Goal: Task Accomplishment & Management: Use online tool/utility

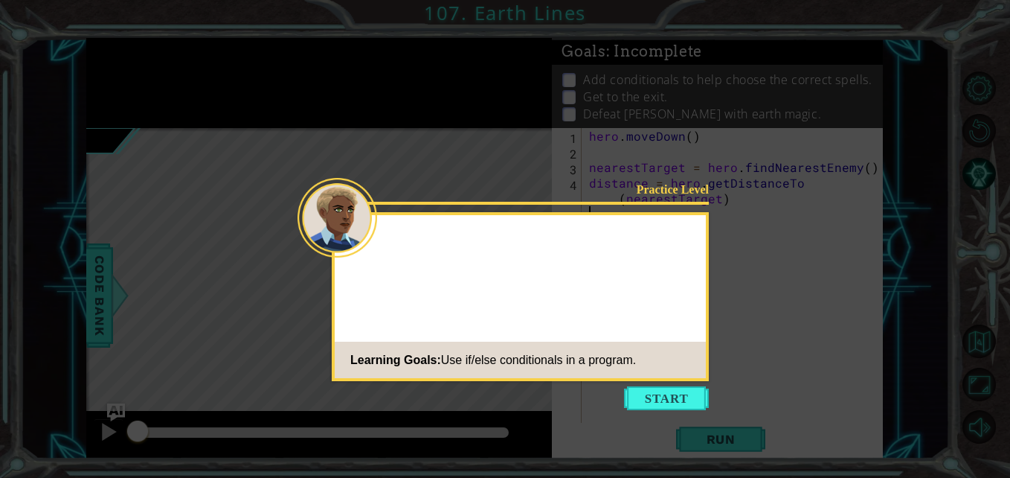
click at [641, 402] on button "Start" at bounding box center [666, 398] width 85 height 24
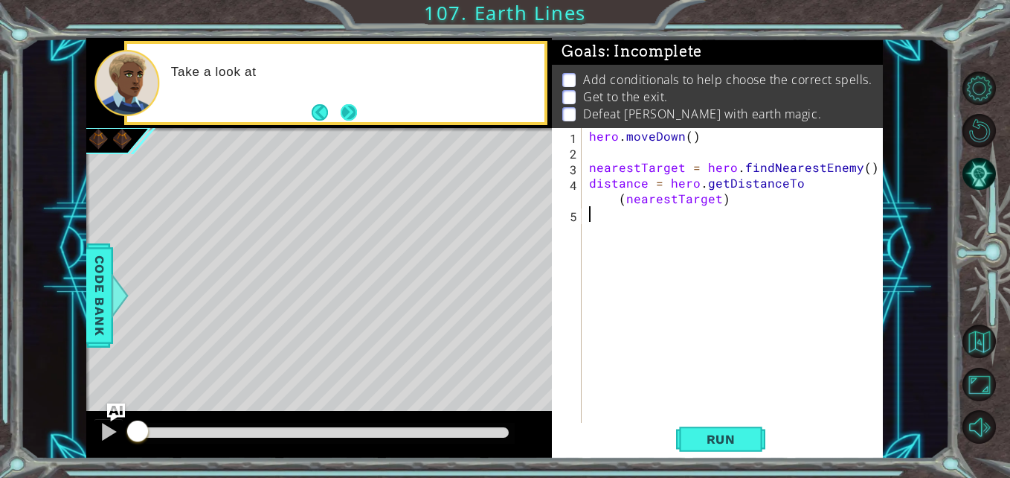
click at [349, 106] on button "Next" at bounding box center [349, 112] width 25 height 25
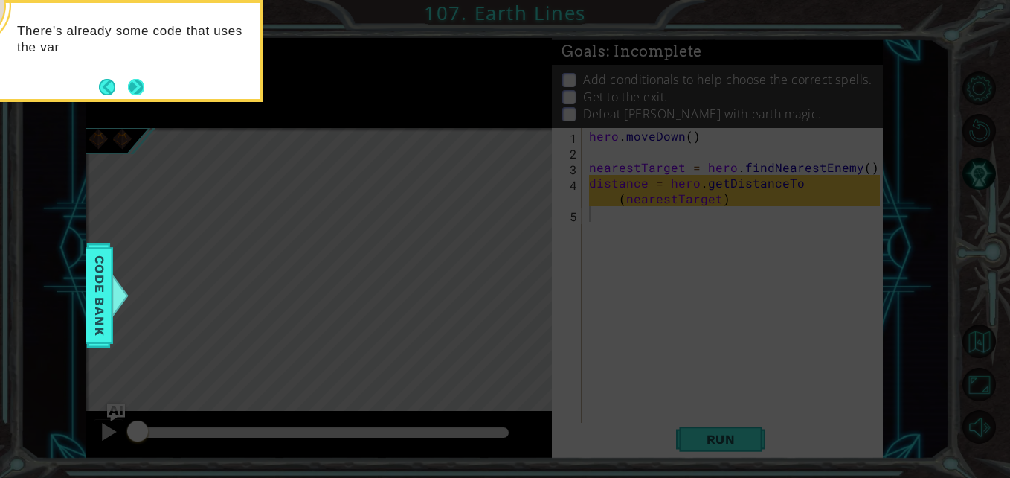
click at [138, 87] on button "Next" at bounding box center [136, 87] width 27 height 27
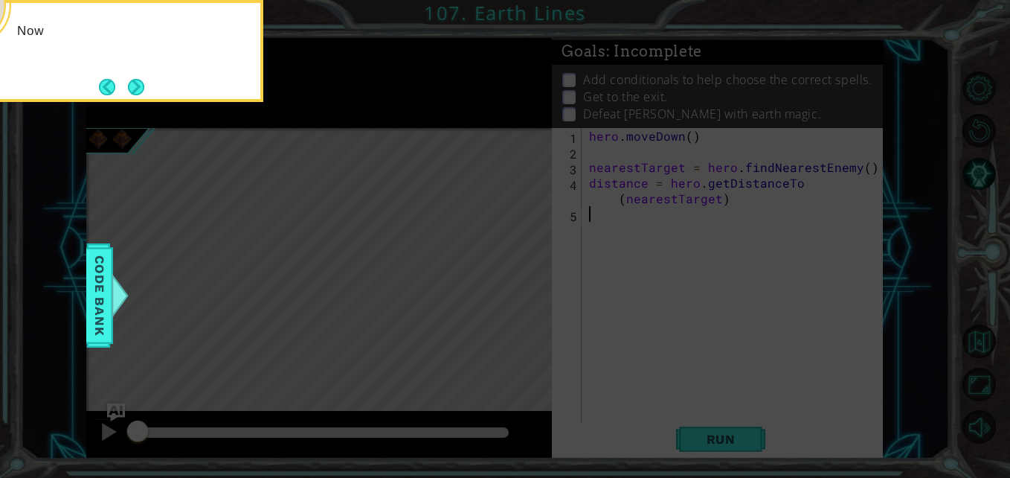
click at [138, 87] on button "Next" at bounding box center [136, 87] width 18 height 18
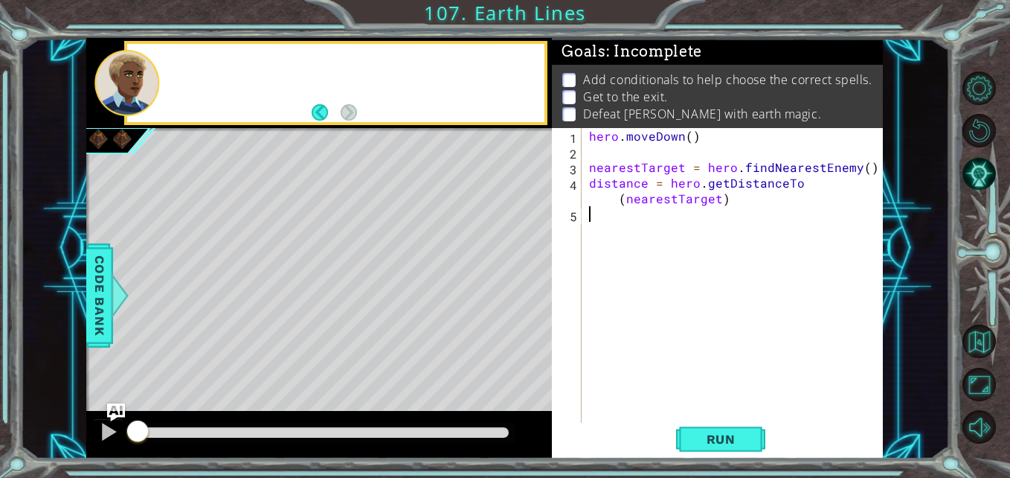
click at [138, 87] on div at bounding box center [126, 82] width 65 height 65
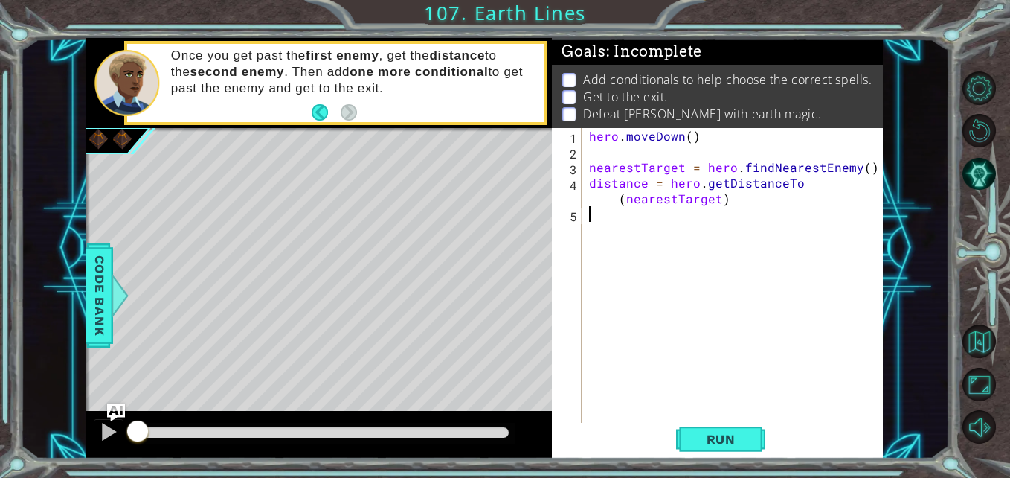
click at [592, 219] on div "hero . [GEOGRAPHIC_DATA] ( ) nearestTarget = hero . findNearestEnemy ( ) distan…" at bounding box center [736, 292] width 300 height 328
type textarea "if distance < 3:"
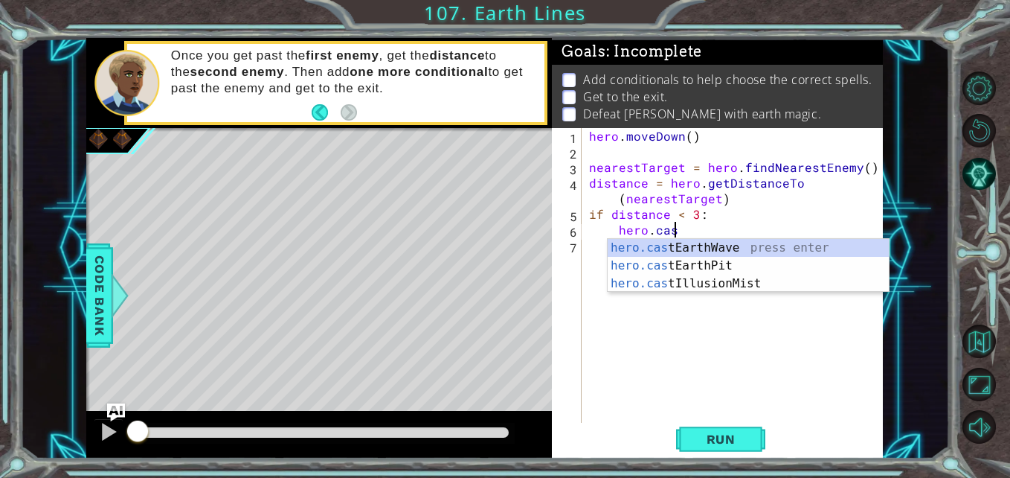
scroll to position [0, 5]
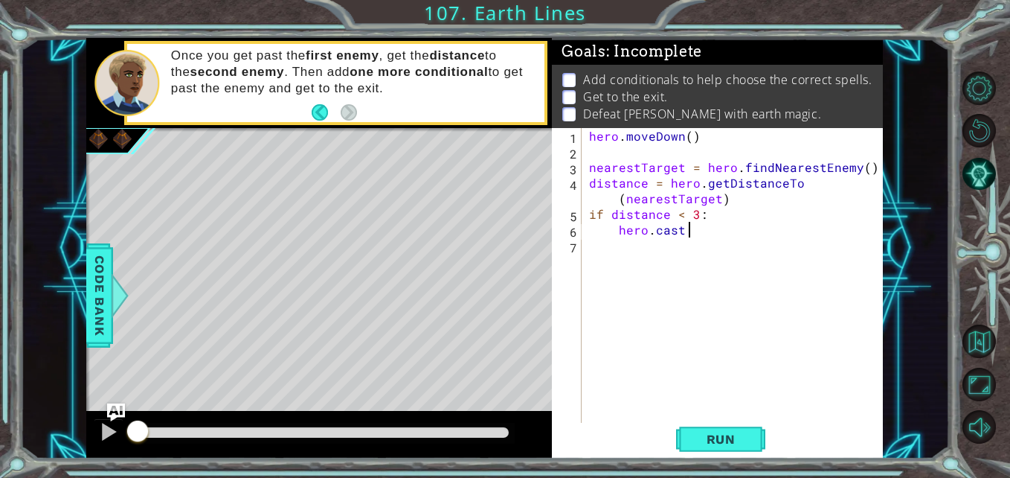
type textarea "hero.cast"
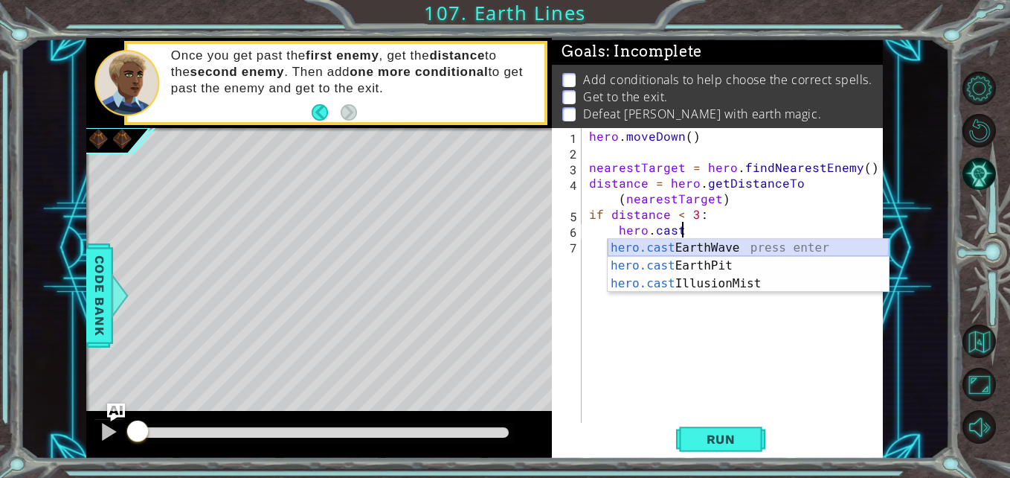
click at [675, 245] on div "hero.cast EarthWave press enter hero.cast EarthPit press enter hero.cast Illusi…" at bounding box center [748, 283] width 281 height 89
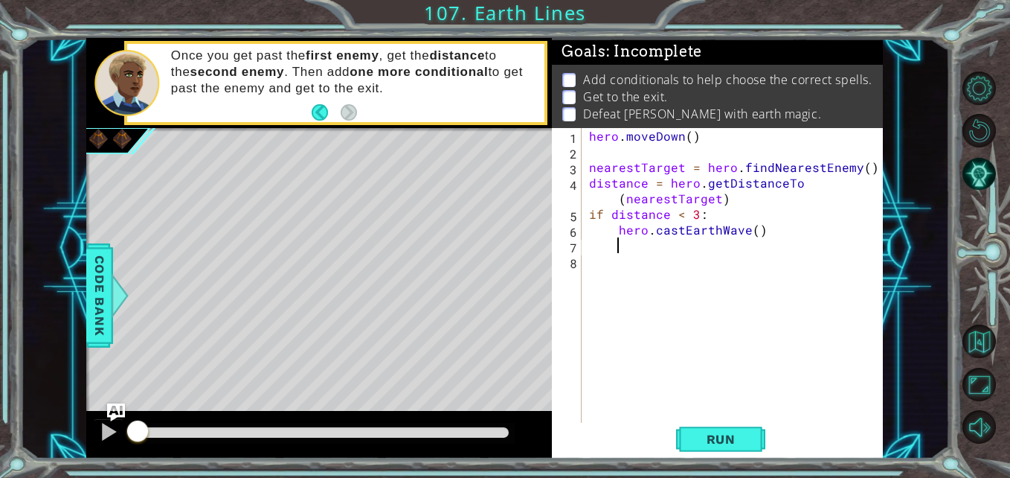
scroll to position [0, 1]
type textarea "e"
click at [687, 446] on button "Run" at bounding box center [720, 438] width 89 height 33
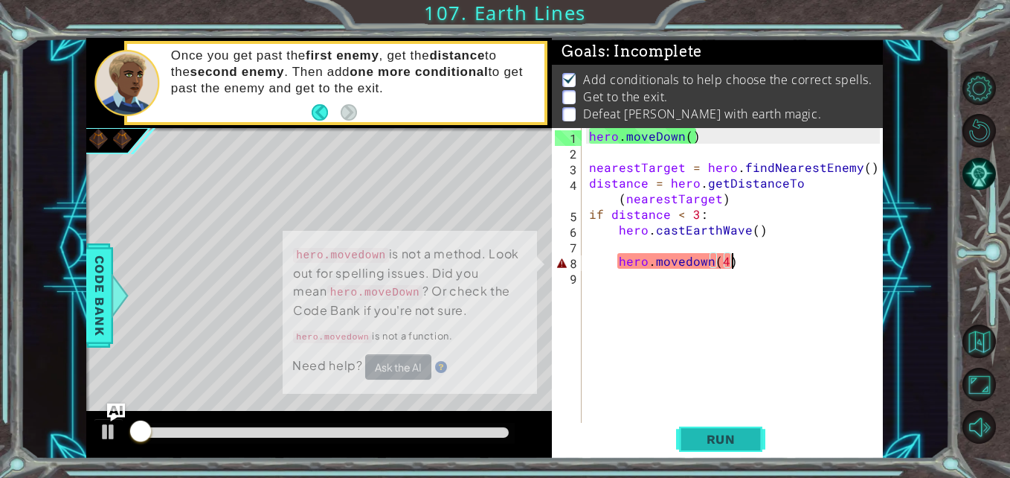
scroll to position [11, 0]
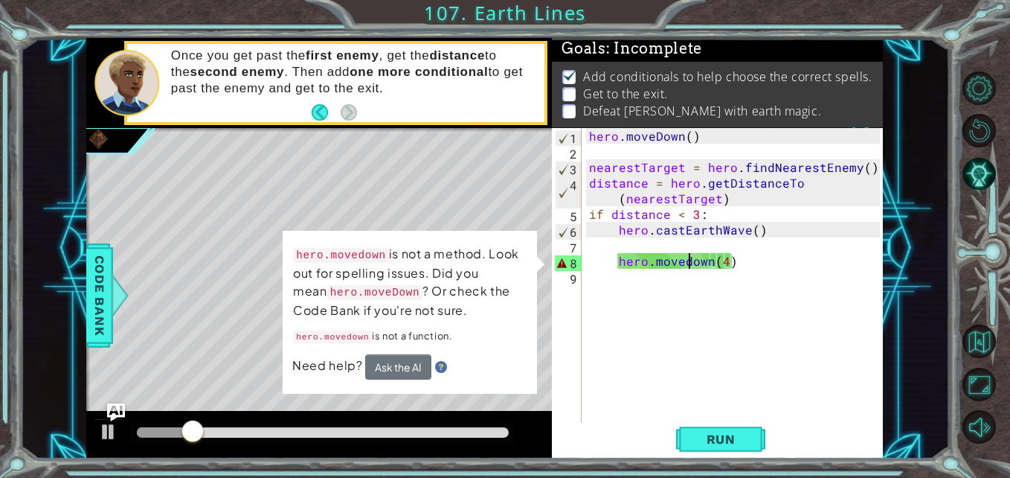
click at [688, 263] on div "hero . [GEOGRAPHIC_DATA] ( ) nearestTarget = hero . findNearestEnemy ( ) distan…" at bounding box center [736, 292] width 300 height 328
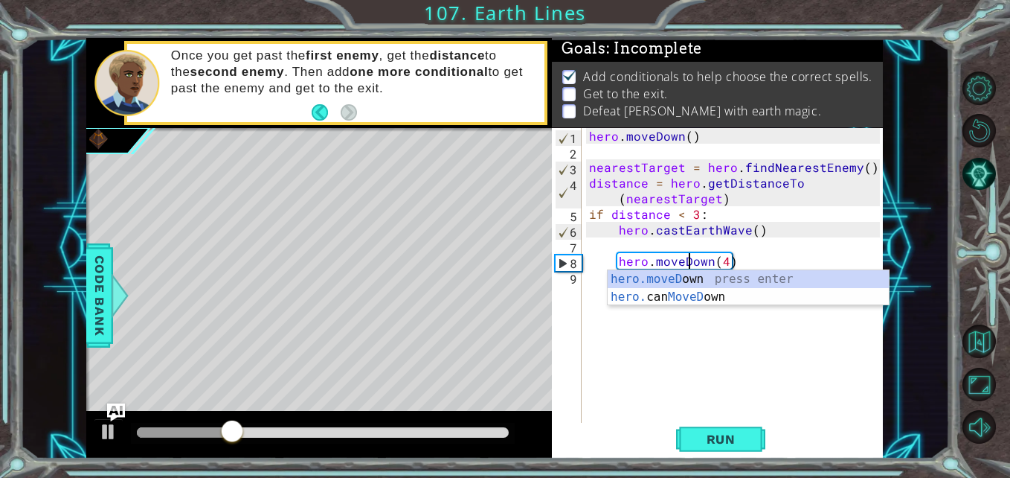
scroll to position [0, 7]
click at [696, 443] on span "Run" at bounding box center [721, 438] width 59 height 15
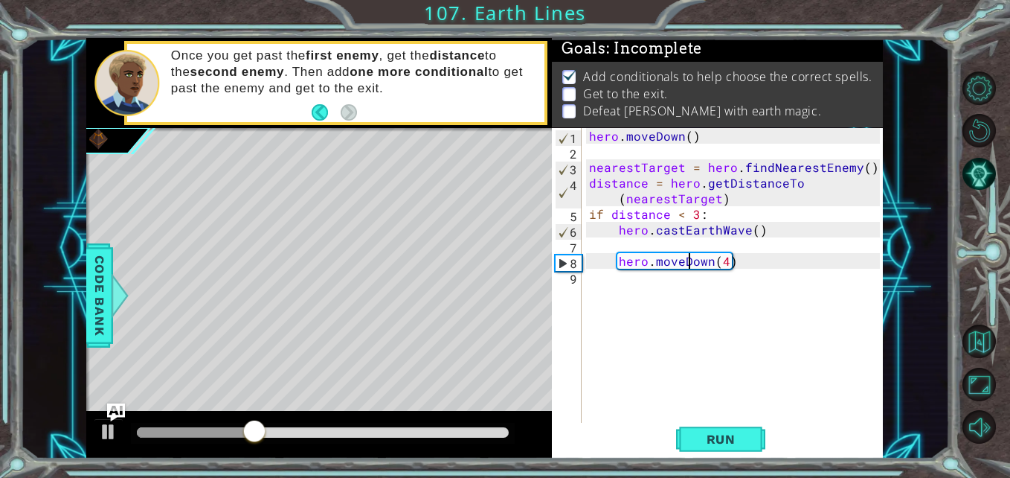
click at [745, 262] on div "hero . [GEOGRAPHIC_DATA] ( ) nearestTarget = hero . findNearestEnemy ( ) distan…" at bounding box center [736, 292] width 300 height 328
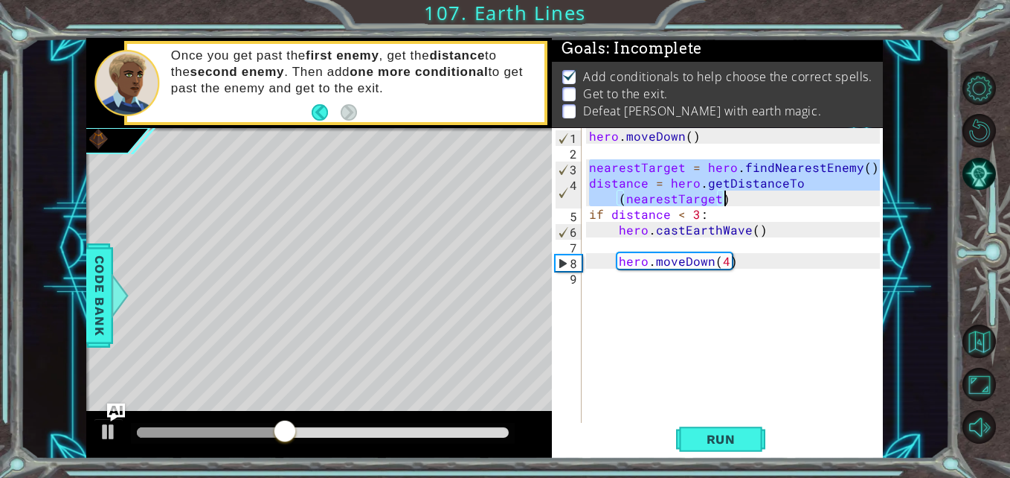
drag, startPoint x: 588, startPoint y: 167, endPoint x: 724, endPoint y: 200, distance: 140.7
click at [724, 200] on div "hero . [GEOGRAPHIC_DATA] ( ) nearestTarget = hero . findNearestEnemy ( ) distan…" at bounding box center [736, 292] width 300 height 328
type textarea "nearestTarget = hero.findNearestEnemy() distance = hero.getDistanceTo(nearestTa…"
click at [734, 273] on div "hero . [GEOGRAPHIC_DATA] ( ) nearestTarget = hero . findNearestEnemy ( ) distan…" at bounding box center [736, 292] width 300 height 328
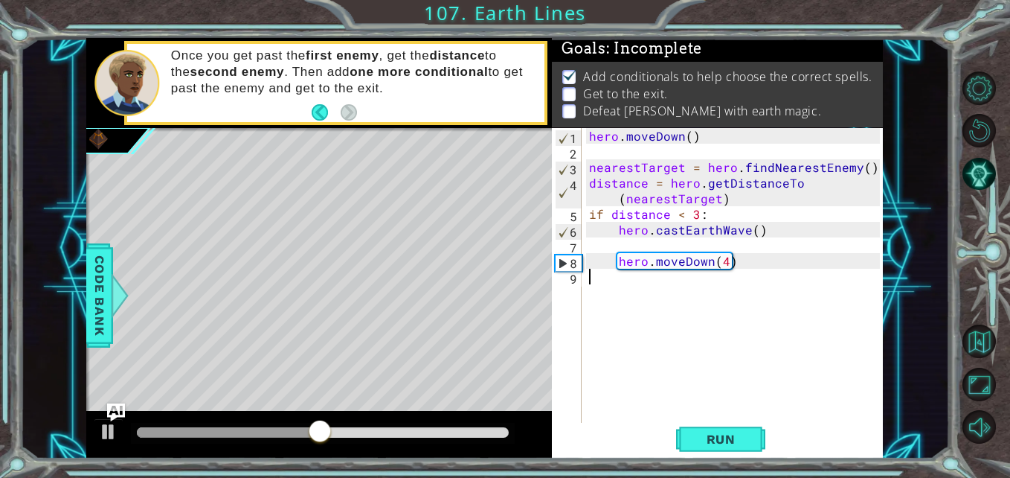
scroll to position [0, 0]
paste textarea "distance = hero.getDistanceTo(nearestTarget)"
type textarea "distance = hero.getDistanceTo(nearestTarget)"
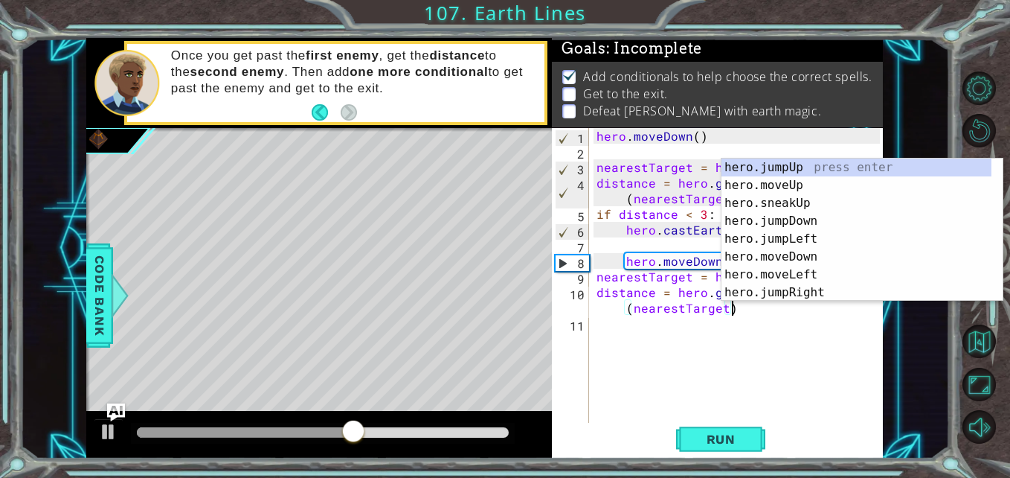
click at [722, 374] on div "hero . [GEOGRAPHIC_DATA] ( ) nearestTarget = hero . findNearestEnemy ( ) distan…" at bounding box center [741, 292] width 294 height 328
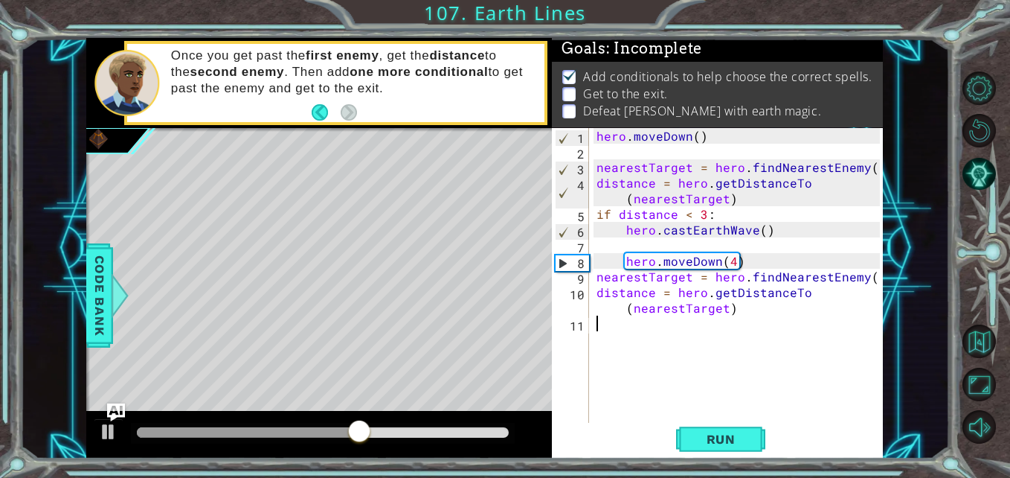
click at [739, 324] on div "hero . [GEOGRAPHIC_DATA] ( ) nearestTarget = hero . findNearestEnemy ( ) distan…" at bounding box center [741, 292] width 294 height 328
click at [733, 310] on div "hero . [GEOGRAPHIC_DATA] ( ) nearestTarget = hero . findNearestEnemy ( ) distan…" at bounding box center [741, 292] width 294 height 328
type textarea "distance = hero.getDistanceTo(nearestTarget)"
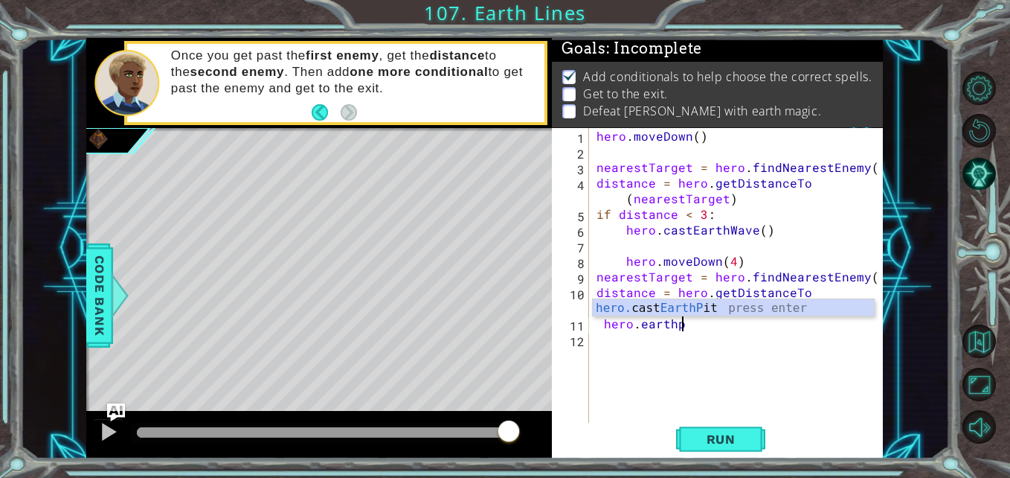
scroll to position [0, 5]
click at [699, 306] on div "hero. cast EarthPit press enter" at bounding box center [733, 326] width 281 height 54
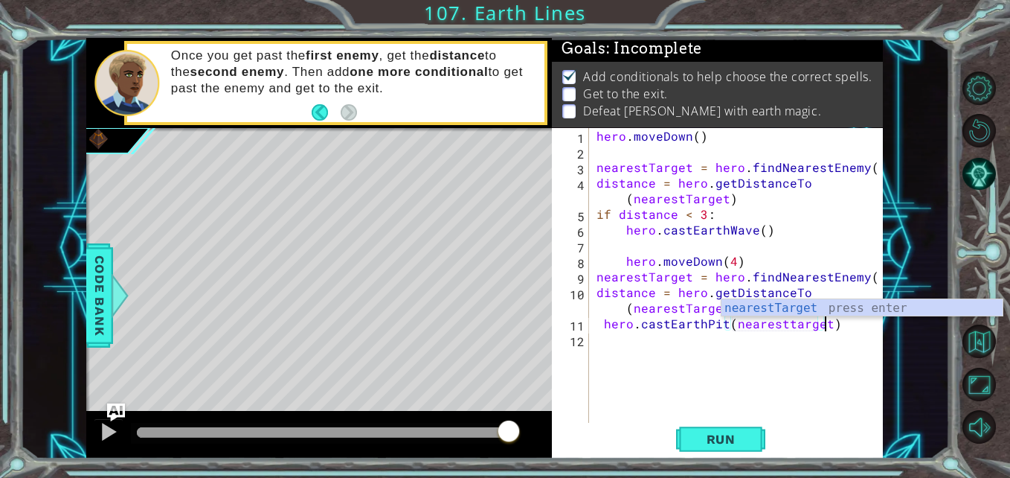
scroll to position [0, 14]
click at [771, 310] on div "nearestTarget press enter" at bounding box center [861, 326] width 281 height 54
type textarea "hero.castEarthPit(nearestTarget)"
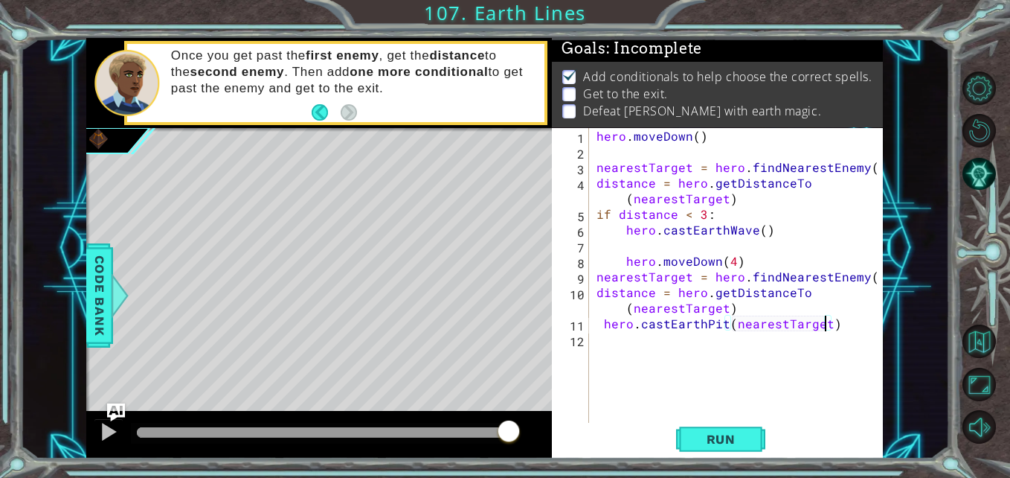
click at [831, 329] on div "hero . [GEOGRAPHIC_DATA] ( ) nearestTarget = hero . findNearestEnemy ( ) distan…" at bounding box center [741, 292] width 294 height 328
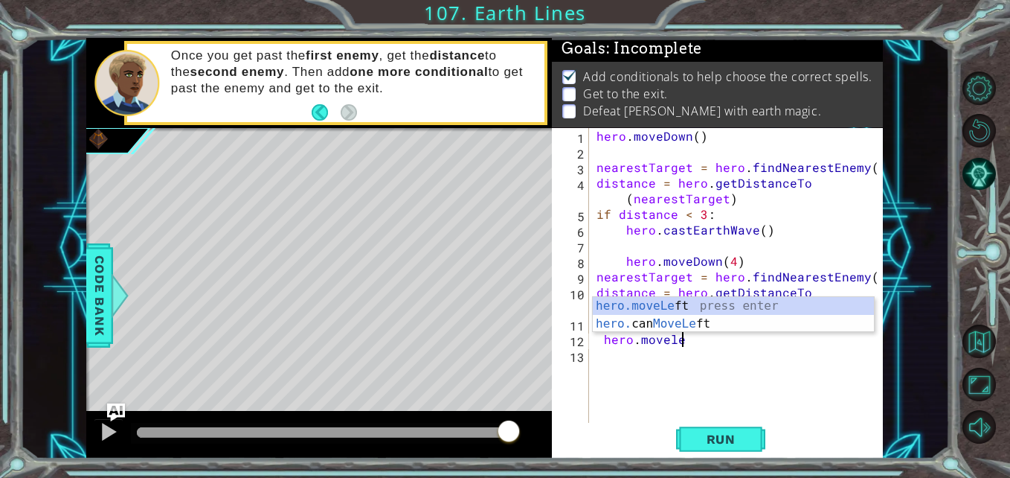
scroll to position [0, 5]
click at [655, 305] on div "hero.moveLeft press enter hero. can MoveLeft press enter" at bounding box center [733, 332] width 281 height 71
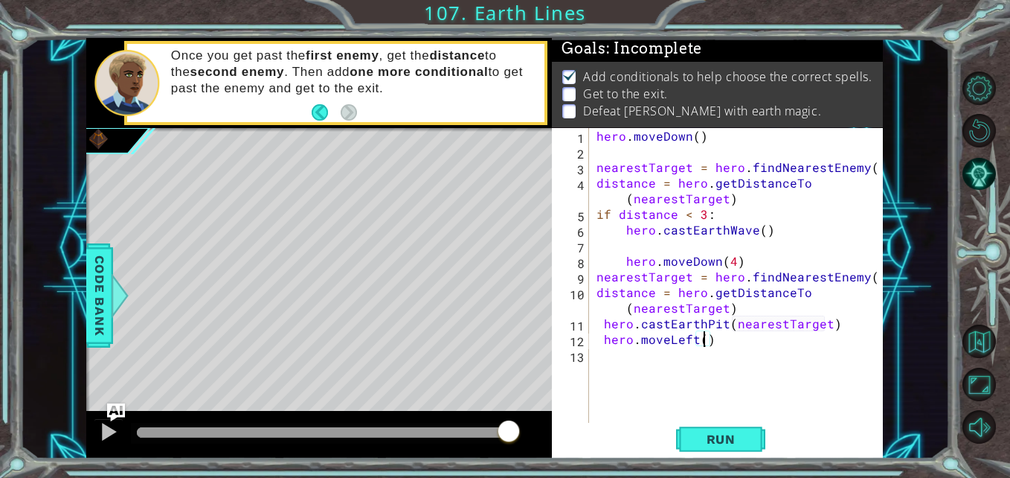
type textarea "hero.moveLeft(5)"
click at [722, 341] on div "hero . [GEOGRAPHIC_DATA] ( ) nearestTarget = hero . findNearestEnemy ( ) distan…" at bounding box center [741, 292] width 294 height 328
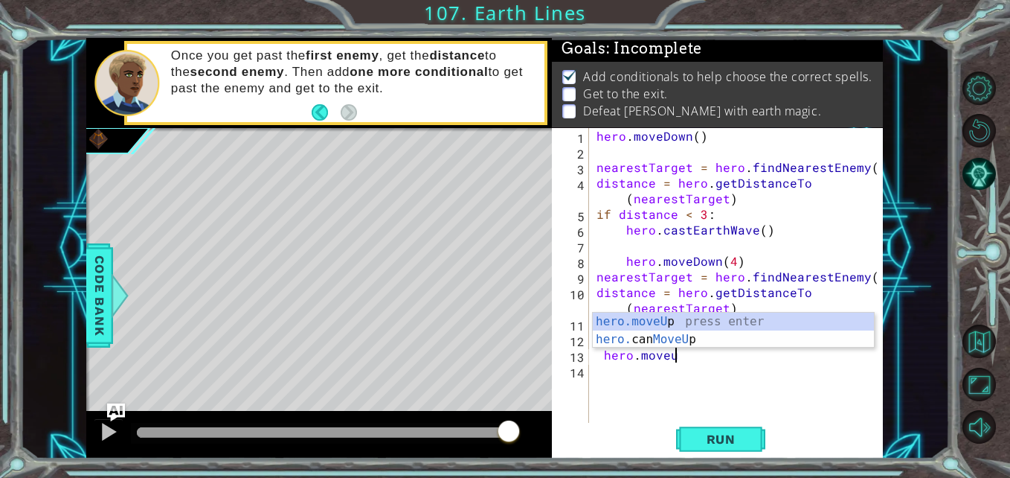
scroll to position [0, 4]
click at [633, 322] on div "hero.moveUp press enter hero. can MoveUp press enter" at bounding box center [733, 347] width 281 height 71
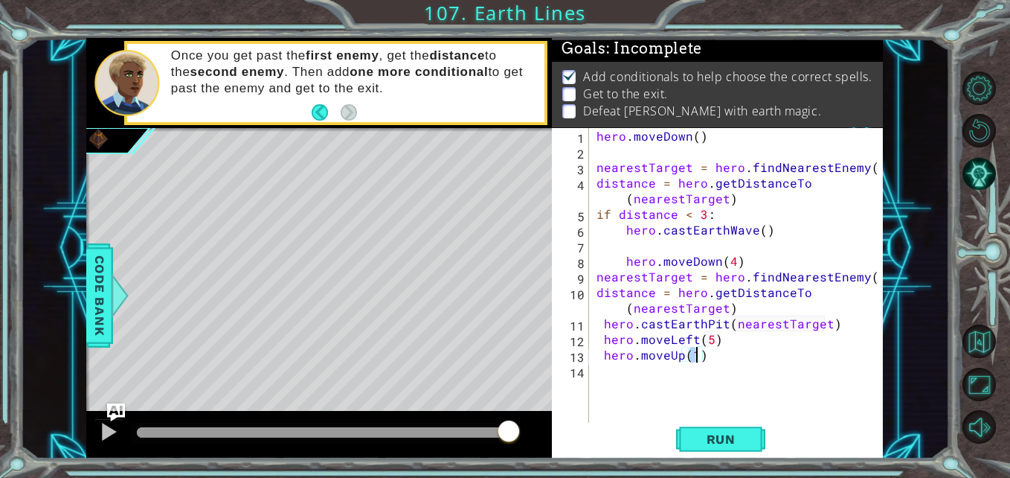
type textarea "hero.moveUp(2)"
click at [705, 355] on div "hero . [GEOGRAPHIC_DATA] ( ) nearestTarget = hero . findNearestEnemy ( ) distan…" at bounding box center [741, 292] width 294 height 328
click at [629, 371] on div "hero . [GEOGRAPHIC_DATA] ( ) nearestTarget = hero . findNearestEnemy ( ) distan…" at bounding box center [741, 292] width 294 height 328
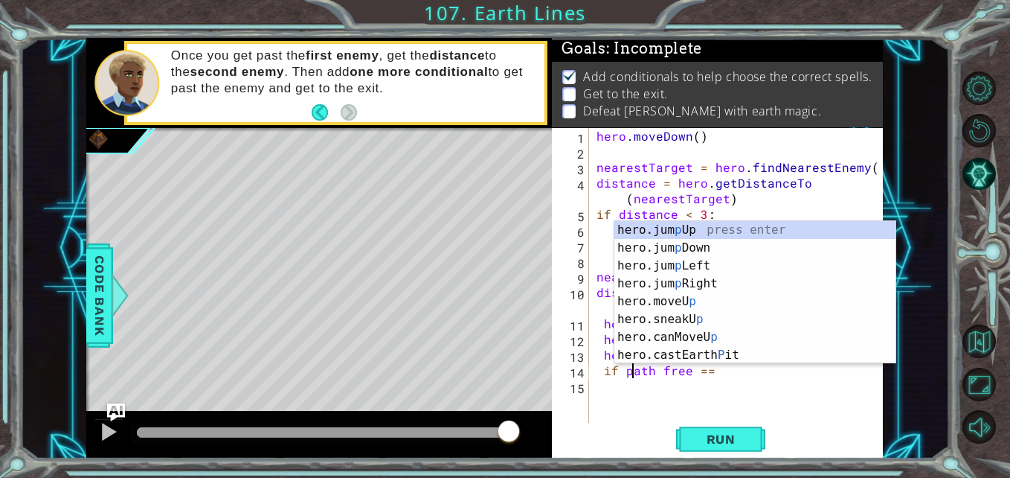
scroll to position [0, 3]
click at [719, 367] on div "hero . [GEOGRAPHIC_DATA] ( ) nearestTarget = hero . findNearestEnemy ( ) distan…" at bounding box center [741, 292] width 294 height 328
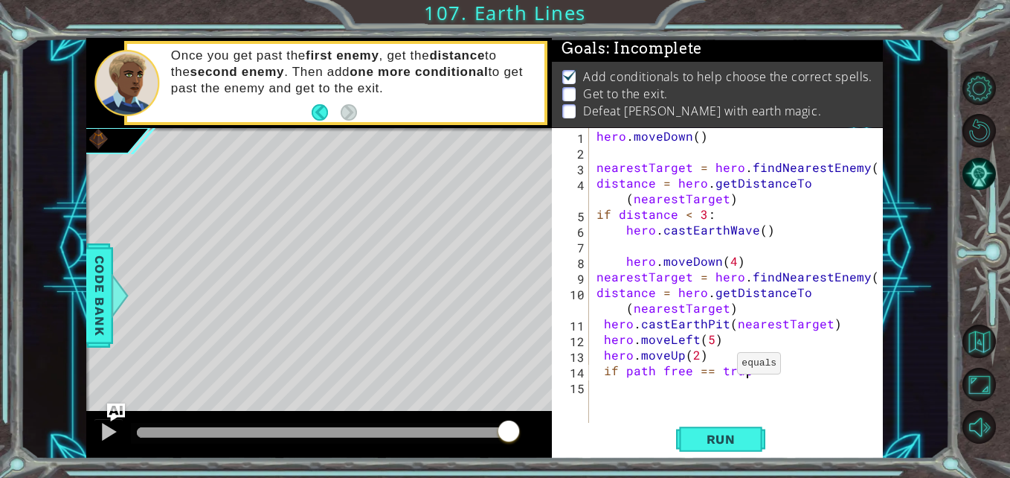
scroll to position [0, 9]
type textarea "if path free == true:"
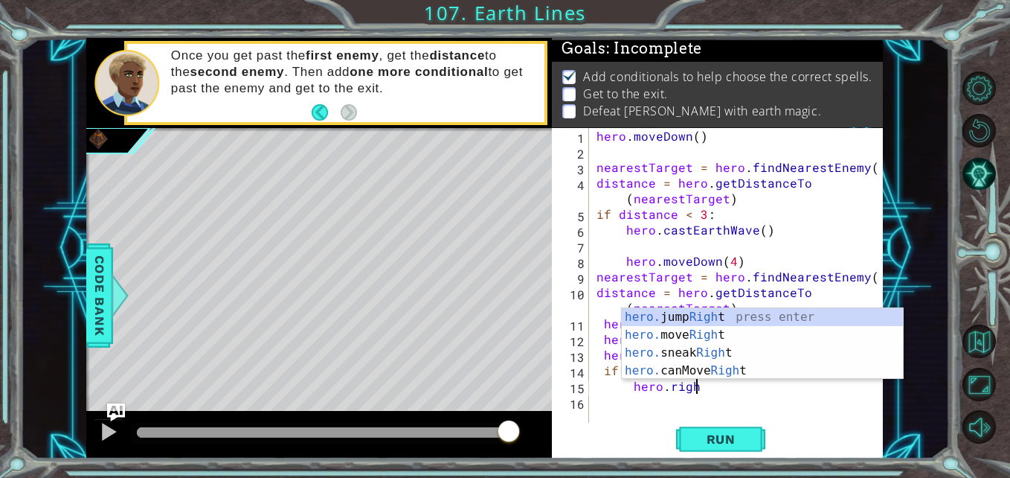
scroll to position [0, 6]
click at [652, 334] on div "hero. jump Right press enter hero. move Right press enter hero. sneak Right pre…" at bounding box center [762, 361] width 281 height 107
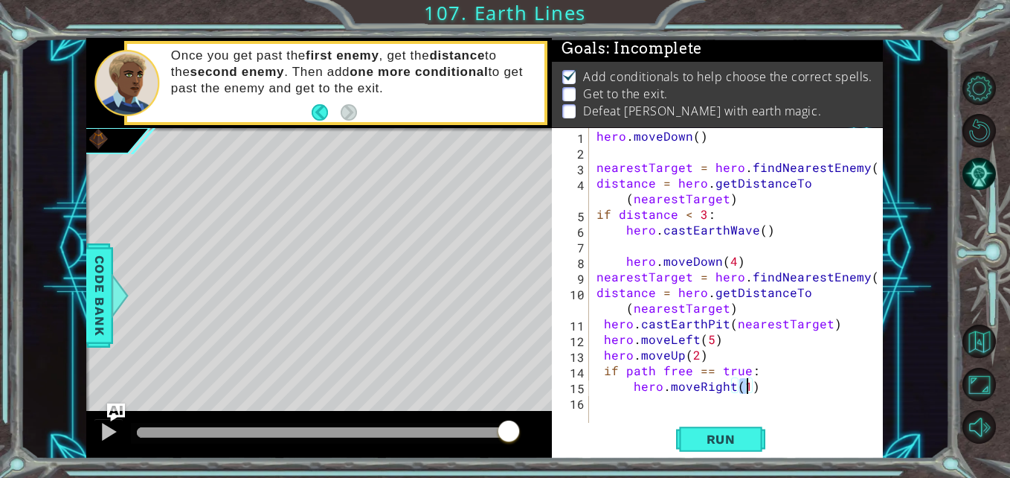
type textarea "hero.moveRight(2)"
click at [757, 379] on div "hero . [GEOGRAPHIC_DATA] ( ) nearestTarget = hero . findNearestEnemy ( ) distan…" at bounding box center [741, 292] width 294 height 328
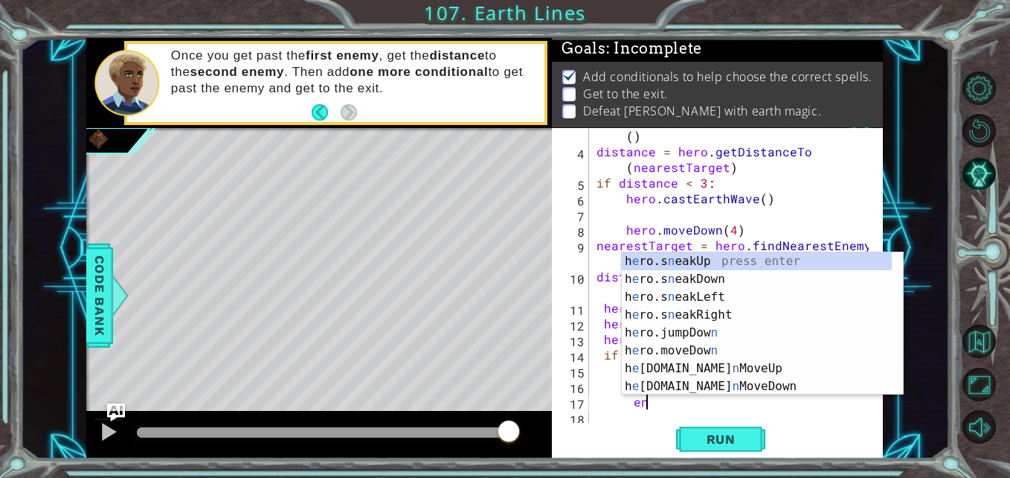
scroll to position [0, 3]
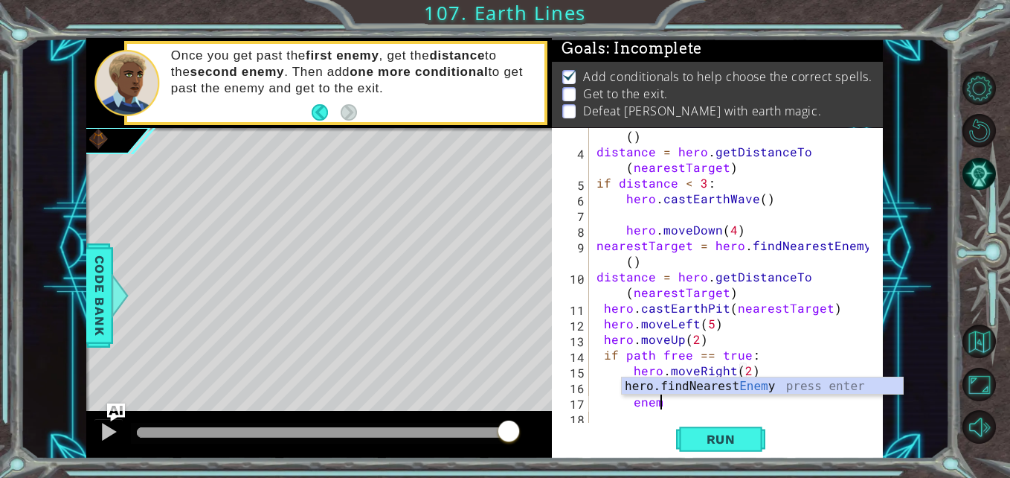
type textarea "enemy"
click at [683, 384] on div "hero.findNearest Enemy press enter" at bounding box center [762, 404] width 281 height 54
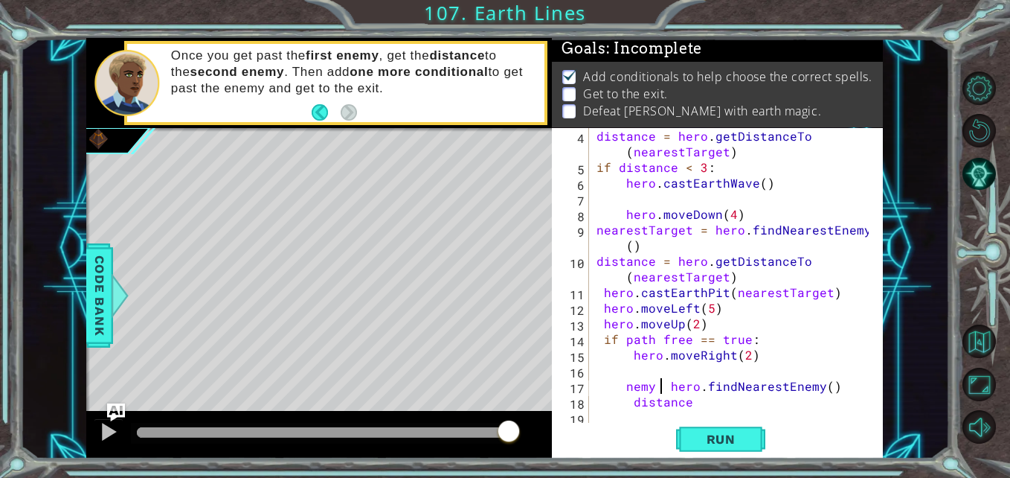
scroll to position [0, 5]
click at [626, 390] on div "distance = hero . getDistanceTo ( nearestTarget ) if distance < 3 : hero . cast…" at bounding box center [735, 300] width 282 height 344
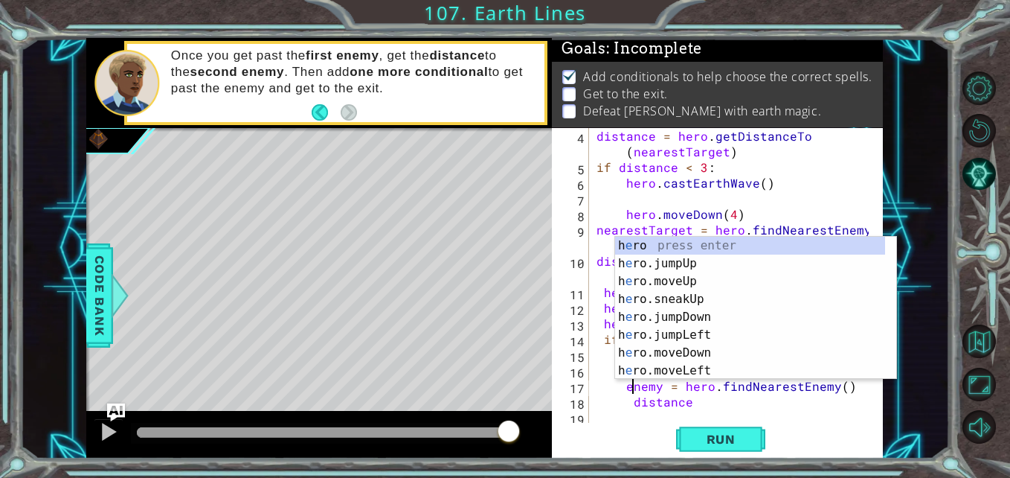
click at [698, 406] on div "distance = hero . getDistanceTo ( nearestTarget ) if distance < 3 : hero . cast…" at bounding box center [735, 300] width 282 height 344
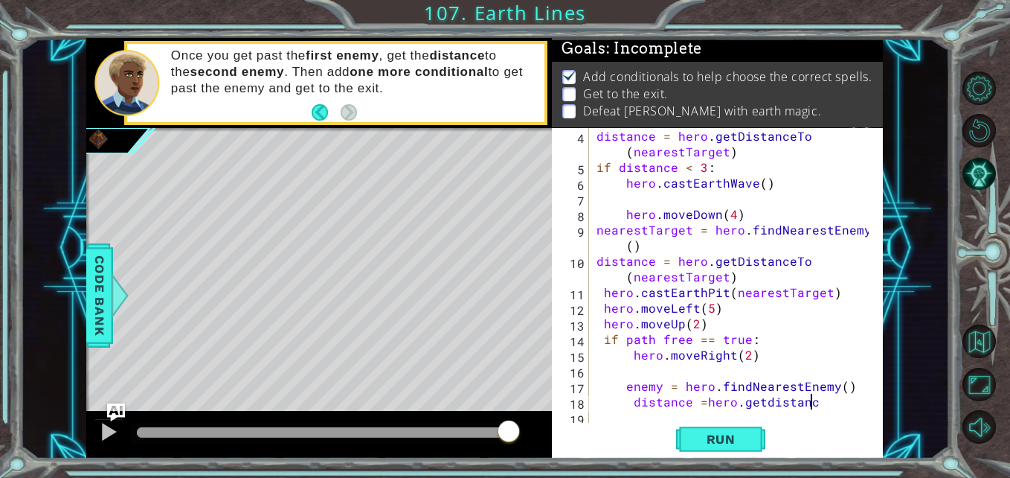
scroll to position [0, 13]
click at [737, 402] on div "distance = hero . getDistanceTo ( nearestTarget ) if distance < 3 : hero . cast…" at bounding box center [735, 300] width 282 height 344
click at [703, 401] on div "distance = hero . getDistanceTo ( nearestTarget ) if distance < 3 : hero . cast…" at bounding box center [735, 300] width 282 height 344
click at [795, 404] on div "distance = hero . getDistanceTo ( nearestTarget ) if distance < 3 : hero . cast…" at bounding box center [735, 300] width 282 height 344
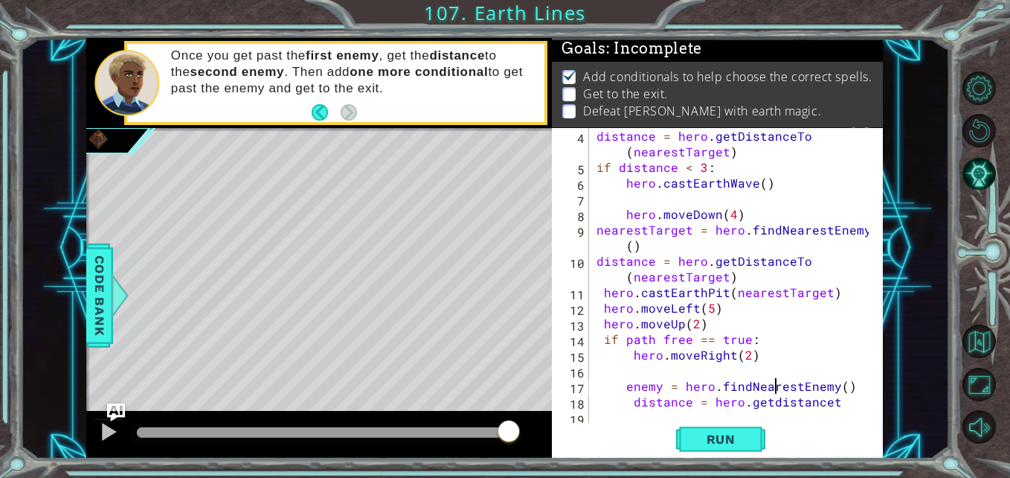
drag, startPoint x: 830, startPoint y: 405, endPoint x: 776, endPoint y: 385, distance: 57.6
click at [776, 385] on div "distance = hero . getDistanceTo ( nearestTarget ) if distance < 3 : hero . cast…" at bounding box center [735, 300] width 282 height 344
click at [842, 401] on div "distance = hero . getDistanceTo ( nearestTarget ) if distance < 3 : hero . cast…" at bounding box center [735, 300] width 282 height 344
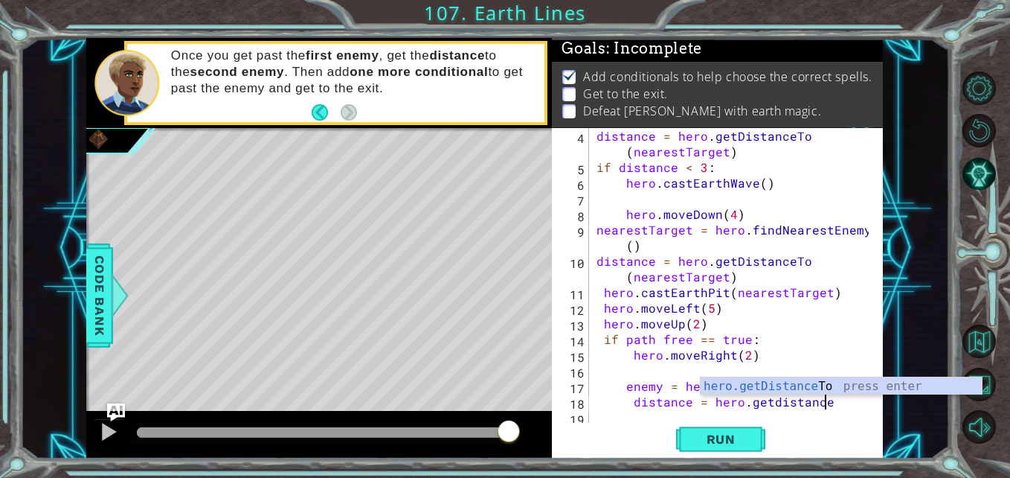
type textarea "distance = hero.getdistanc"
drag, startPoint x: 797, startPoint y: 385, endPoint x: 765, endPoint y: 387, distance: 32.1
click at [765, 387] on div "hero.getDistanc eTo press enter" at bounding box center [841, 404] width 281 height 54
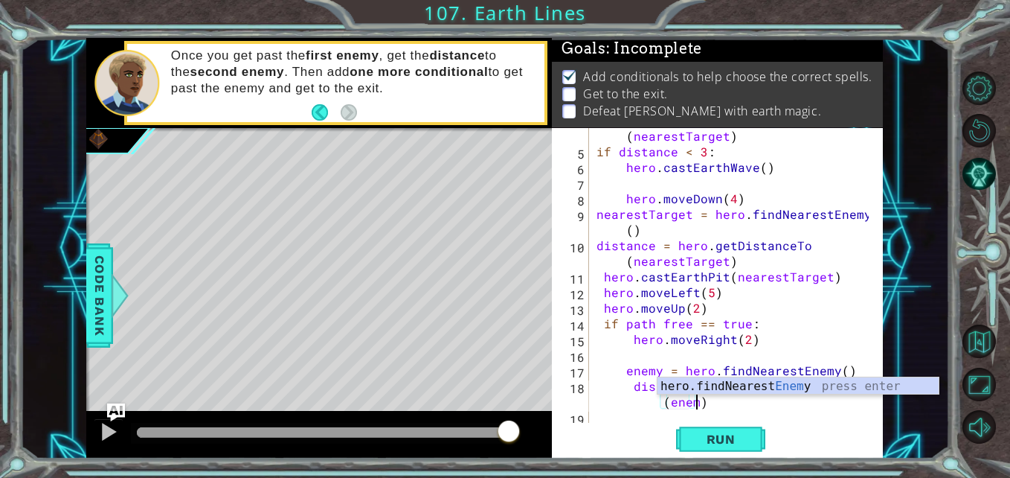
scroll to position [0, 18]
type textarea "distance = hero.getDistanceTo (enemy)"
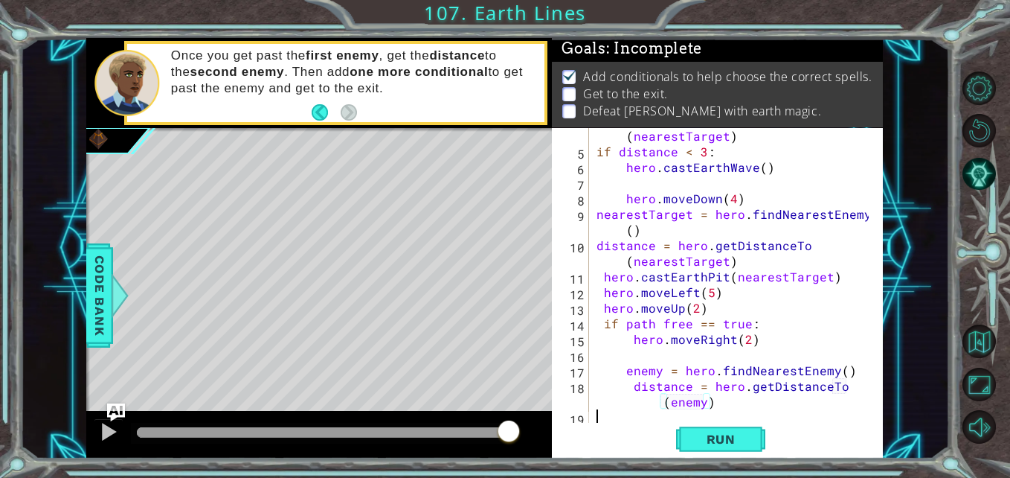
click at [739, 413] on div "distance = hero . getDistanceTo ( nearestTarget ) if distance < 3 : hero . cast…" at bounding box center [735, 284] width 282 height 344
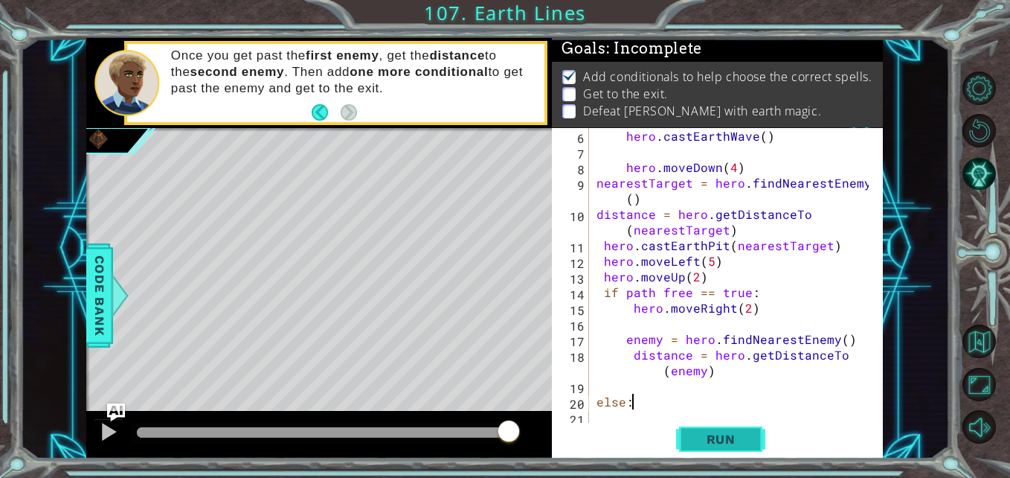
scroll to position [0, 1]
type textarea "else:"
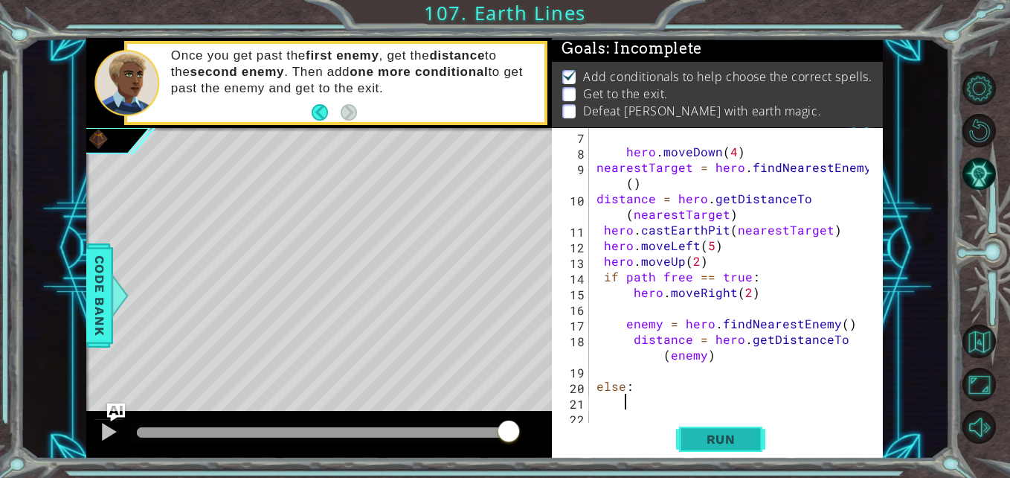
scroll to position [125, 0]
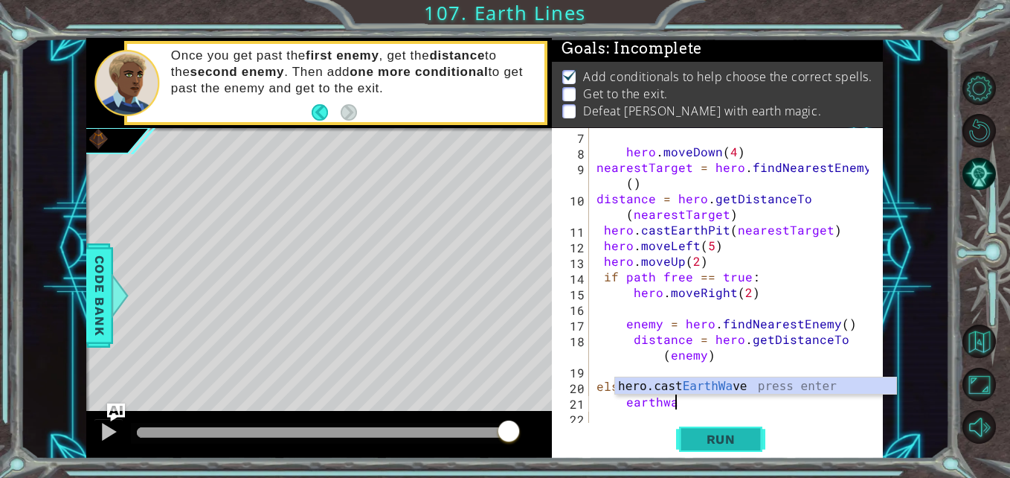
type textarea "earthwave"
click at [683, 388] on div "hero.cast EarthWave press enter" at bounding box center [755, 404] width 281 height 54
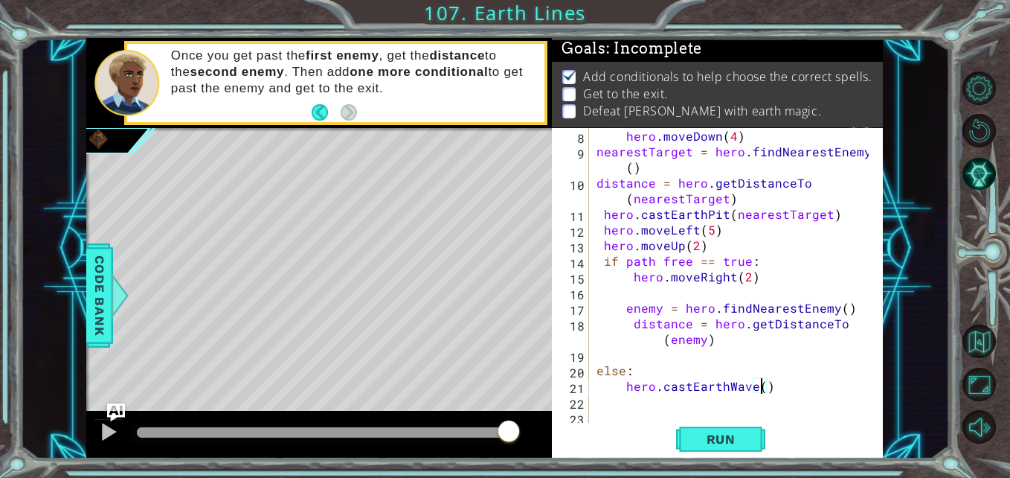
click at [759, 390] on div "hero . moveDown ( 4 ) nearestTarget = hero . findNearestEnemy ( ) distance = he…" at bounding box center [735, 292] width 282 height 328
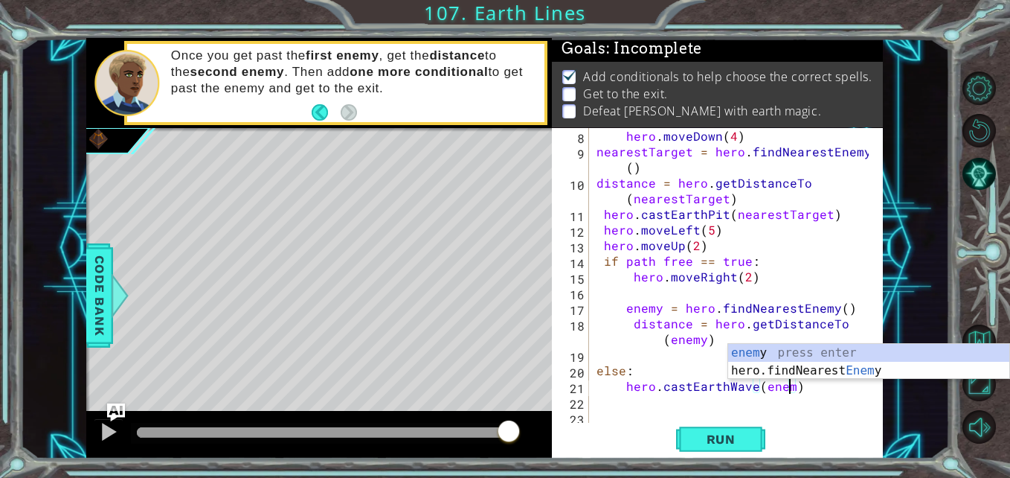
scroll to position [0, 12]
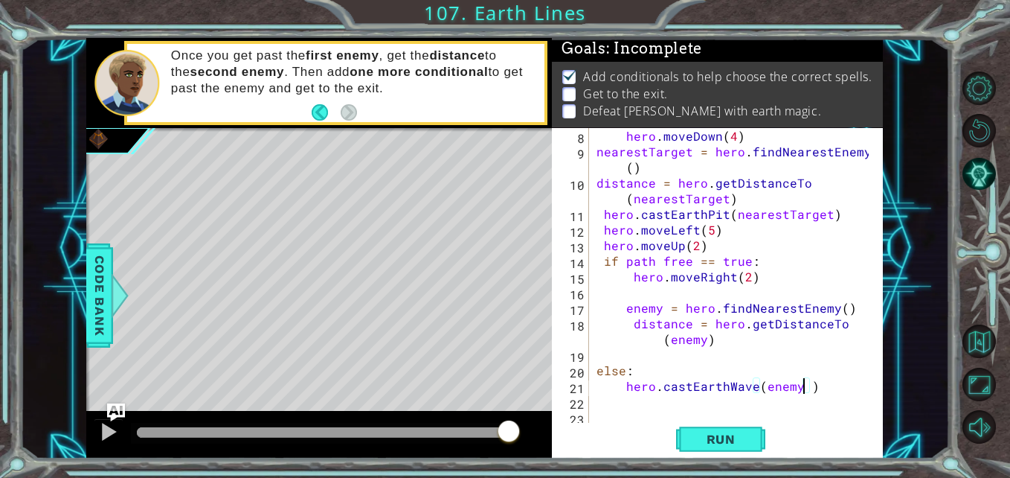
type textarea "hero.castEarthWave(enemy)"
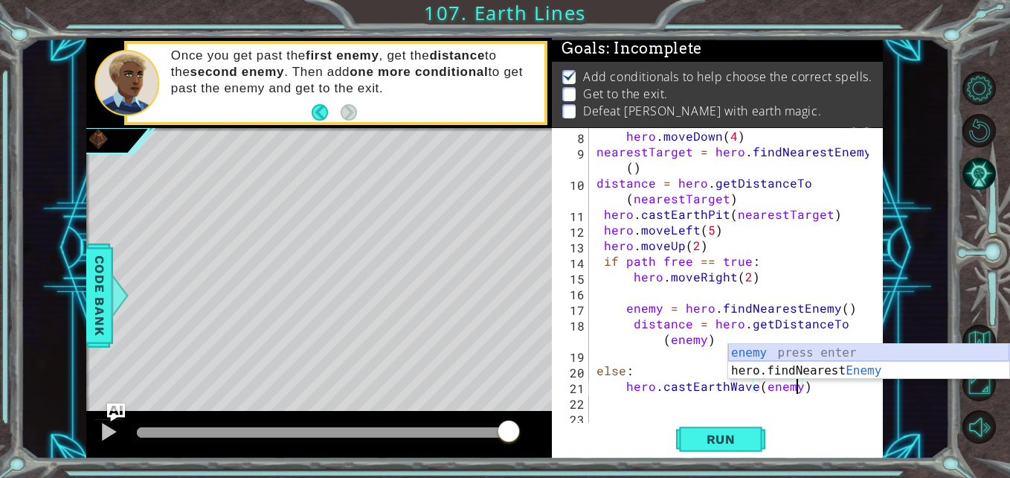
click at [745, 352] on div "enemy press enter hero.findNearest Enemy press enter" at bounding box center [868, 379] width 281 height 71
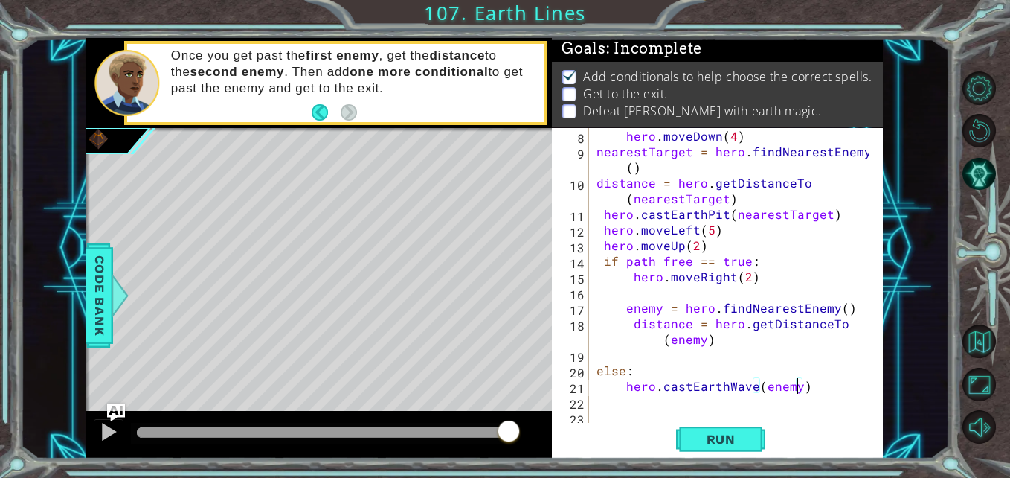
click at [806, 391] on div "hero . moveDown ( 4 ) nearestTarget = hero . findNearestEnemy ( ) distance = he…" at bounding box center [735, 292] width 282 height 328
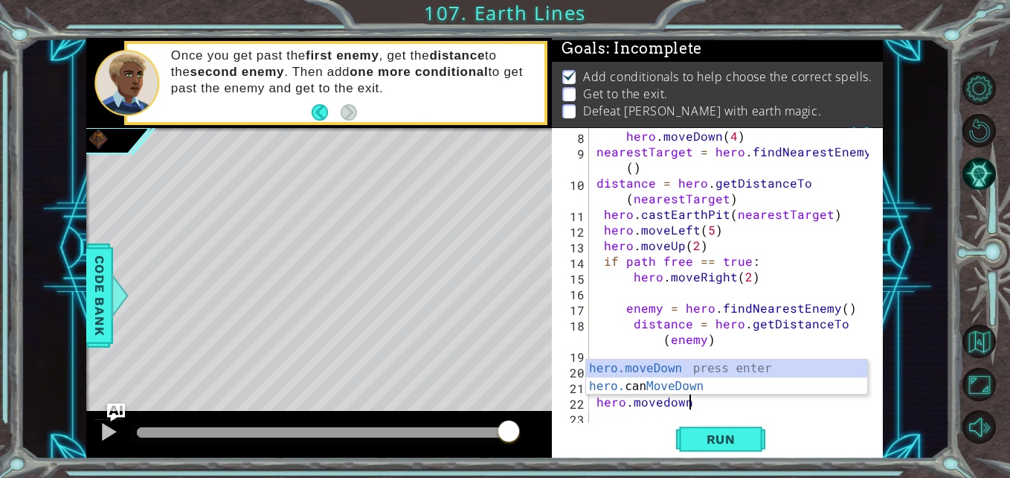
scroll to position [0, 5]
click at [614, 369] on div "hero.moveDown press enter hero. can MoveDown press enter" at bounding box center [726, 394] width 281 height 71
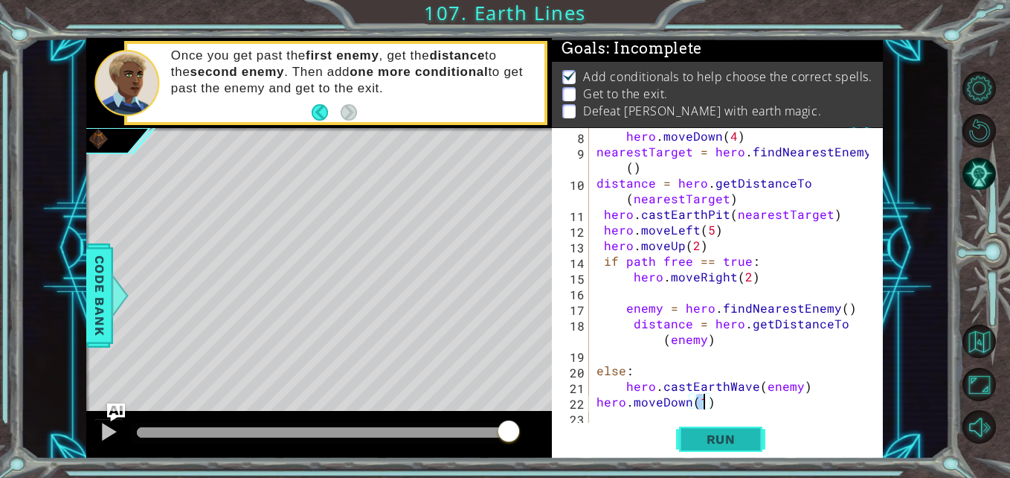
type textarea "hero.moveDown(2)"
click at [704, 399] on div "hero . moveDown ( 4 ) nearestTarget = hero . findNearestEnemy ( ) distance = he…" at bounding box center [735, 292] width 282 height 328
drag, startPoint x: 705, startPoint y: 401, endPoint x: 715, endPoint y: 417, distance: 19.0
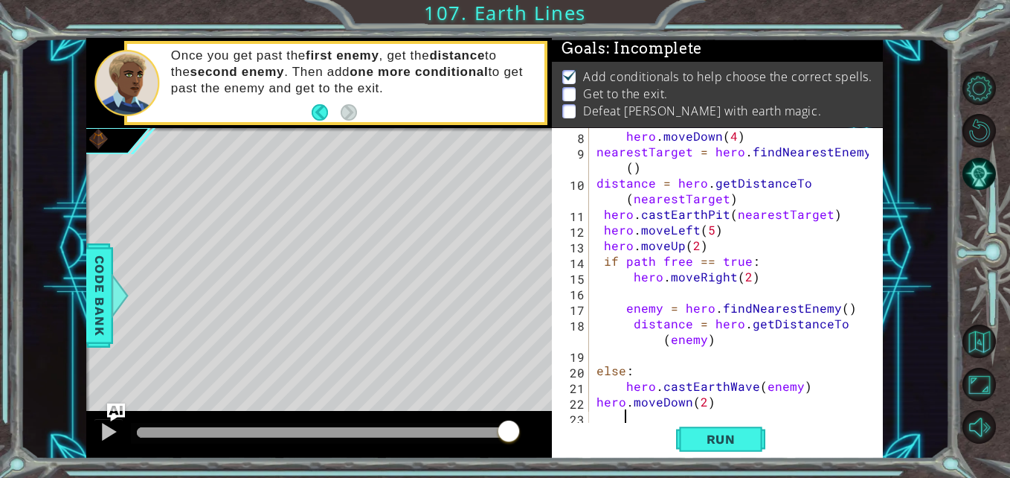
scroll to position [0, 0]
drag, startPoint x: 715, startPoint y: 417, endPoint x: 607, endPoint y: 419, distance: 107.9
click at [607, 419] on div "hero . moveDown ( 4 ) nearestTarget = hero . findNearestEnemy ( ) distance = he…" at bounding box center [735, 292] width 282 height 328
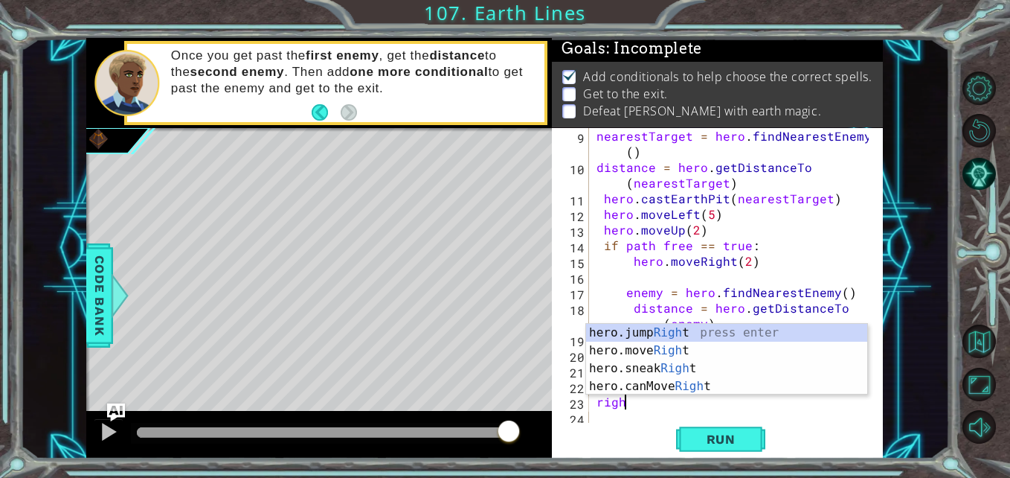
scroll to position [0, 1]
click at [608, 350] on div "hero.jump Right press enter hero.move Right press enter hero.sneak Right press …" at bounding box center [726, 377] width 281 height 107
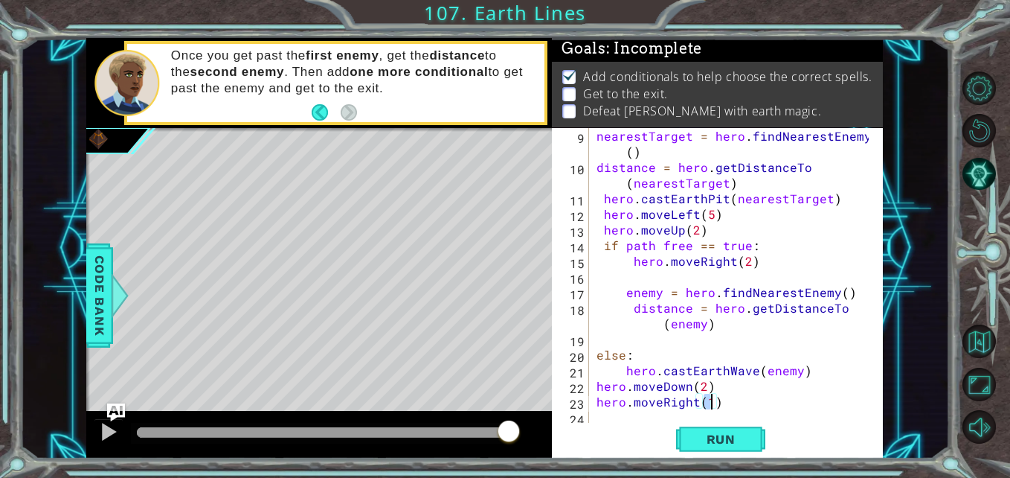
type textarea "hero.moveRight(2)"
click at [716, 400] on div "nearestTarget = hero . findNearestEnemy ( ) distance = hero . getDistanceTo ( n…" at bounding box center [735, 300] width 282 height 344
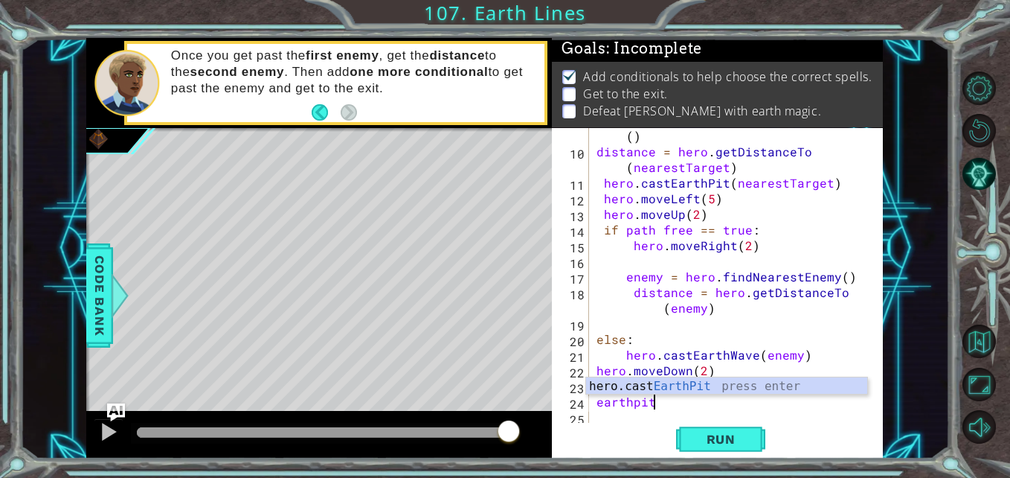
scroll to position [0, 3]
click at [657, 385] on div "hero.cast EarthPit press enter" at bounding box center [726, 404] width 281 height 54
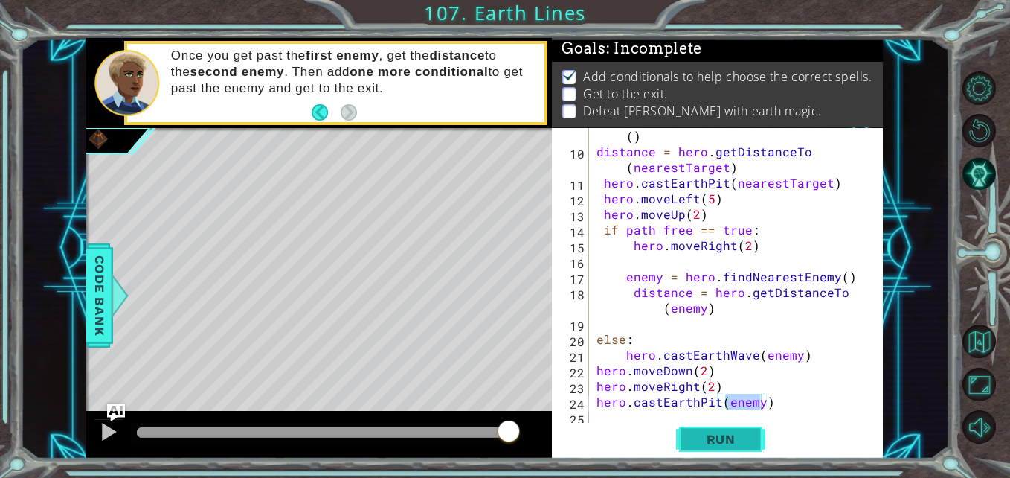
click at [701, 439] on span "Run" at bounding box center [721, 438] width 59 height 15
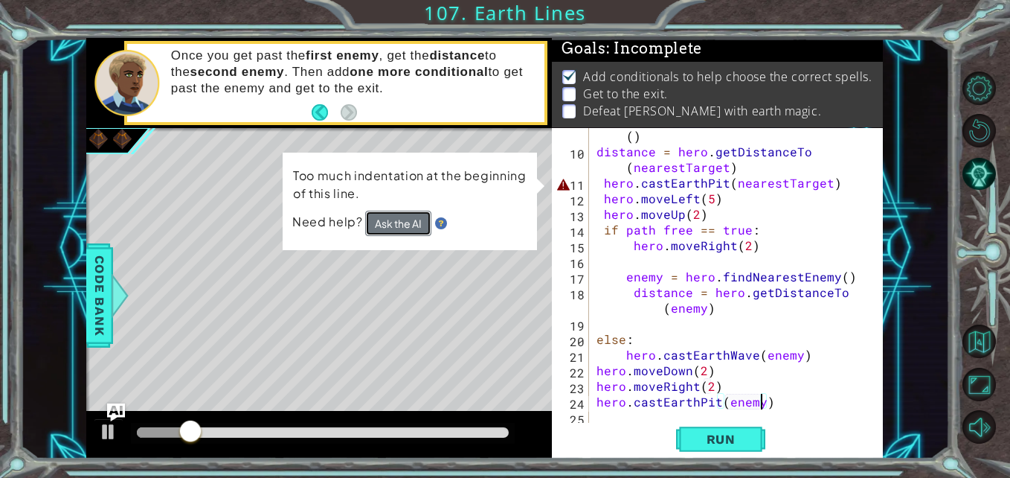
click at [377, 228] on button "Ask the AI" at bounding box center [398, 223] width 66 height 26
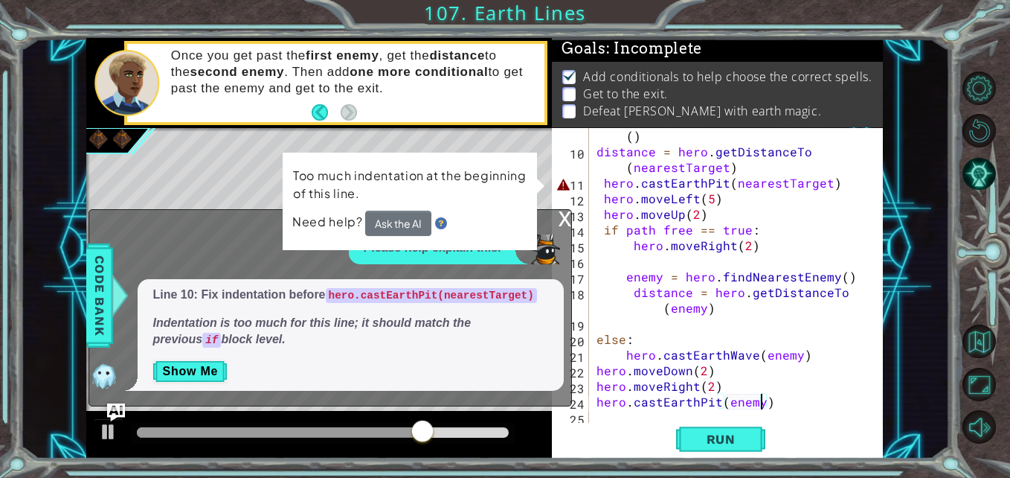
click at [753, 187] on div "nearestTarget = hero . findNearestEnemy ( ) distance = hero . getDistanceTo ( n…" at bounding box center [735, 284] width 282 height 344
click at [841, 186] on div "nearestTarget = hero . findNearestEnemy ( ) distance = hero . getDistanceTo ( n…" at bounding box center [735, 284] width 282 height 344
click at [602, 183] on div "nearestTarget = hero . findNearestEnemy ( ) distance = hero . getDistanceTo ( n…" at bounding box center [735, 284] width 282 height 344
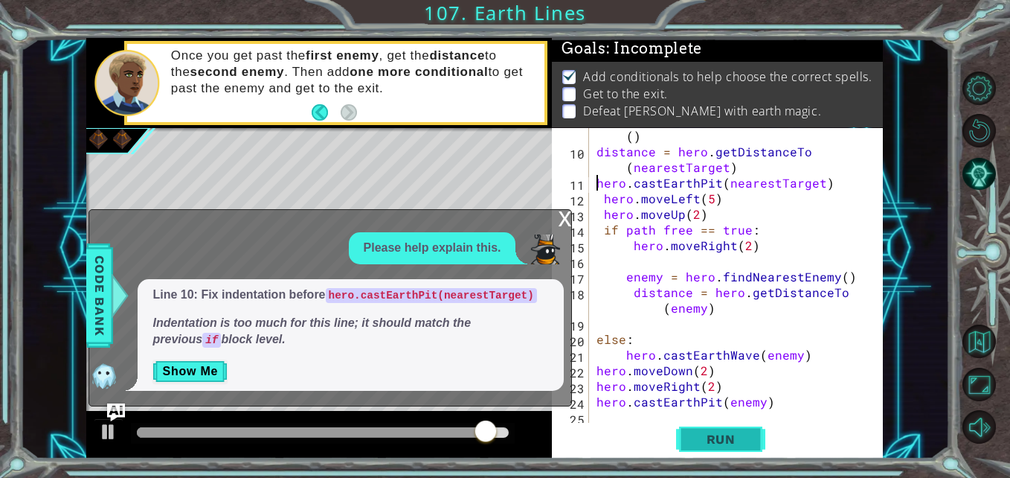
click at [707, 433] on span "Run" at bounding box center [721, 438] width 59 height 15
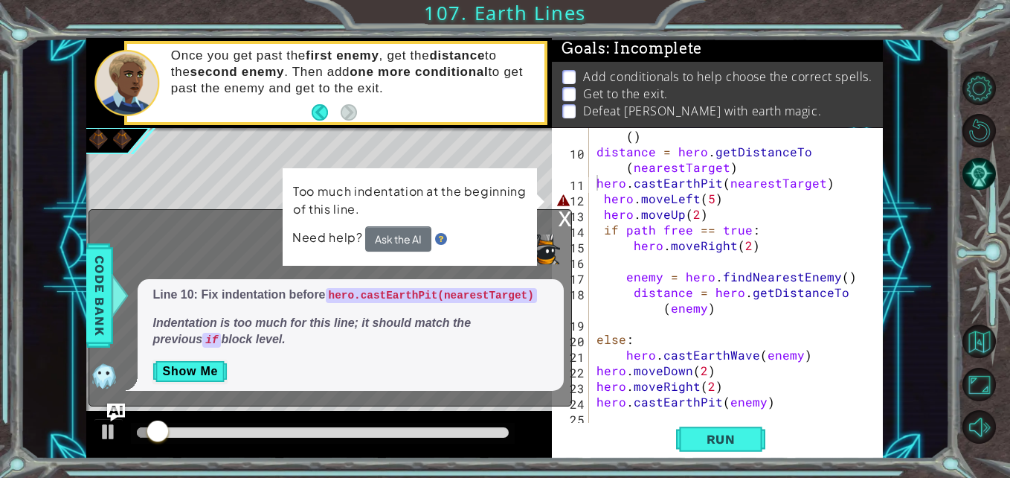
click at [562, 222] on div "x" at bounding box center [564, 217] width 13 height 15
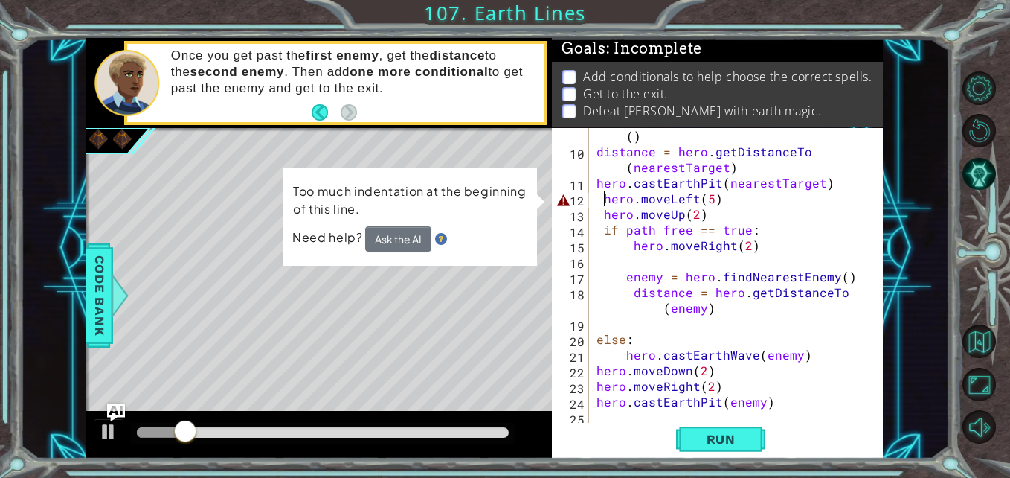
click at [594, 201] on div "nearestTarget = hero . findNearestEnemy ( ) distance = hero . getDistanceTo ( n…" at bounding box center [735, 284] width 282 height 344
click at [600, 202] on div "nearestTarget = hero . findNearestEnemy ( ) distance = hero . getDistanceTo ( n…" at bounding box center [735, 284] width 282 height 344
click at [600, 196] on div "nearestTarget = hero . findNearestEnemy ( ) distance = hero . getDistanceTo ( n…" at bounding box center [735, 284] width 282 height 344
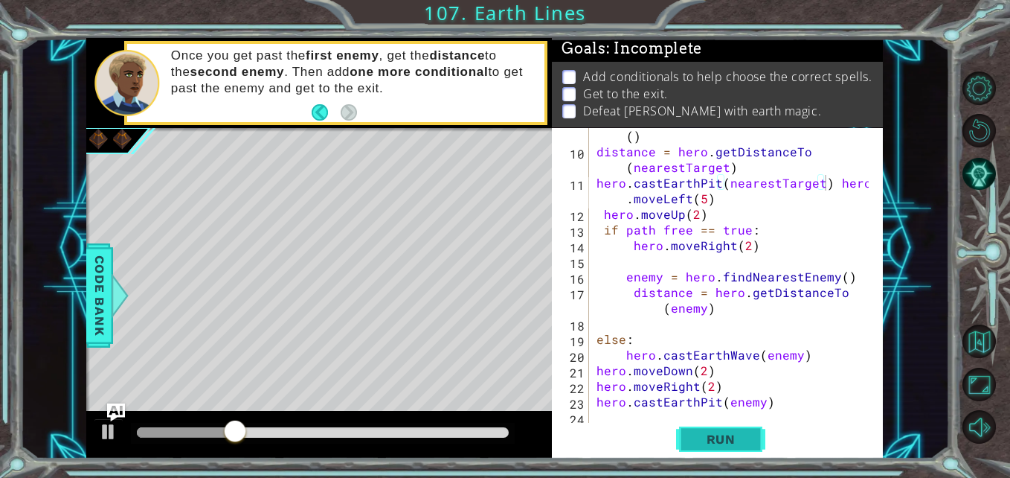
click at [734, 439] on span "Run" at bounding box center [721, 438] width 59 height 15
click at [704, 448] on button "Run" at bounding box center [720, 438] width 89 height 33
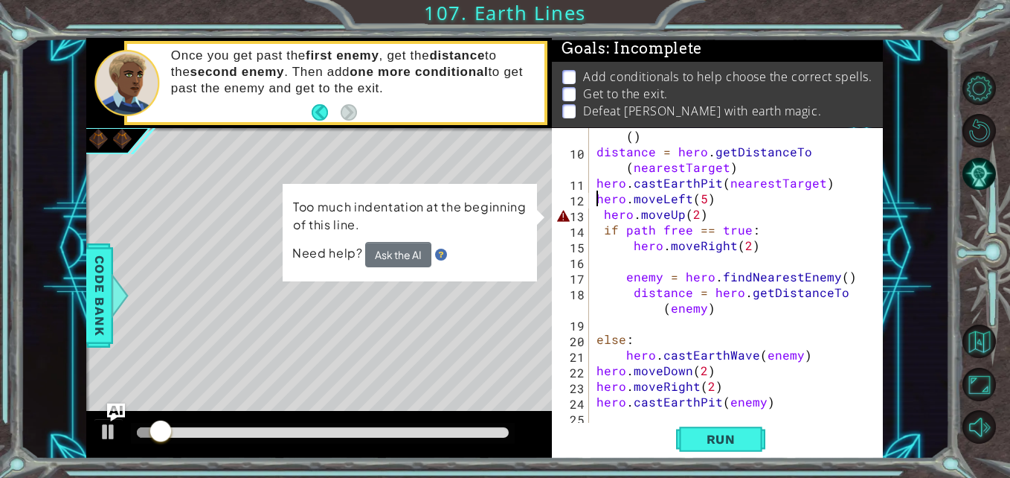
click at [600, 213] on div "nearestTarget = hero . findNearestEnemy ( ) distance = hero . getDistanceTo ( n…" at bounding box center [735, 284] width 282 height 344
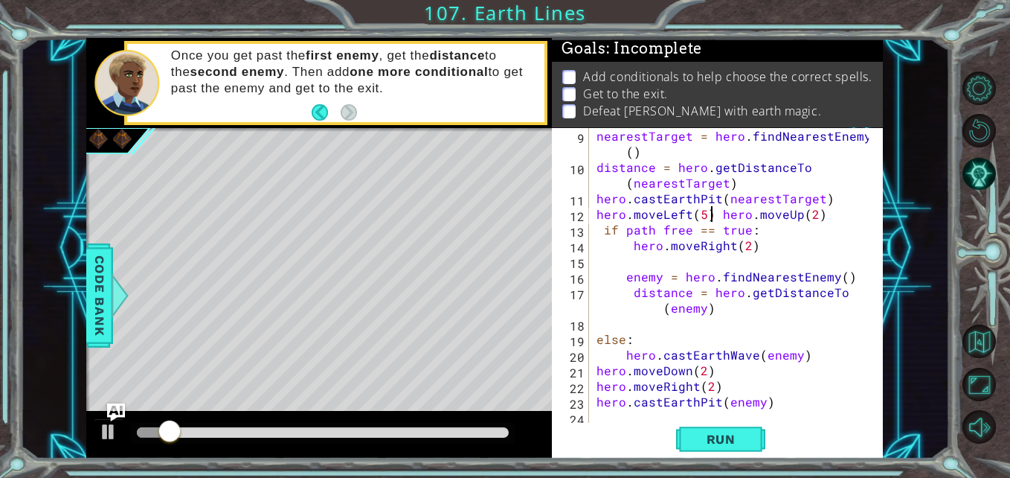
scroll to position [156, 0]
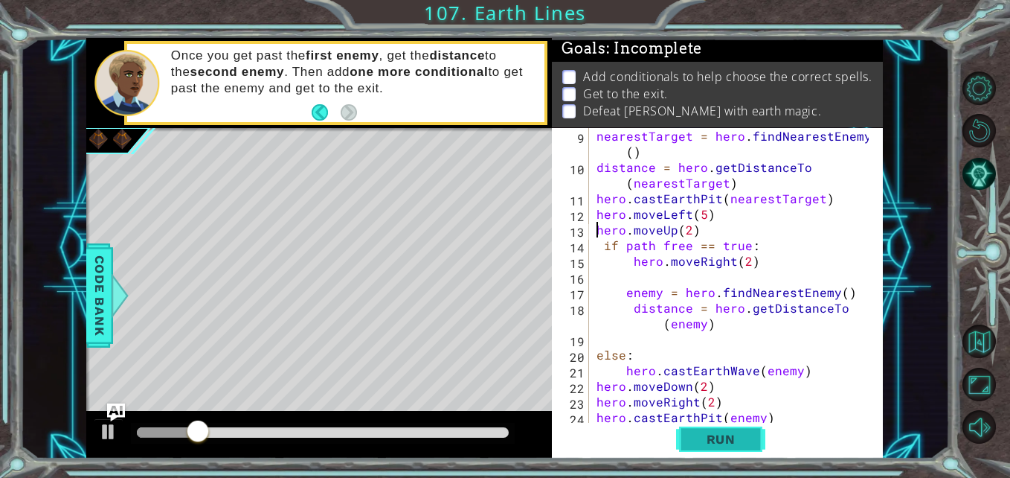
click at [721, 447] on button "Run" at bounding box center [720, 438] width 89 height 33
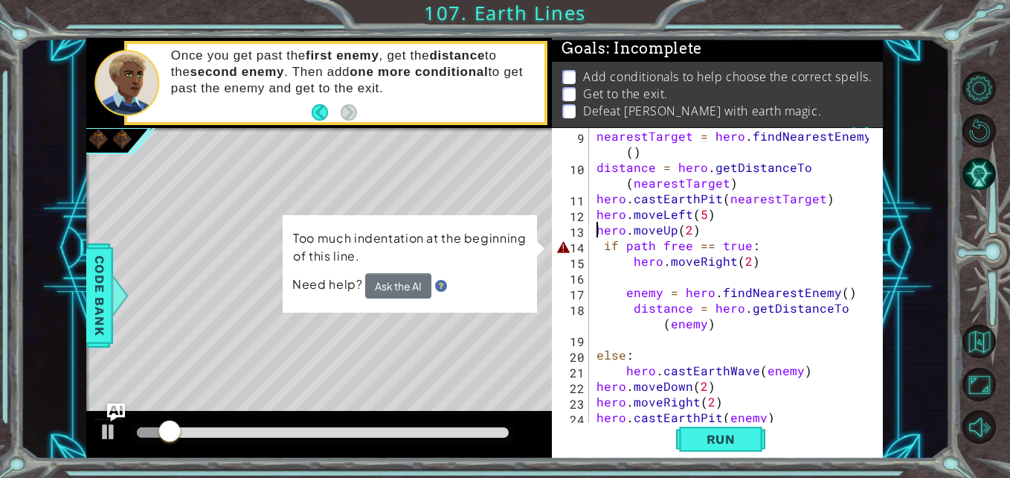
click at [602, 245] on div "nearestTarget = hero . findNearestEnemy ( ) distance = hero . getDistanceTo ( n…" at bounding box center [735, 300] width 282 height 344
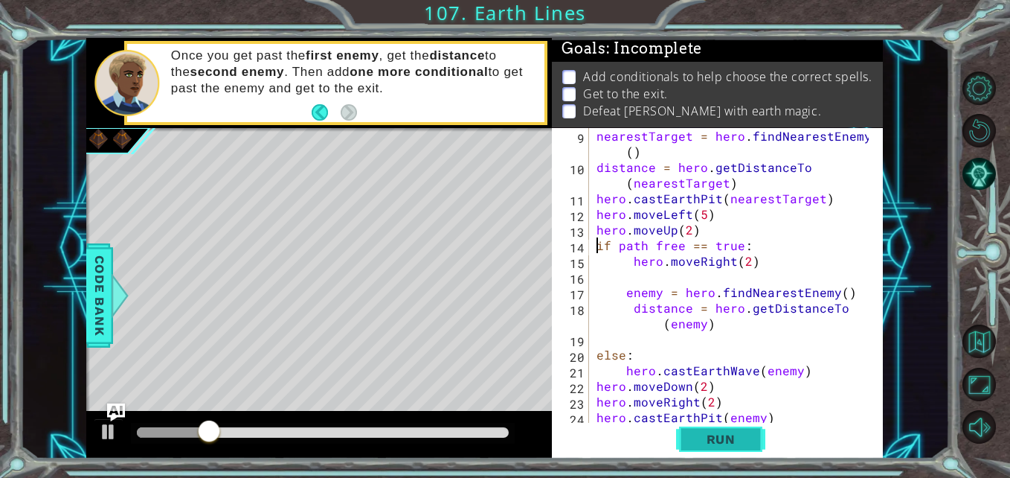
click at [699, 443] on span "Run" at bounding box center [721, 438] width 59 height 15
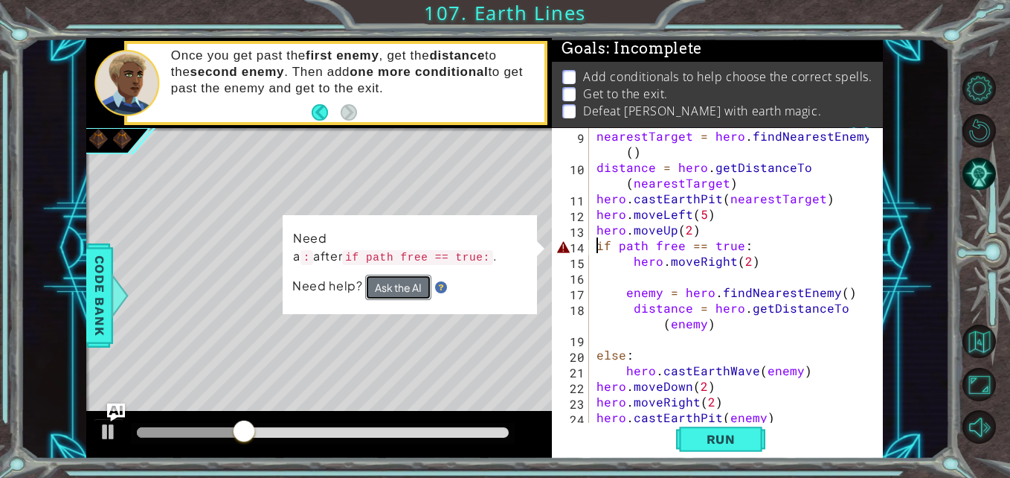
click at [400, 286] on button "Ask the AI" at bounding box center [398, 287] width 66 height 26
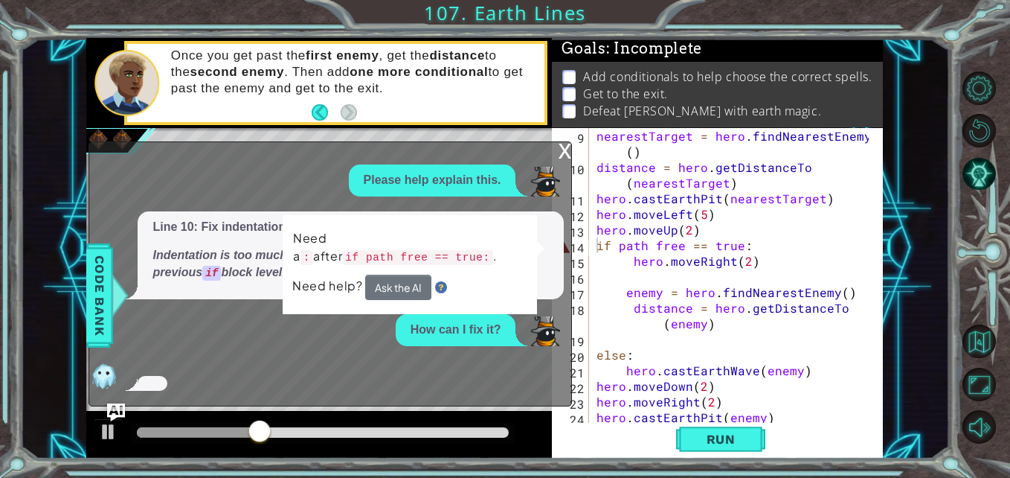
click at [441, 270] on td "Need a : after if path free == true: ." at bounding box center [410, 251] width 236 height 49
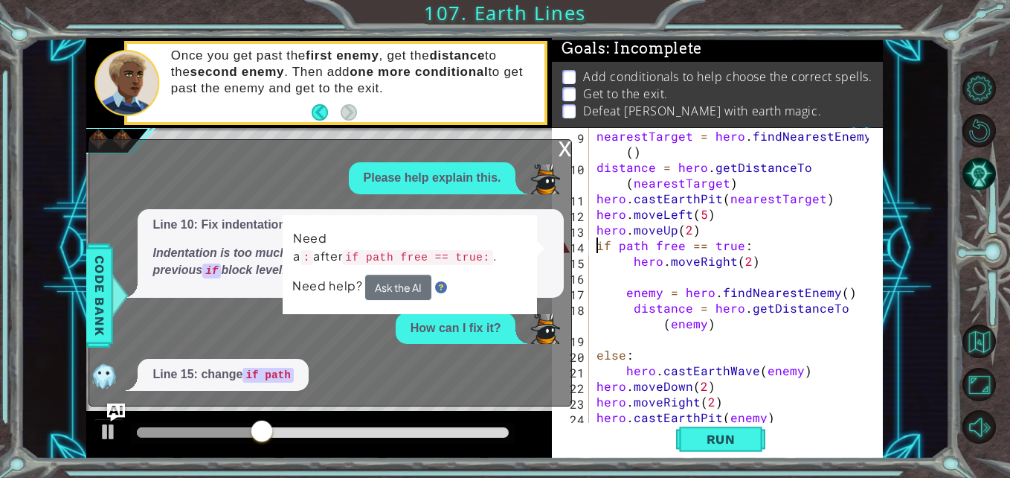
click at [441, 270] on td "Need a : after if path free == true: ." at bounding box center [409, 251] width 235 height 46
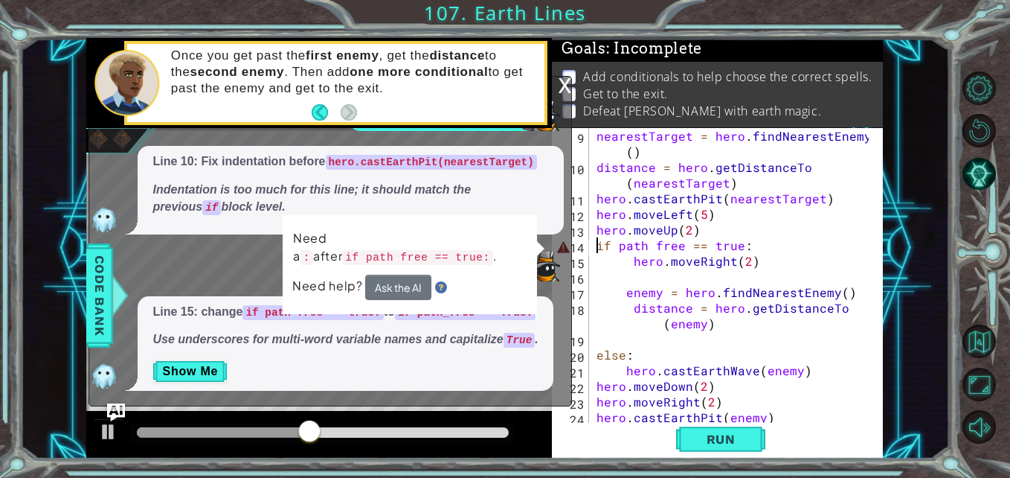
click at [257, 254] on div "How can I fix it?" at bounding box center [326, 265] width 475 height 32
click at [388, 291] on button "Ask the AI" at bounding box center [398, 286] width 66 height 25
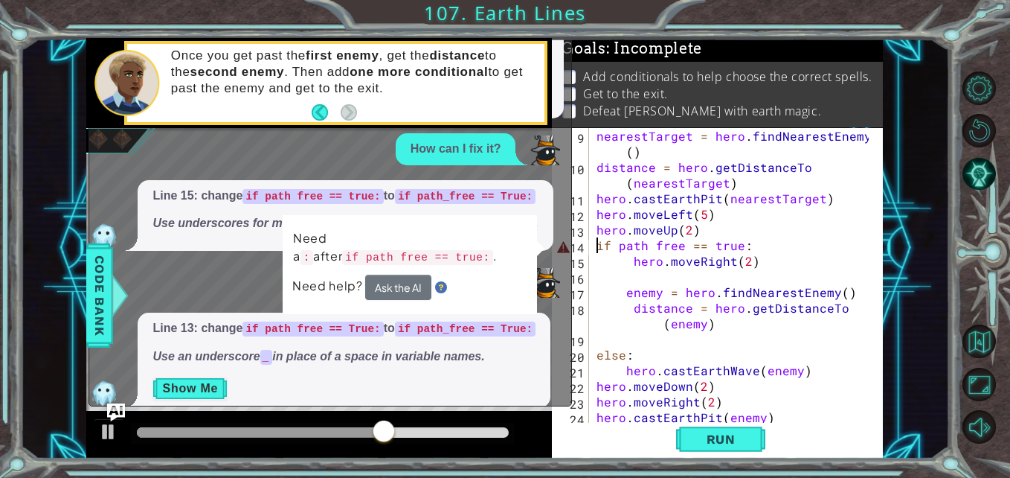
scroll to position [16, 0]
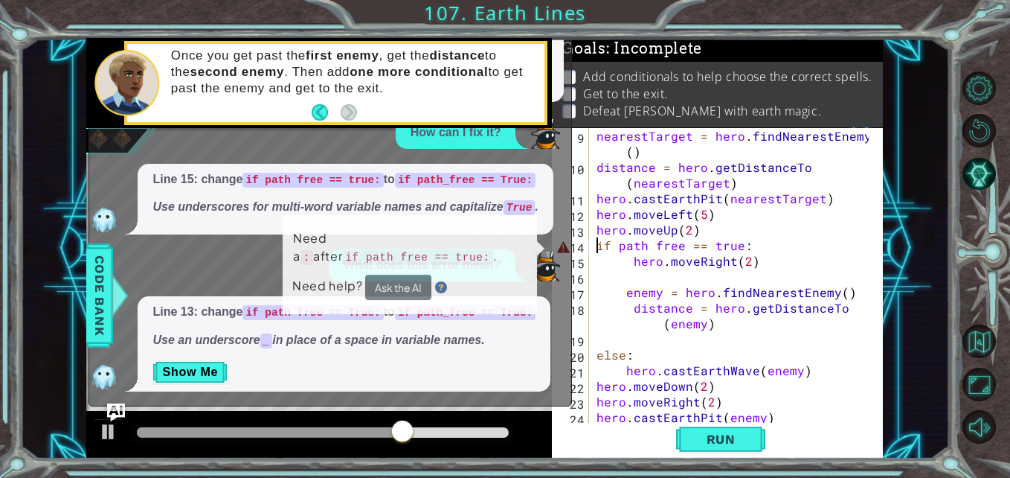
click at [652, 248] on div "nearestTarget = hero . findNearestEnemy ( ) distance = hero . getDistanceTo ( n…" at bounding box center [735, 300] width 282 height 344
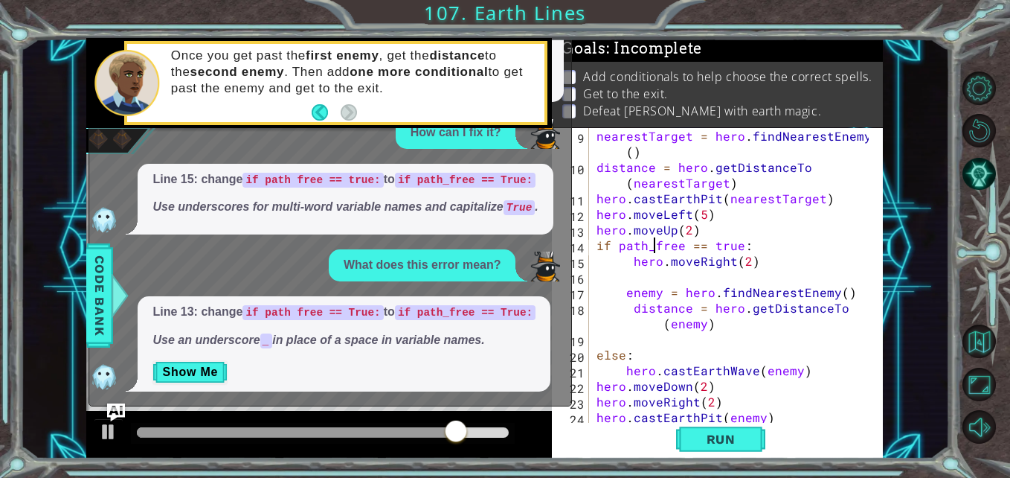
scroll to position [0, 4]
click at [707, 447] on button "Run" at bounding box center [720, 438] width 89 height 33
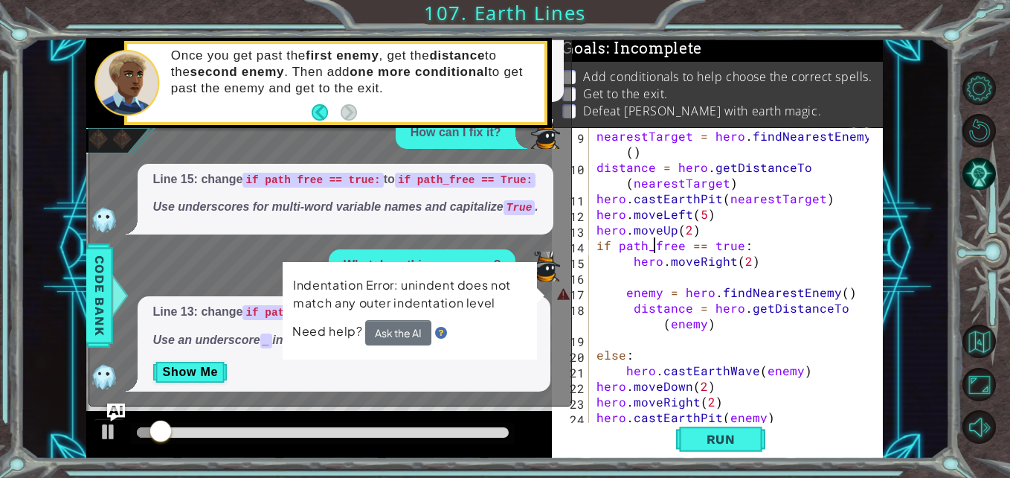
click at [625, 291] on div "nearestTarget = hero . findNearestEnemy ( ) distance = hero . getDistanceTo ( n…" at bounding box center [735, 300] width 282 height 344
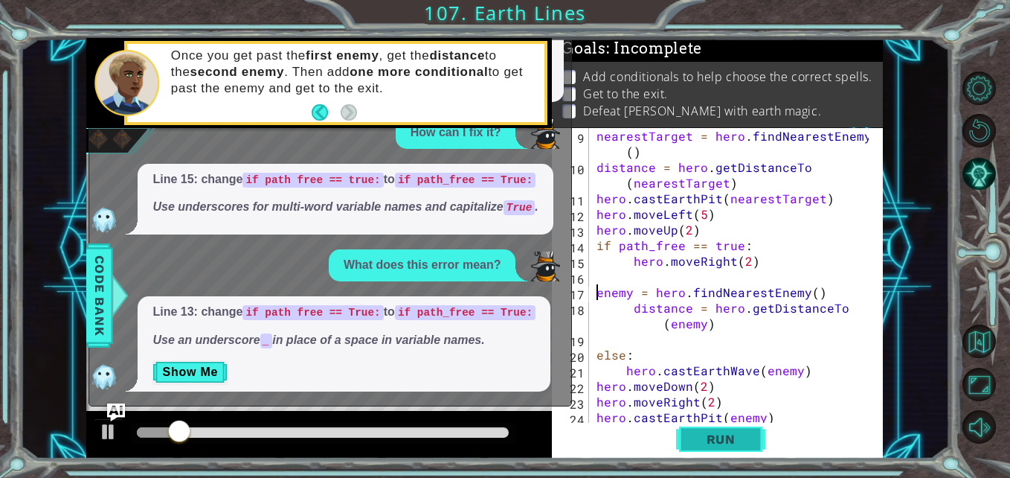
click at [716, 434] on span "Run" at bounding box center [721, 438] width 59 height 15
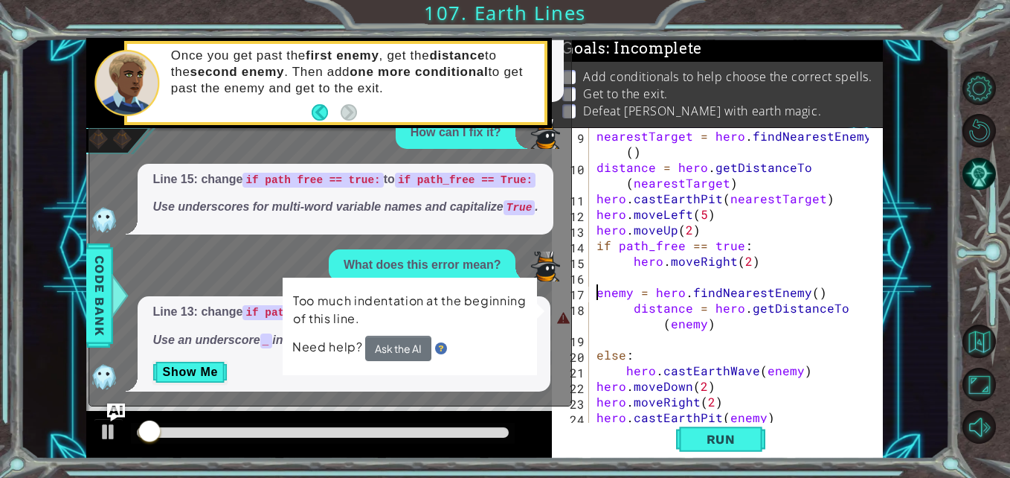
click at [627, 306] on div "nearestTarget = hero . findNearestEnemy ( ) distance = hero . getDistanceTo ( n…" at bounding box center [735, 300] width 282 height 344
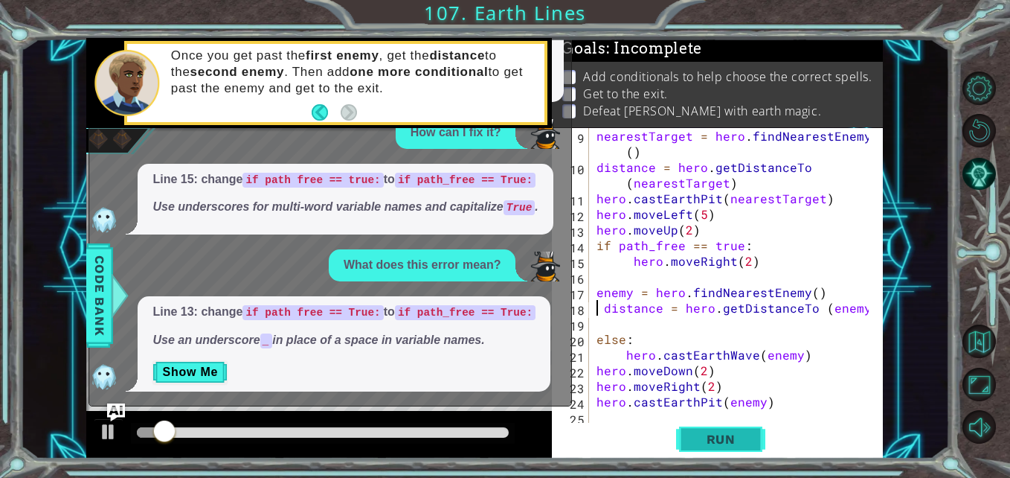
click at [708, 435] on span "Run" at bounding box center [721, 438] width 59 height 15
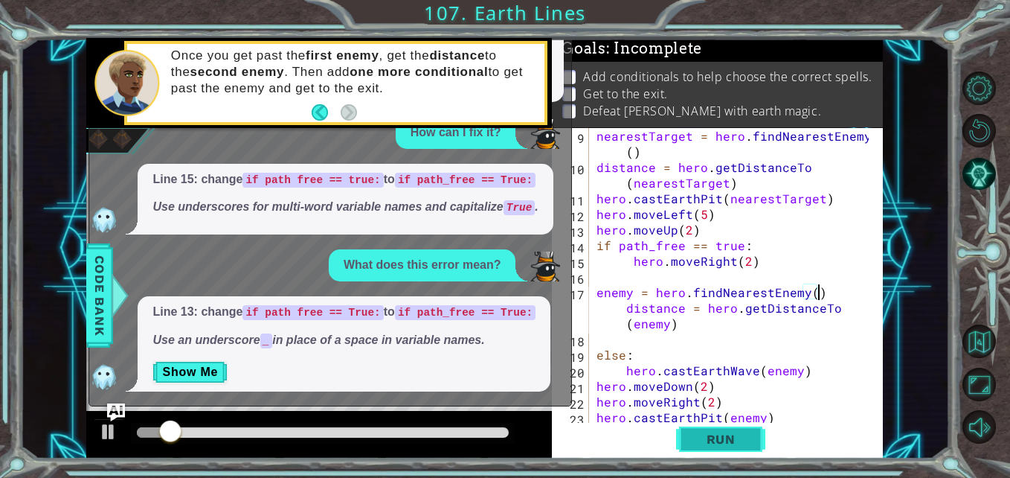
click at [721, 439] on span "Run" at bounding box center [721, 438] width 59 height 15
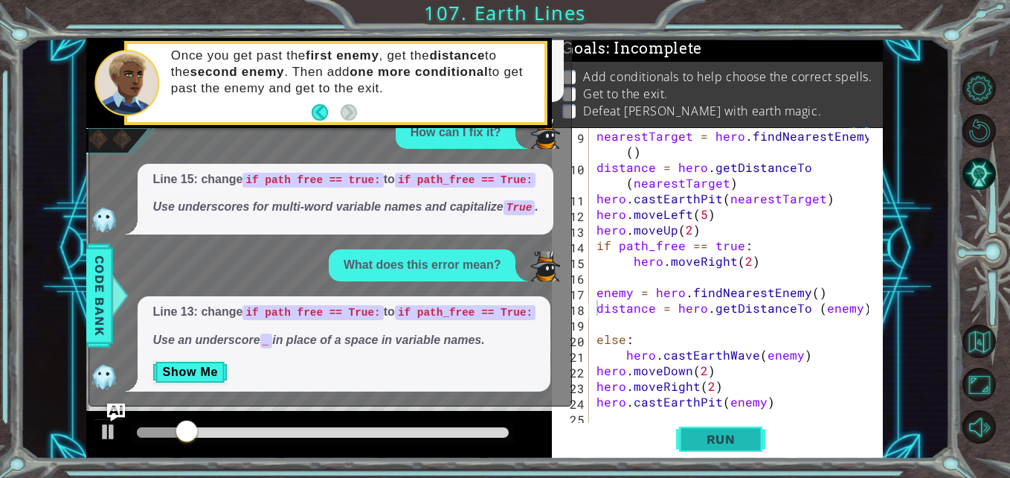
click at [700, 440] on span "Run" at bounding box center [721, 438] width 59 height 15
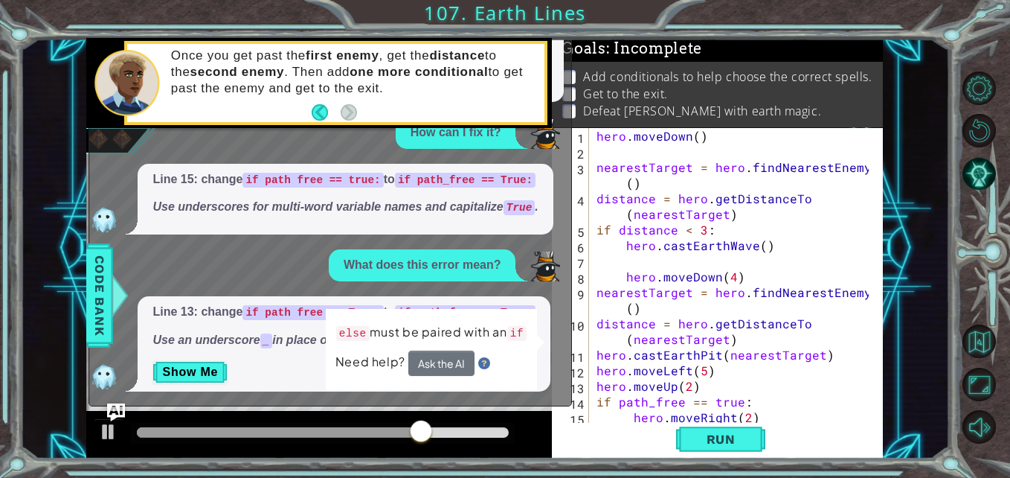
scroll to position [0, 0]
click at [726, 437] on span "Run" at bounding box center [721, 438] width 59 height 15
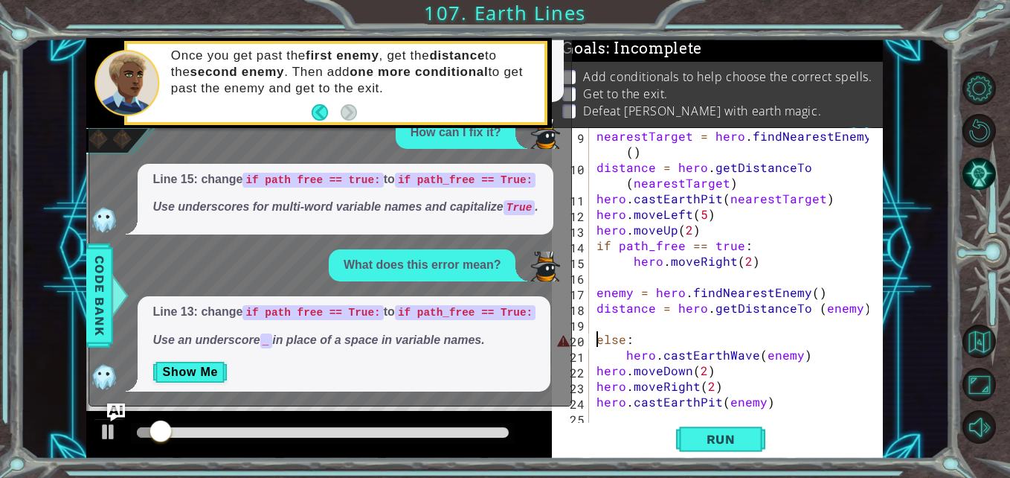
scroll to position [0, 2]
drag, startPoint x: 594, startPoint y: 341, endPoint x: 592, endPoint y: 355, distance: 14.3
click at [592, 355] on div "else: 9 10 11 12 13 14 15 16 17 18 19 20 21 22 23 24 25 nearestTarget = hero . …" at bounding box center [715, 276] width 327 height 297
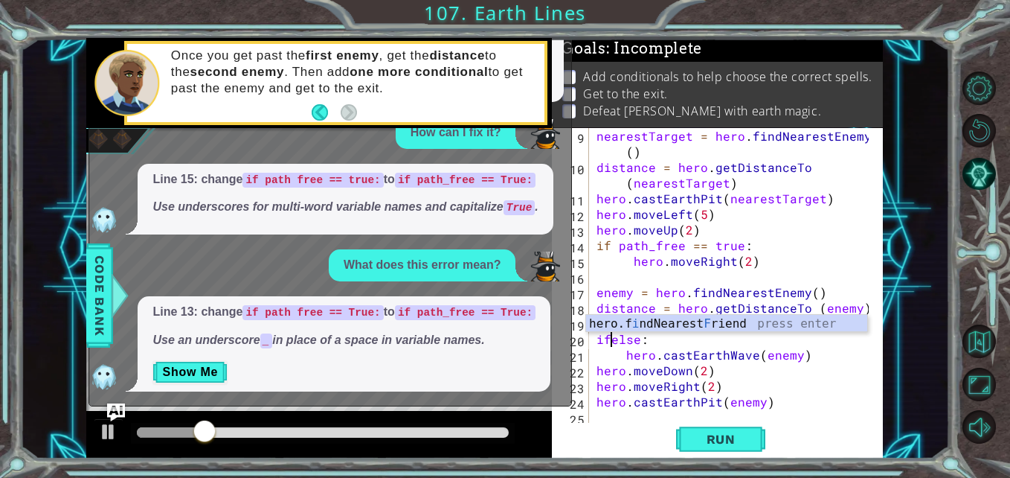
scroll to position [0, 1]
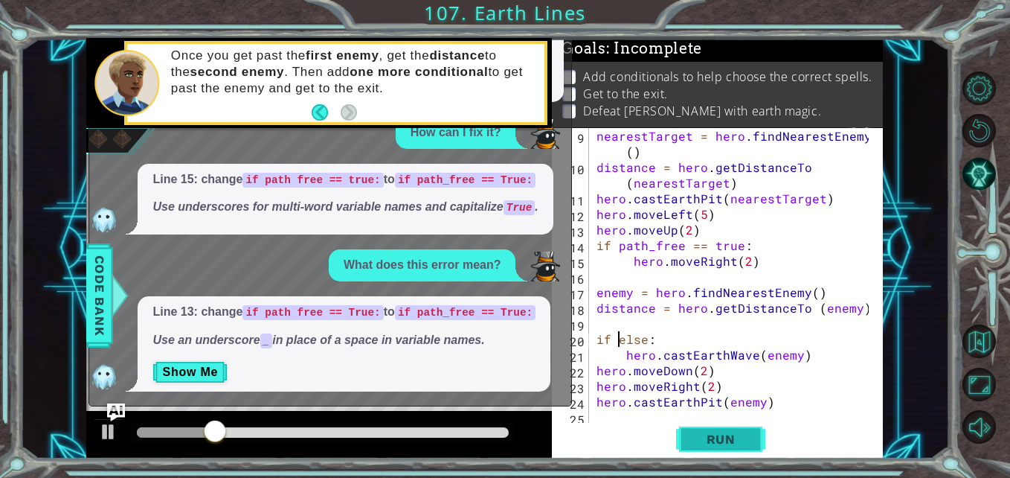
type textarea "if else:"
click at [697, 436] on span "Run" at bounding box center [721, 438] width 59 height 15
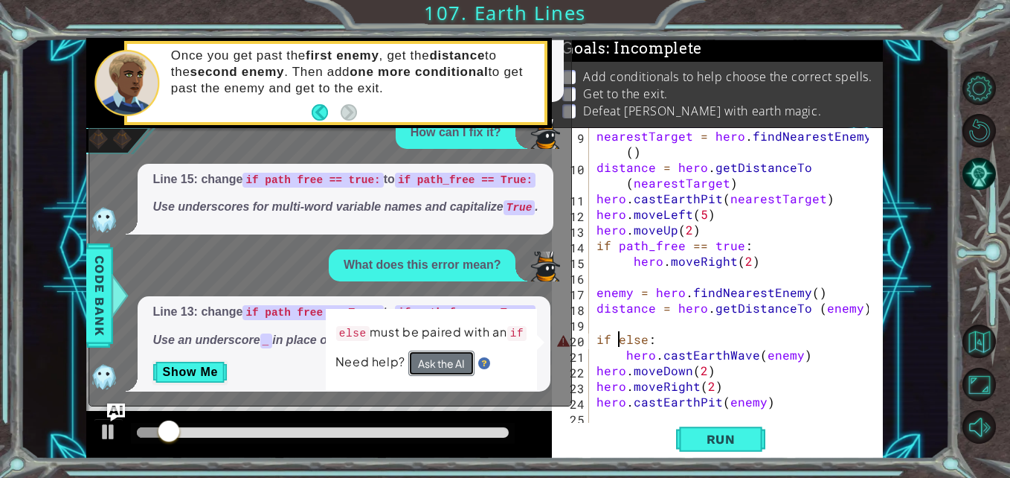
click at [422, 359] on button "Ask the AI" at bounding box center [441, 363] width 66 height 26
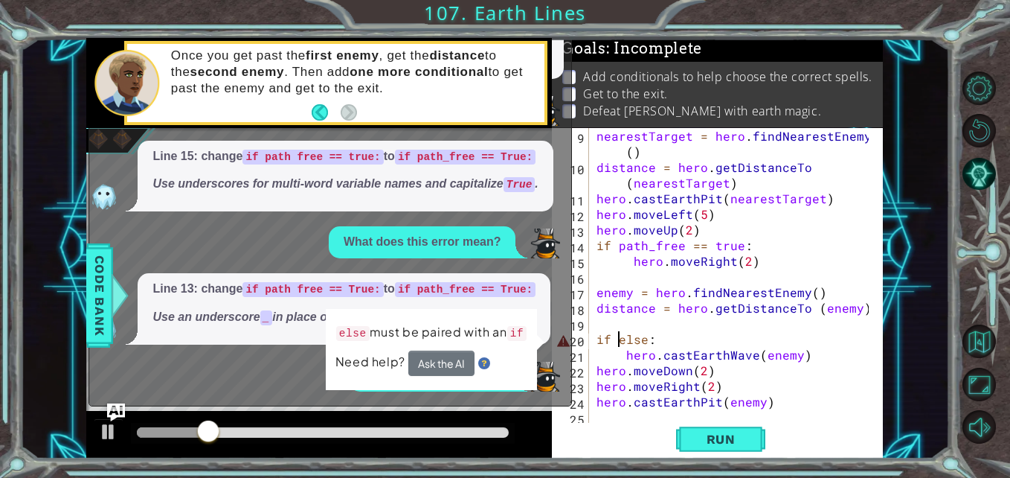
scroll to position [149, 0]
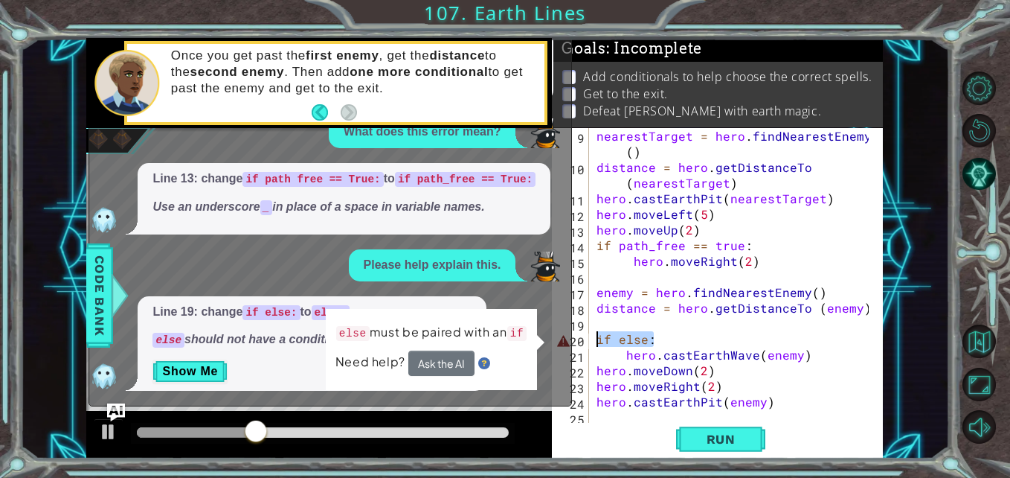
drag, startPoint x: 652, startPoint y: 337, endPoint x: 587, endPoint y: 341, distance: 64.9
click at [587, 341] on div "if else: 9 10 11 12 13 14 15 16 17 18 19 20 21 22 23 24 25 nearestTarget = hero…" at bounding box center [715, 276] width 327 height 297
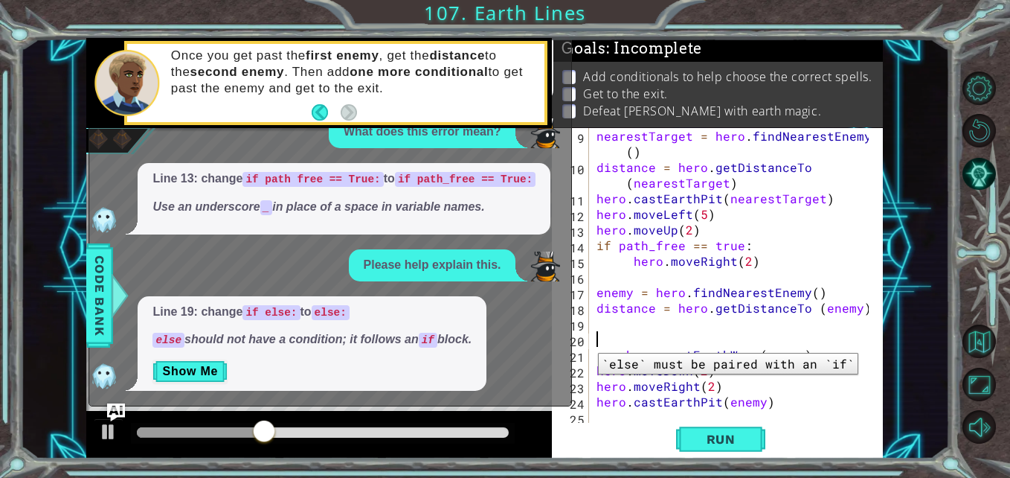
scroll to position [0, 0]
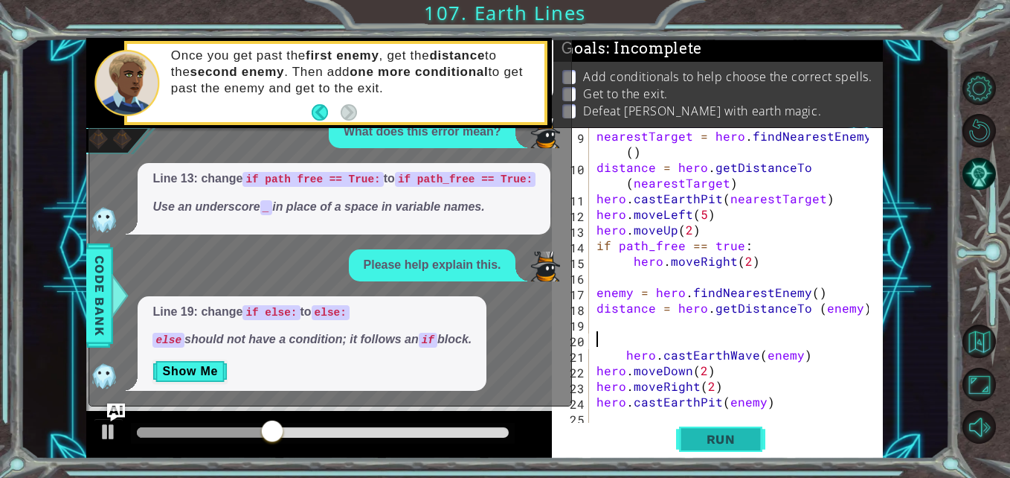
click at [720, 446] on span "Run" at bounding box center [721, 438] width 59 height 15
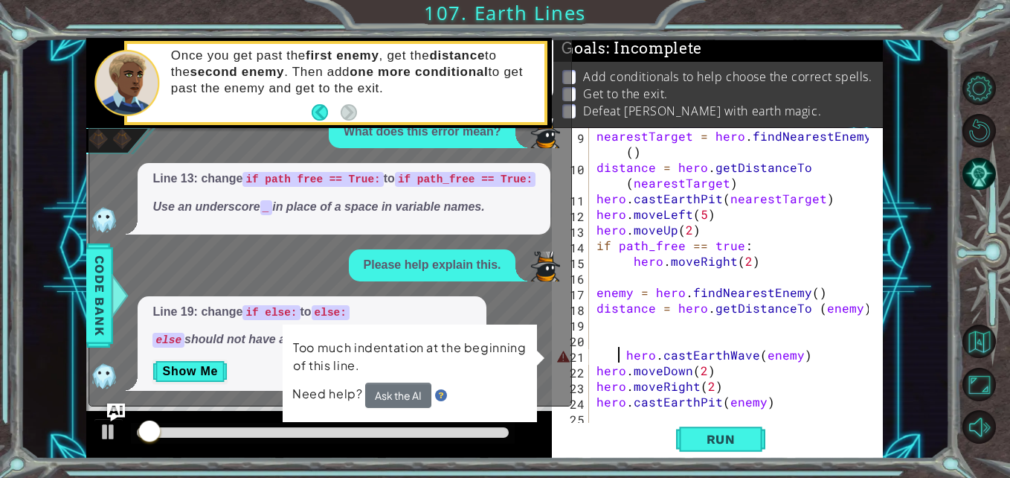
click at [620, 357] on div "nearestTarget = hero . findNearestEnemy ( ) distance = hero . getDistanceTo ( n…" at bounding box center [735, 300] width 282 height 344
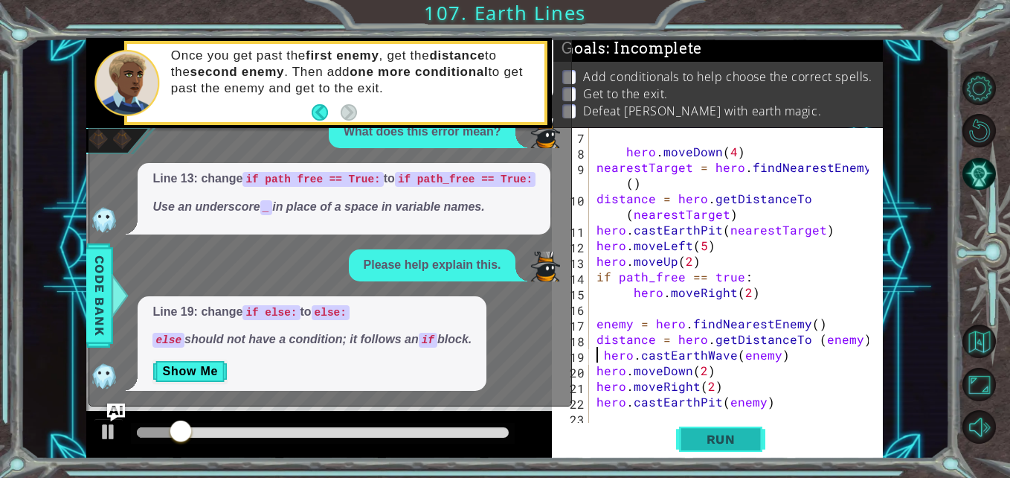
scroll to position [125, 0]
click at [697, 431] on span "Run" at bounding box center [721, 438] width 59 height 15
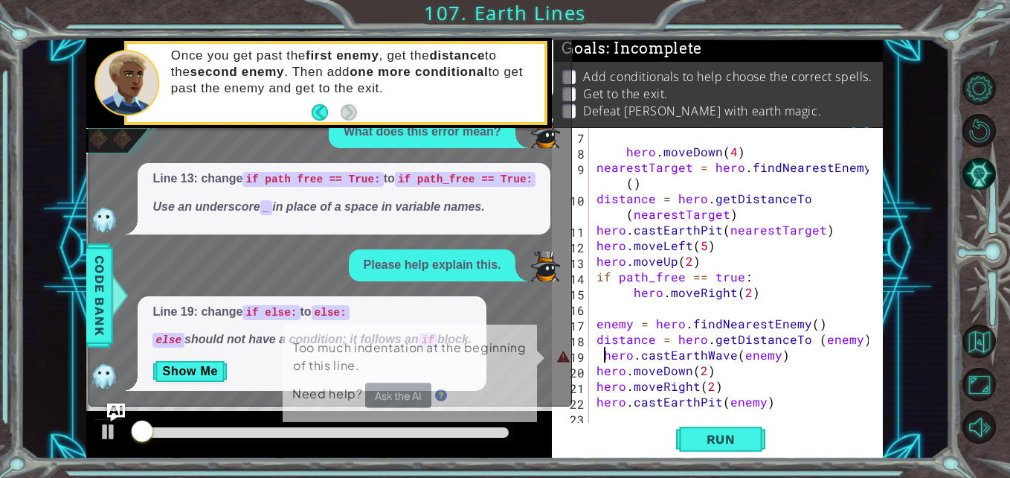
click at [602, 356] on div "hero . moveDown ( 4 ) nearestTarget = hero . findNearestEnemy ( ) distance = he…" at bounding box center [735, 292] width 282 height 328
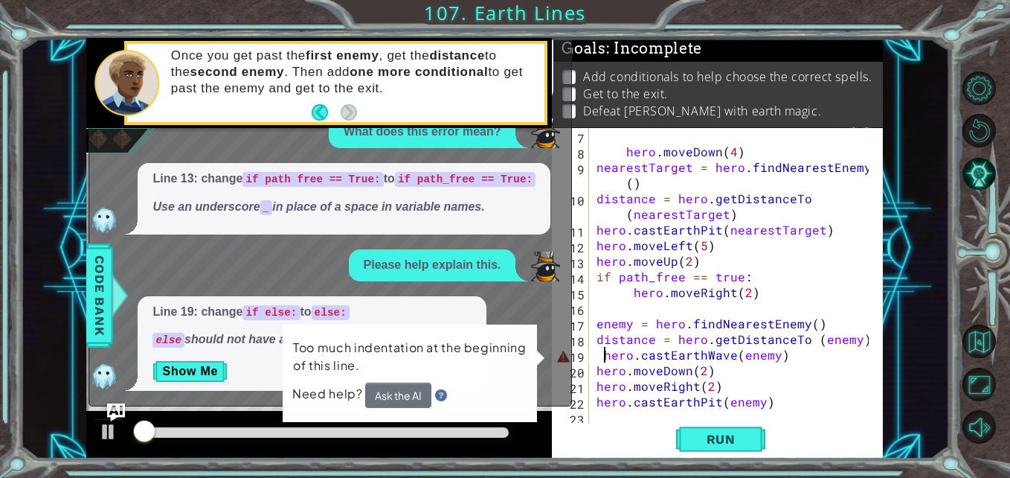
type textarea "hero.castEarthWave(enemy)"
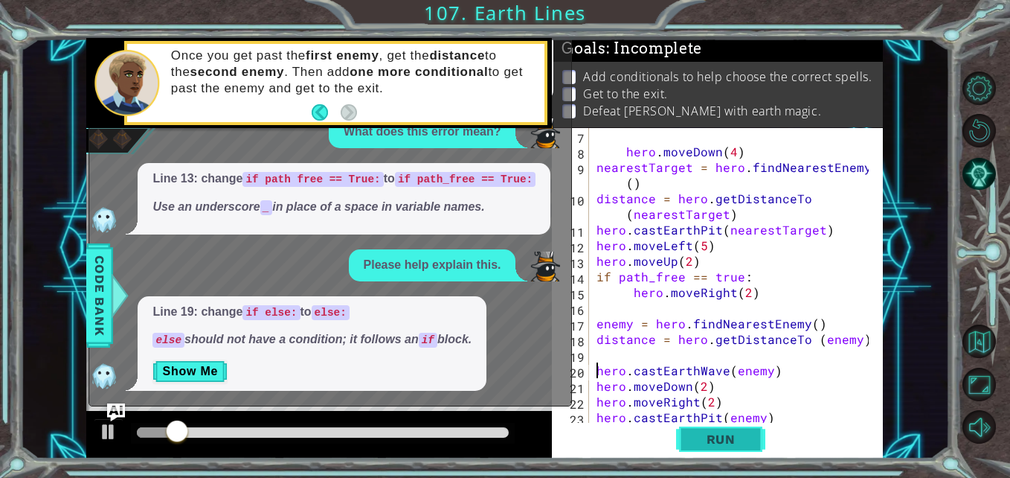
drag, startPoint x: 709, startPoint y: 444, endPoint x: 690, endPoint y: 438, distance: 19.5
drag, startPoint x: 690, startPoint y: 438, endPoint x: 681, endPoint y: 442, distance: 10.4
click at [678, 440] on button "Run" at bounding box center [720, 438] width 89 height 33
click at [708, 441] on span "Run" at bounding box center [721, 438] width 59 height 15
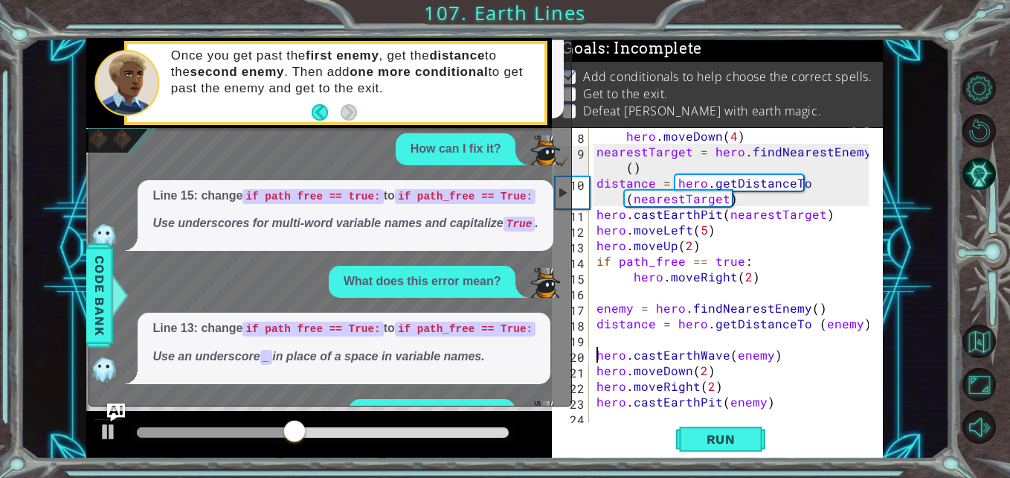
scroll to position [149, 0]
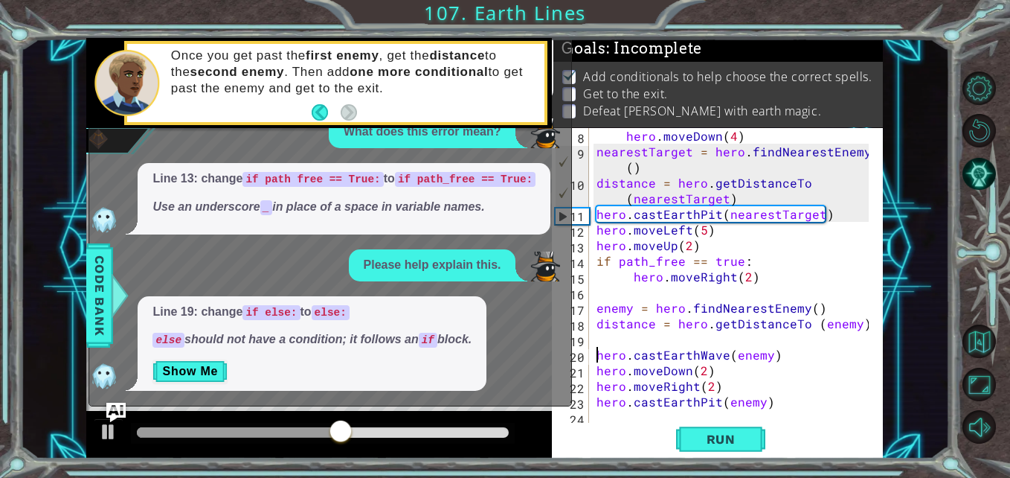
click at [115, 411] on img "Ask AI" at bounding box center [115, 411] width 19 height 19
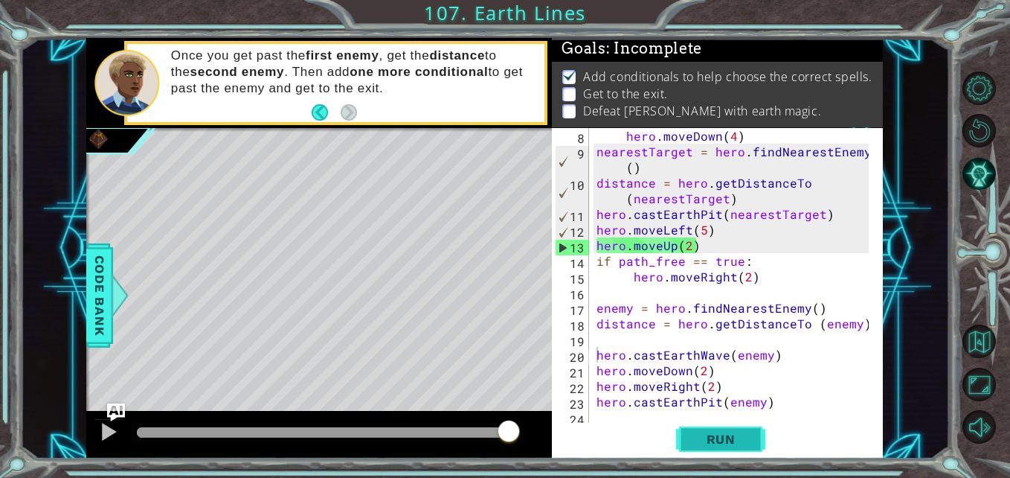
click at [707, 443] on span "Run" at bounding box center [721, 438] width 59 height 15
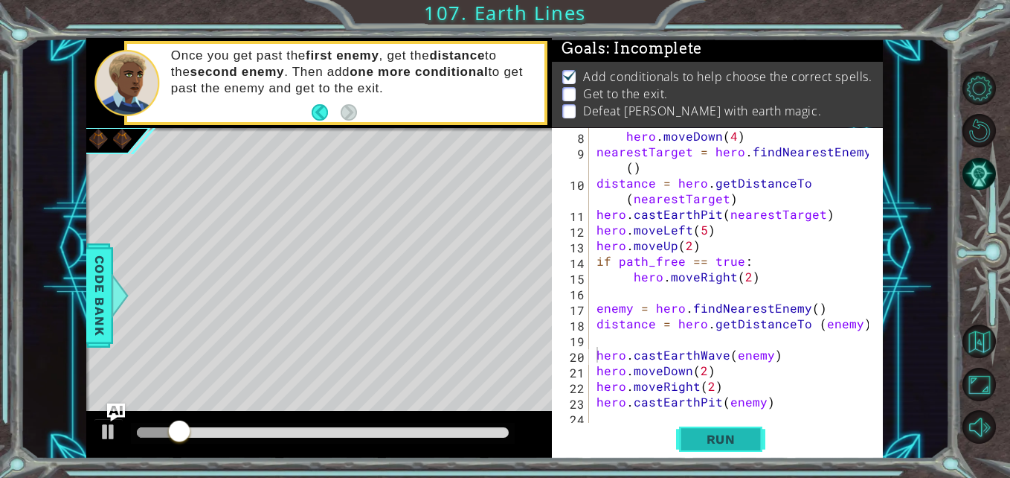
click at [705, 450] on button "Run" at bounding box center [720, 438] width 89 height 33
click at [700, 447] on button "Run" at bounding box center [720, 438] width 89 height 33
click at [480, 430] on div at bounding box center [323, 432] width 372 height 10
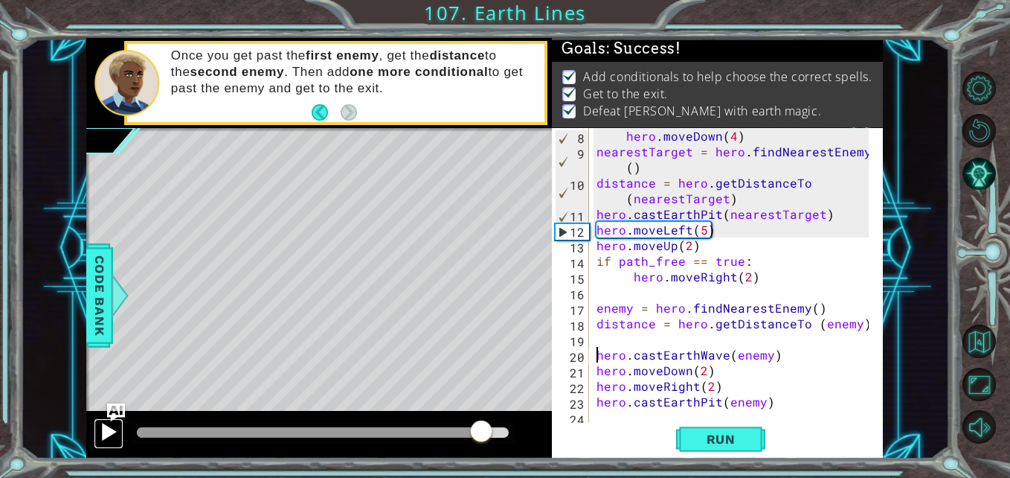
click at [97, 434] on button at bounding box center [109, 433] width 30 height 30
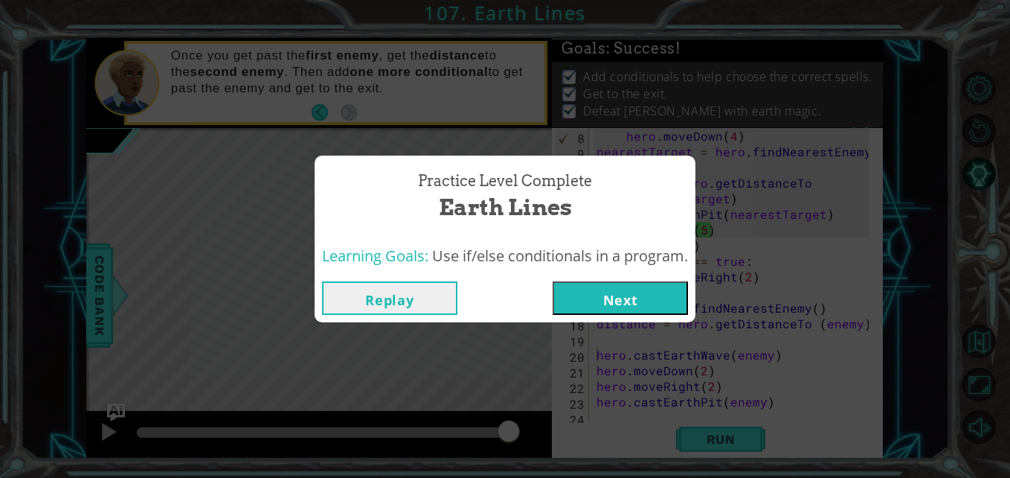
drag, startPoint x: 634, startPoint y: 280, endPoint x: 624, endPoint y: 300, distance: 22.3
click at [624, 300] on button "Next" at bounding box center [620, 297] width 135 height 33
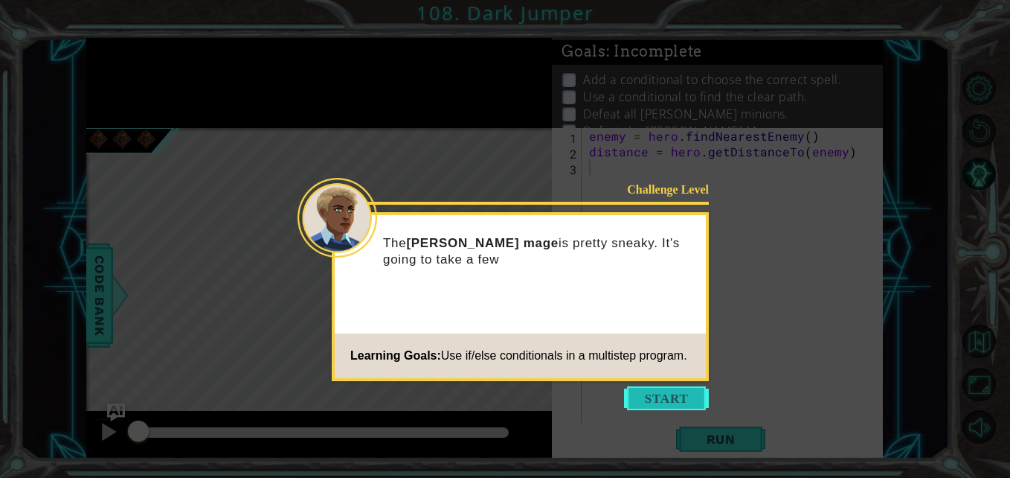
drag, startPoint x: 659, startPoint y: 393, endPoint x: 634, endPoint y: 402, distance: 26.8
drag, startPoint x: 634, startPoint y: 402, endPoint x: 568, endPoint y: 388, distance: 67.0
click at [559, 388] on icon at bounding box center [505, 239] width 1010 height 478
click at [663, 398] on button "Start" at bounding box center [666, 398] width 85 height 24
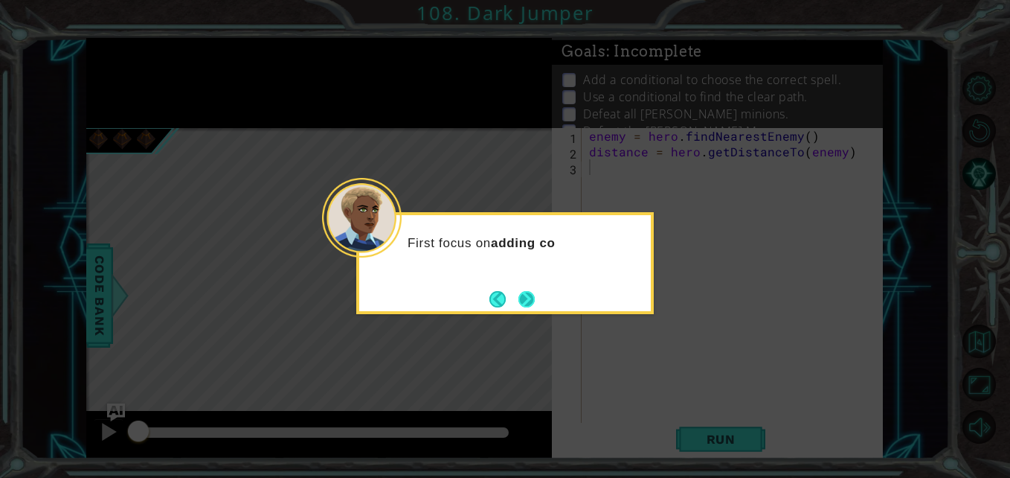
click at [518, 294] on button "Next" at bounding box center [526, 299] width 27 height 27
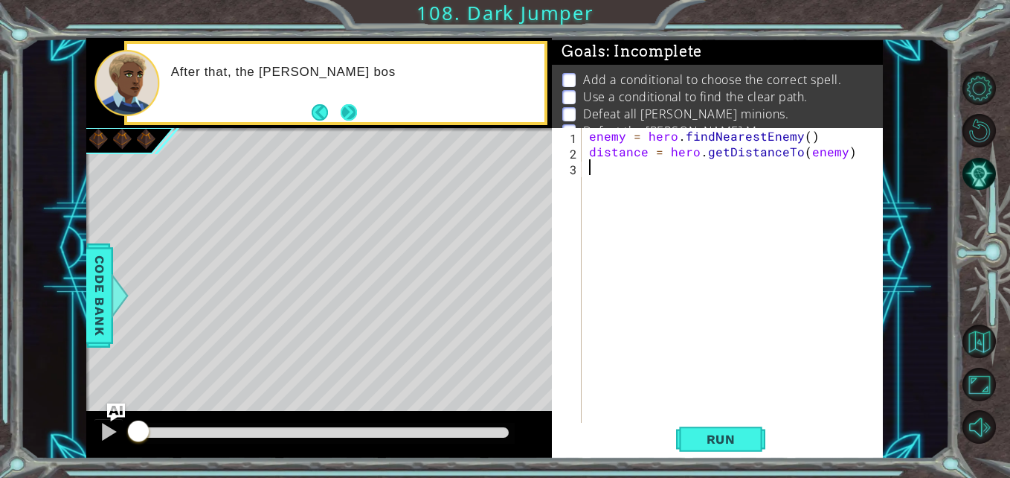
click at [350, 103] on button "Next" at bounding box center [349, 112] width 21 height 21
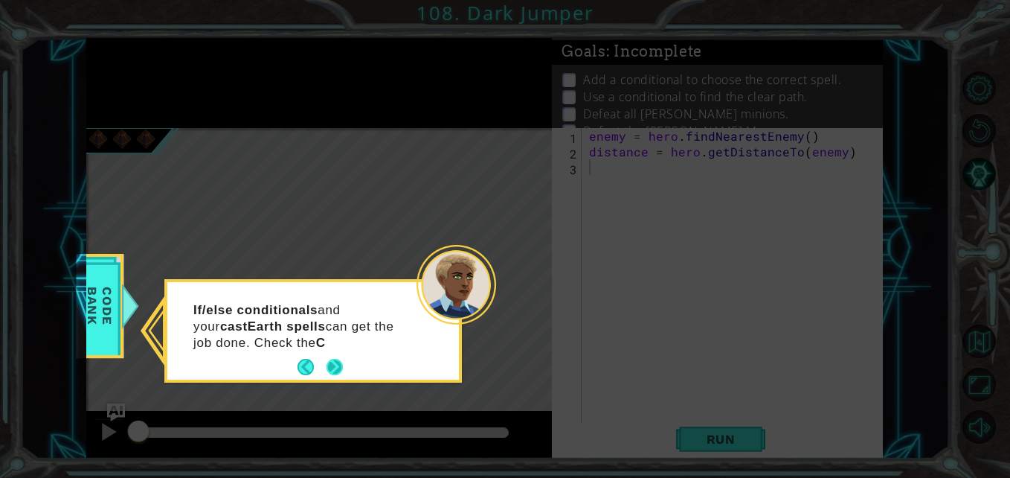
click at [331, 367] on button "Next" at bounding box center [334, 366] width 27 height 27
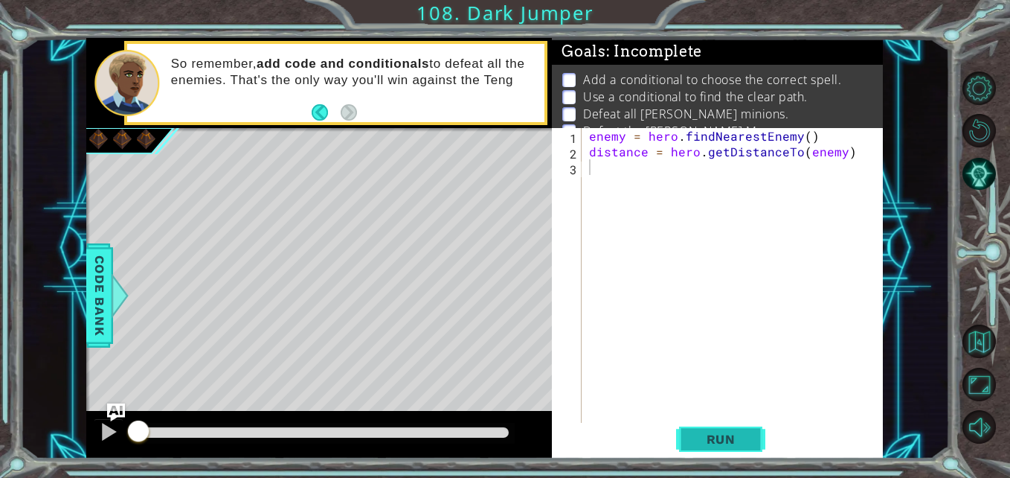
click at [723, 441] on span "Run" at bounding box center [721, 438] width 59 height 15
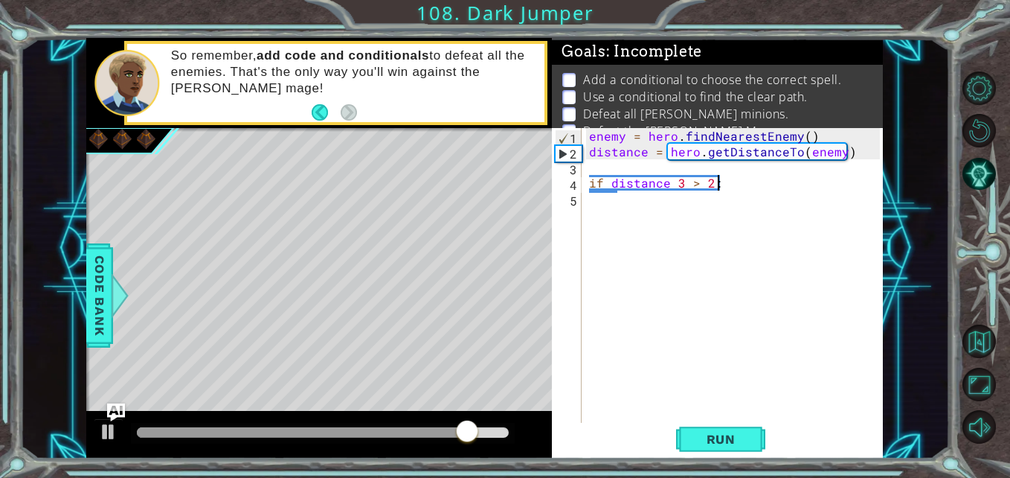
scroll to position [0, 7]
type textarea "if distance 3 > 2:"
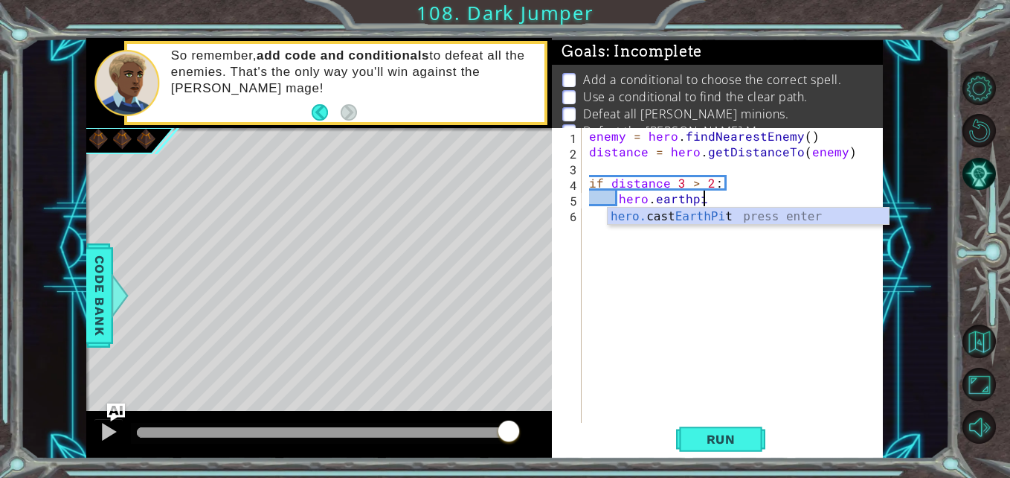
scroll to position [0, 7]
click at [672, 220] on div "hero. cast EarthPit press enter" at bounding box center [748, 235] width 281 height 54
type textarea "hero.castEarthPit(enemy)"
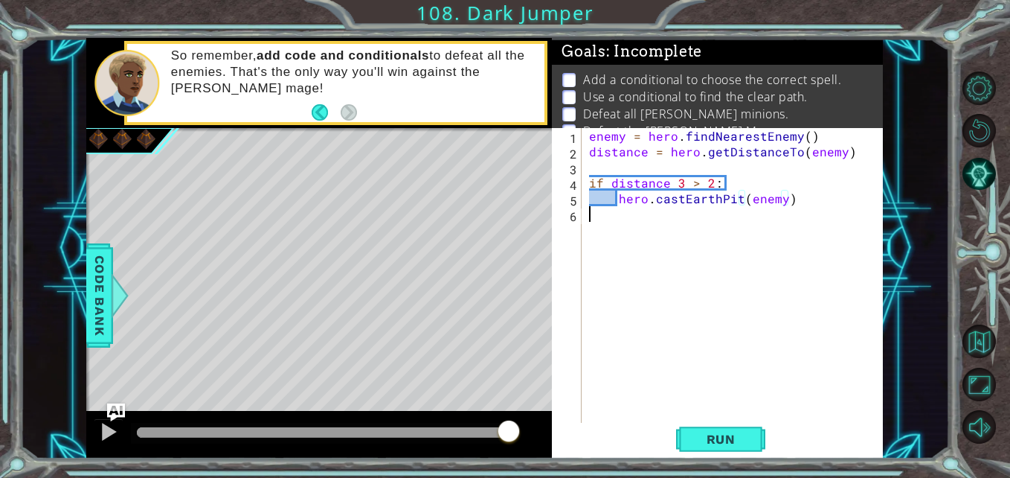
click at [804, 210] on div "enemy = hero . findNearestEnemy ( ) distance = hero . getDistanceTo ( enemy ) i…" at bounding box center [736, 292] width 300 height 328
type textarea "earthwa"
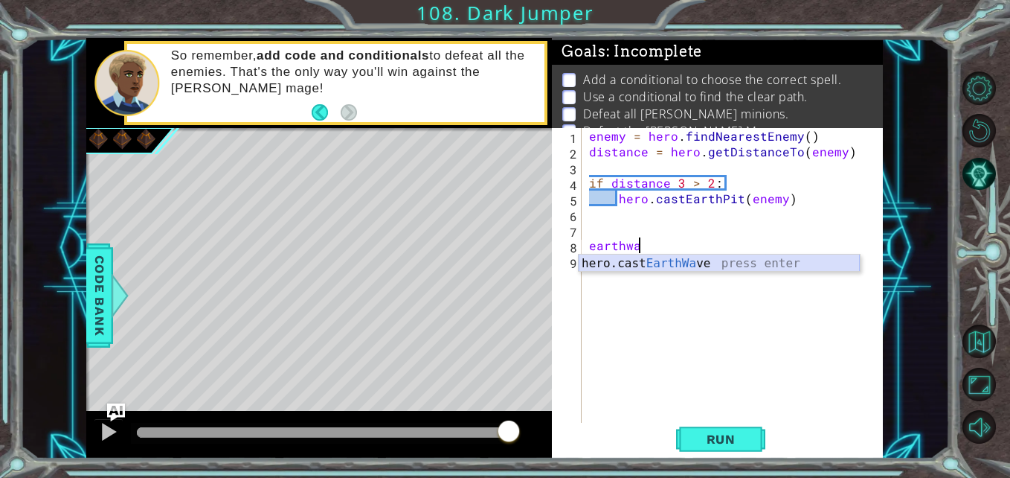
click at [643, 266] on div "hero.cast EarthWa ve press enter" at bounding box center [719, 281] width 281 height 54
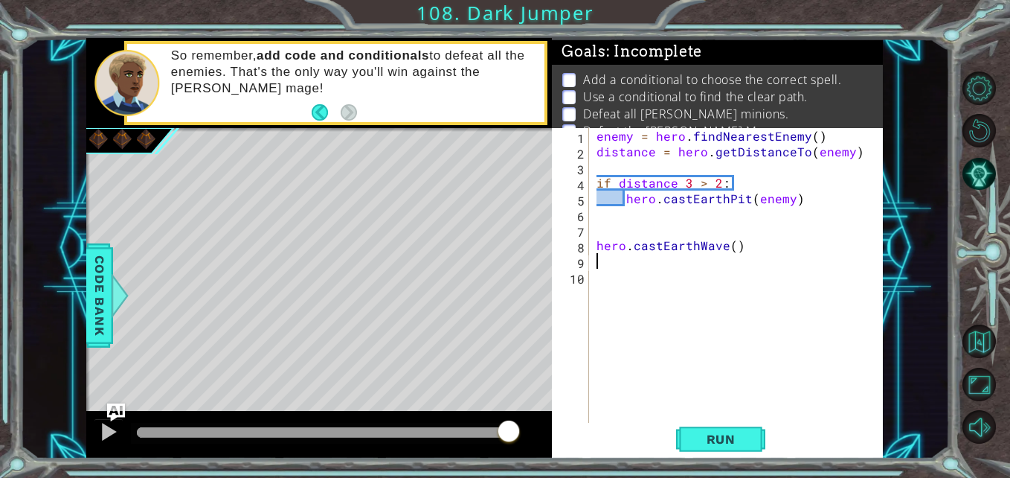
scroll to position [0, 0]
click at [733, 249] on div "enemy = hero . findNearestEnemy ( ) distance = hero . getDistanceTo ( enemy ) i…" at bounding box center [741, 292] width 294 height 328
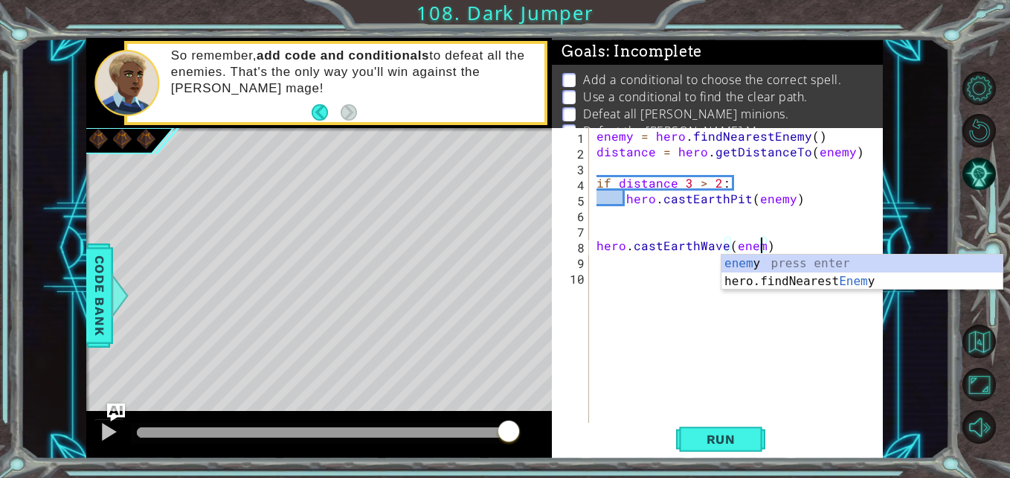
type textarea "hero.castEarthWave(enemy)"
click at [731, 258] on div "enemy press enter hero.findNearest Enemy press enter" at bounding box center [861, 289] width 281 height 71
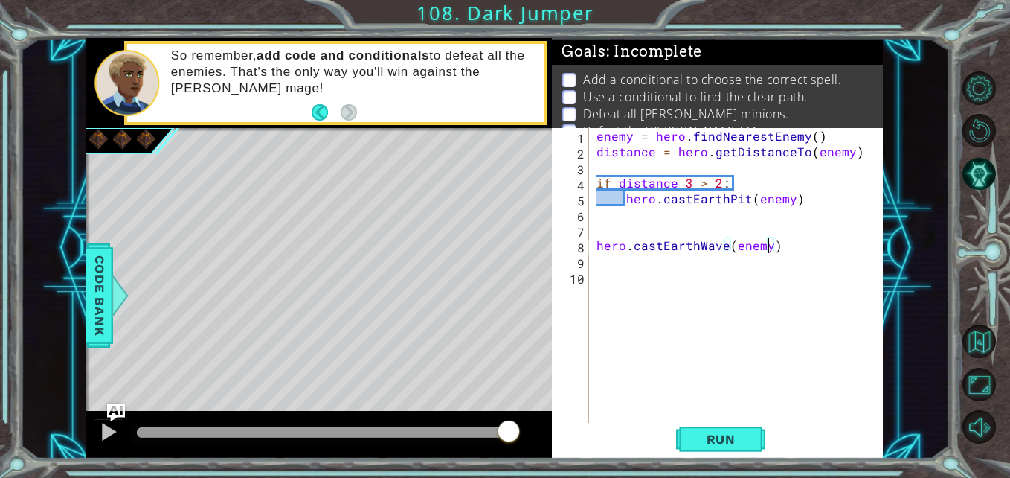
click at [779, 248] on div "enemy = hero . findNearestEnemy ( ) distance = hero . getDistanceTo ( enemy ) i…" at bounding box center [741, 292] width 294 height 328
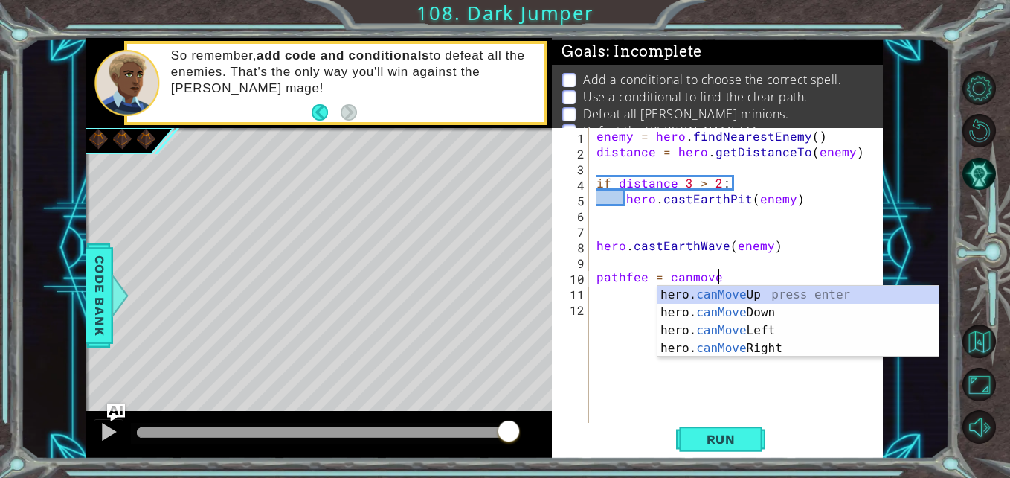
type textarea "pathfee = canmoveup"
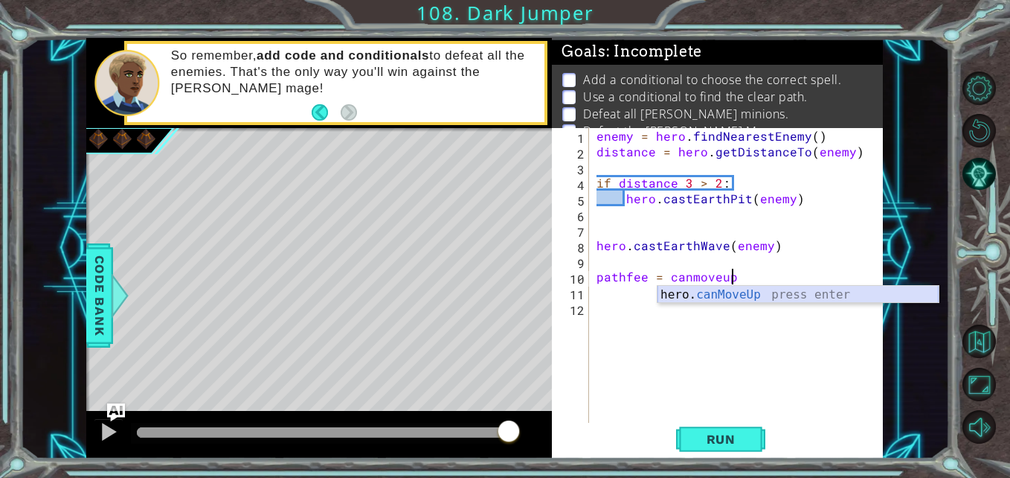
click at [728, 291] on div "hero. canMoveUp press enter" at bounding box center [797, 313] width 281 height 54
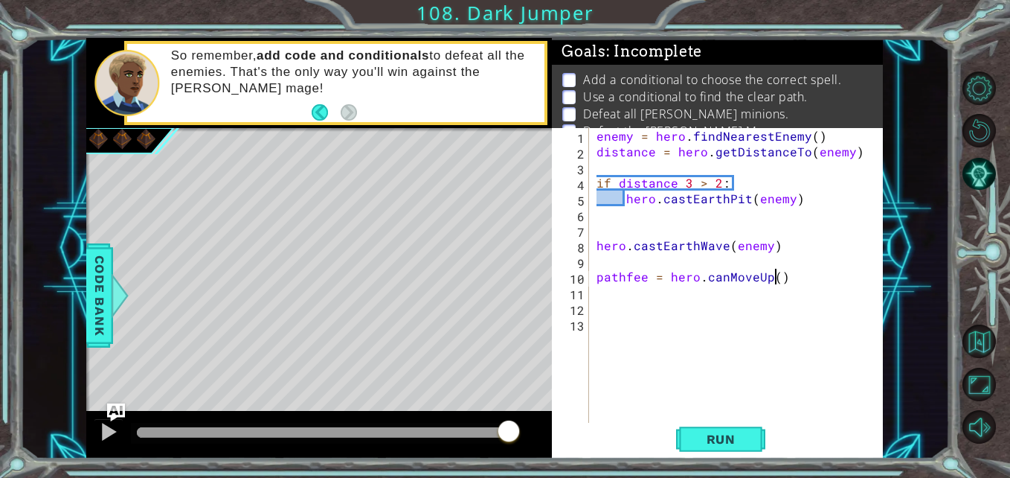
click at [774, 279] on div "enemy = hero . findNearestEnemy ( ) distance = hero . getDistanceTo ( enemy ) i…" at bounding box center [741, 292] width 294 height 328
type textarea "pathfee = hero.canMoveUp(2)"
click at [801, 273] on div "enemy = hero . findNearestEnemy ( ) distance = hero . getDistanceTo ( enemy ) i…" at bounding box center [741, 292] width 294 height 328
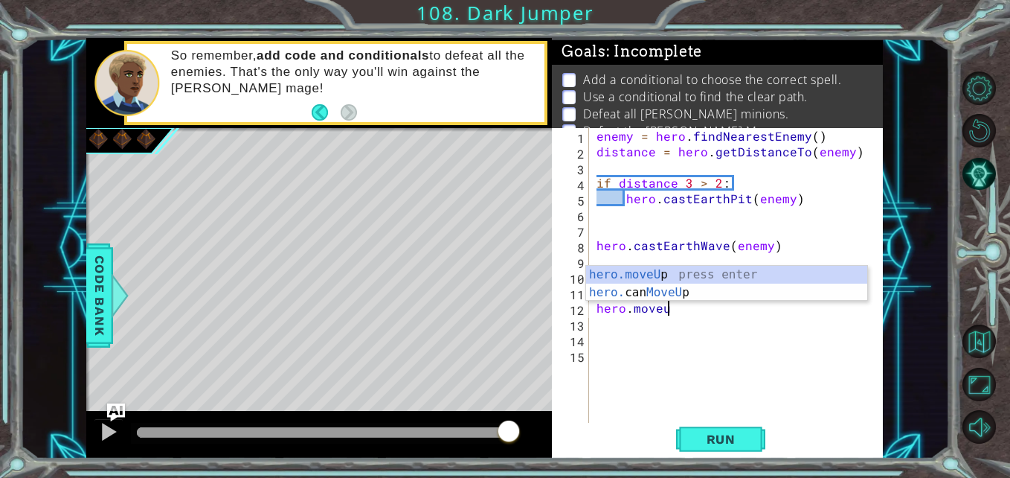
scroll to position [0, 4]
click at [640, 270] on div "hero.moveUp press enter hero. can MoveUp press enter" at bounding box center [726, 301] width 281 height 71
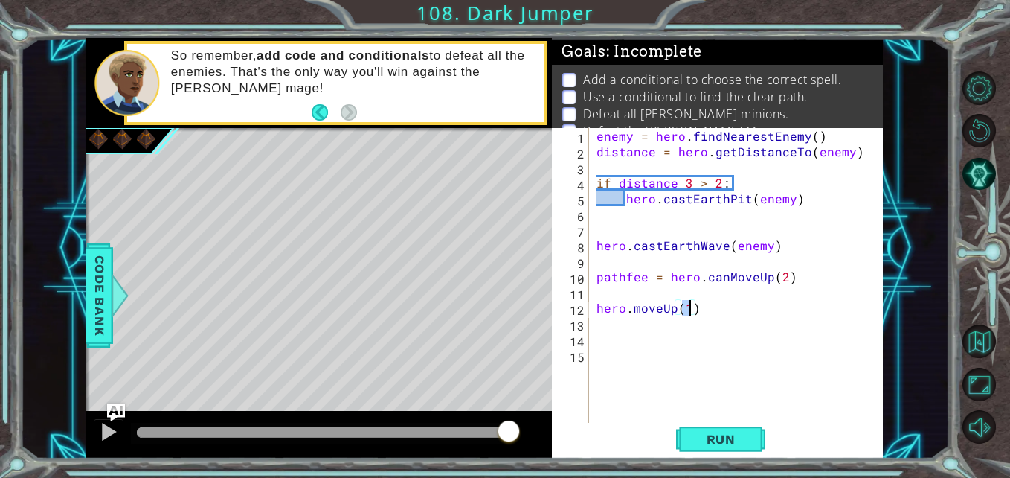
type textarea "hero.moveUp(2)"
click at [698, 323] on div "enemy = hero . findNearestEnemy ( ) distance = hero . getDistanceTo ( enemy ) i…" at bounding box center [741, 292] width 294 height 328
click at [707, 342] on div "enemy = hero . findNearestEnemy ( ) distance = hero . getDistanceTo ( enemy ) i…" at bounding box center [741, 292] width 294 height 328
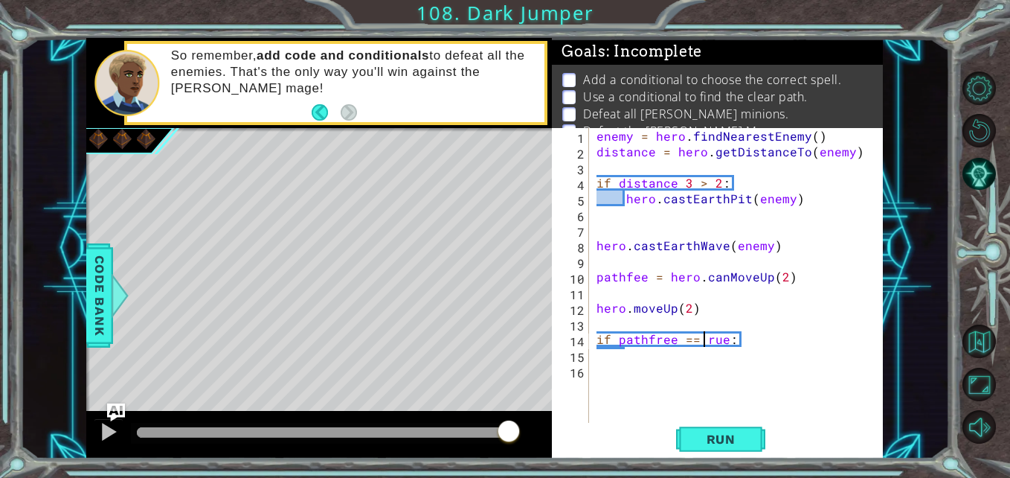
type textarea "if pathfree == True:"
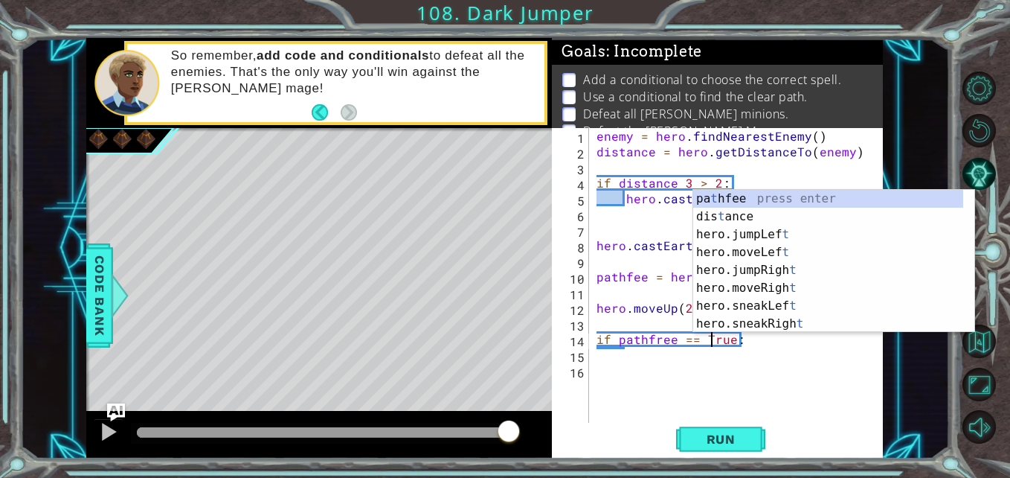
scroll to position [0, 7]
click at [675, 390] on div "enemy = hero . findNearestEnemy ( ) distance = hero . getDistanceTo ( enemy ) i…" at bounding box center [741, 292] width 294 height 328
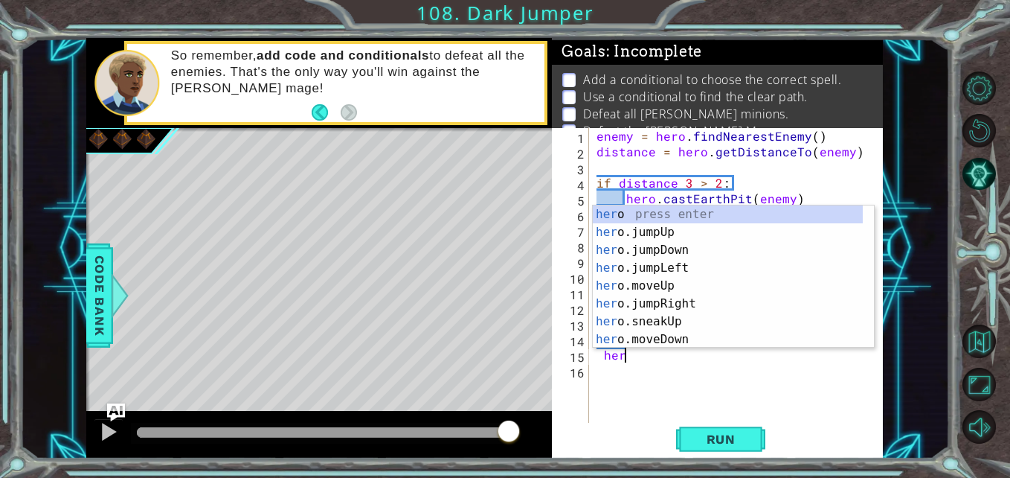
scroll to position [0, 1]
type textarea "h"
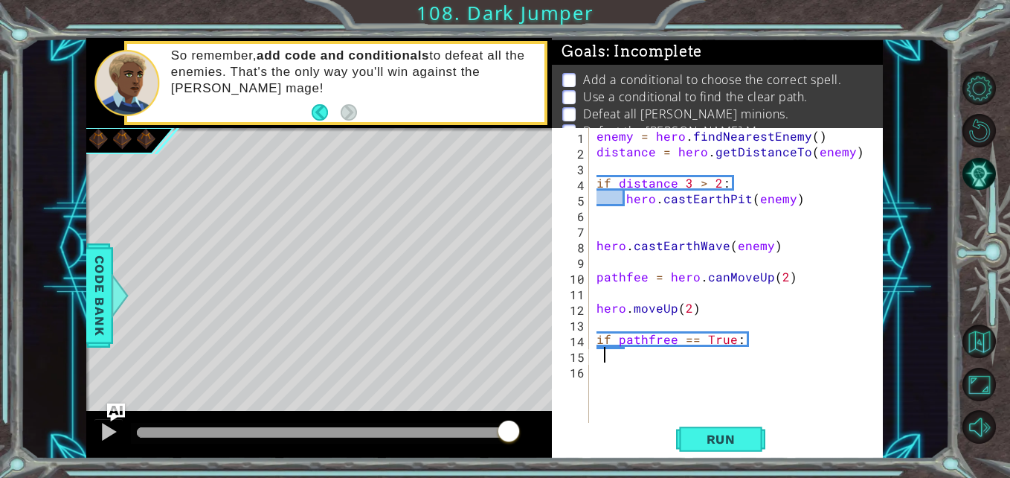
click at [762, 336] on div "enemy = hero . findNearestEnemy ( ) distance = hero . getDistanceTo ( enemy ) i…" at bounding box center [741, 292] width 294 height 328
type textarea "if pathfree == True:"
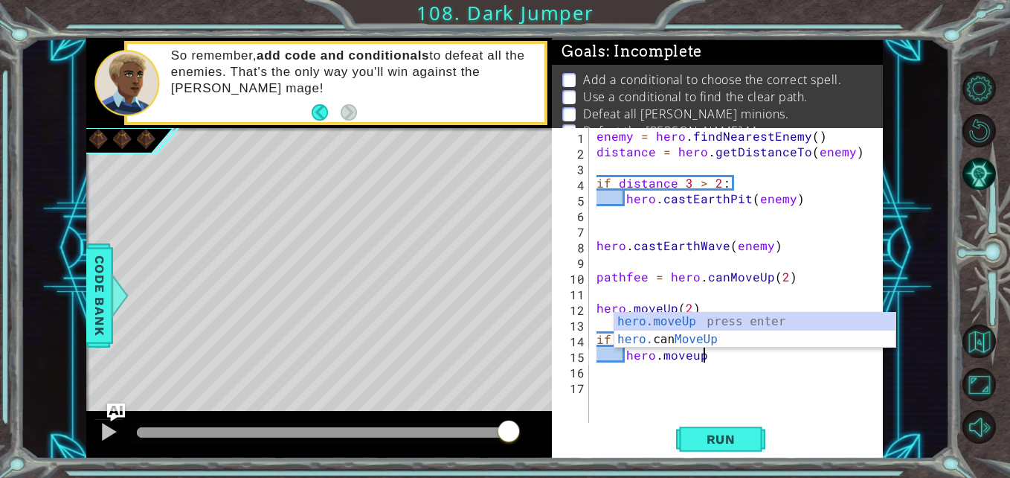
scroll to position [0, 6]
click at [654, 312] on div "hero.moveUp press enter hero. can MoveUp press enter" at bounding box center [754, 347] width 281 height 71
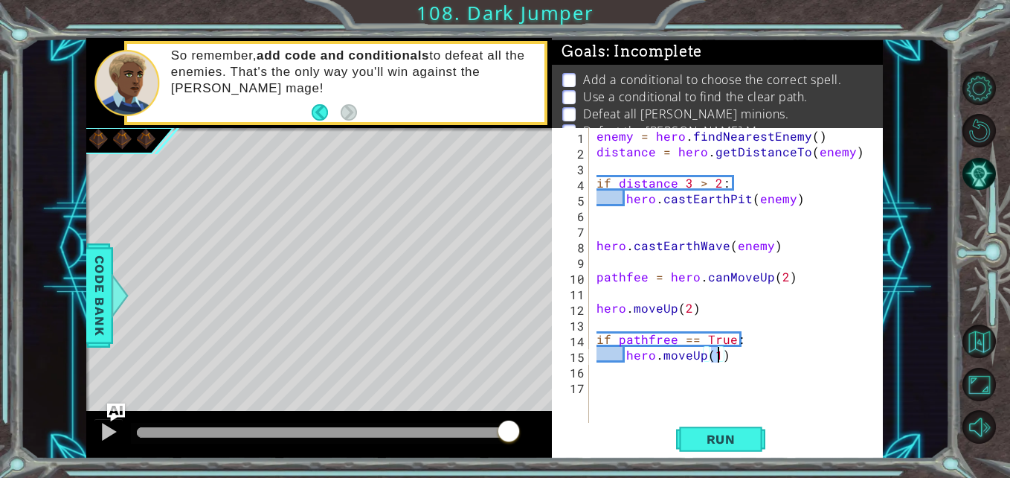
type textarea "hero.moveUp(2)"
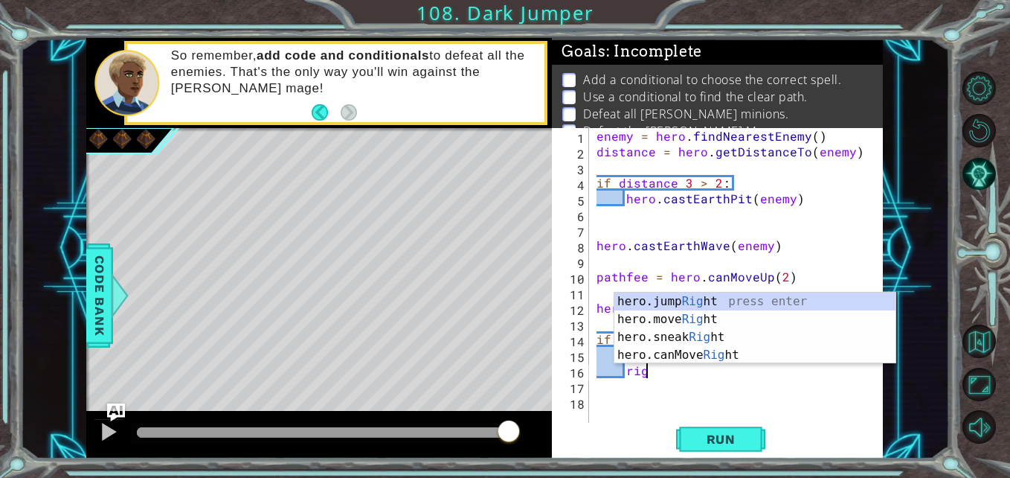
scroll to position [0, 3]
click at [650, 318] on div "hero.jump Right press enter hero.move Right press enter hero.sneak Right press …" at bounding box center [754, 345] width 281 height 107
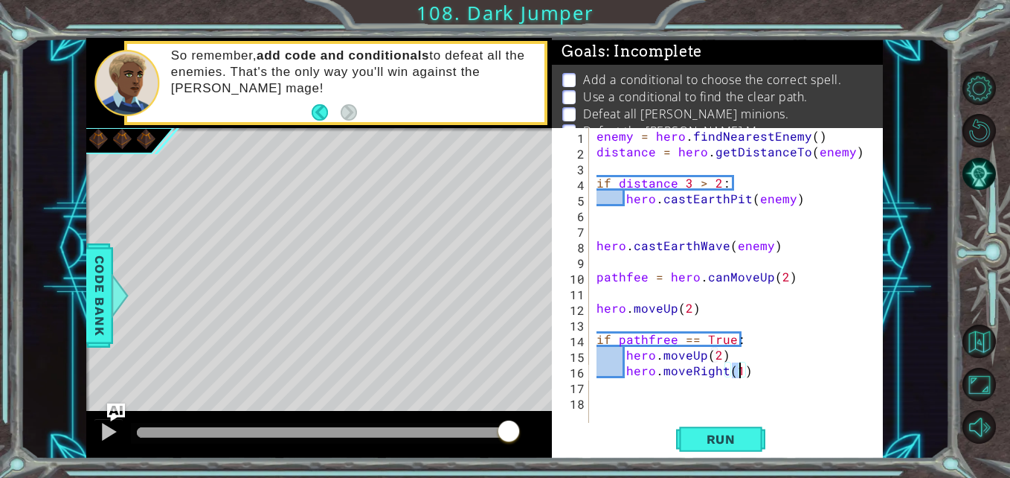
type textarea "hero.moveRight(2)"
click at [753, 376] on div "enemy = hero . findNearestEnemy ( ) distance = hero . getDistanceTo ( enemy ) i…" at bounding box center [741, 292] width 294 height 328
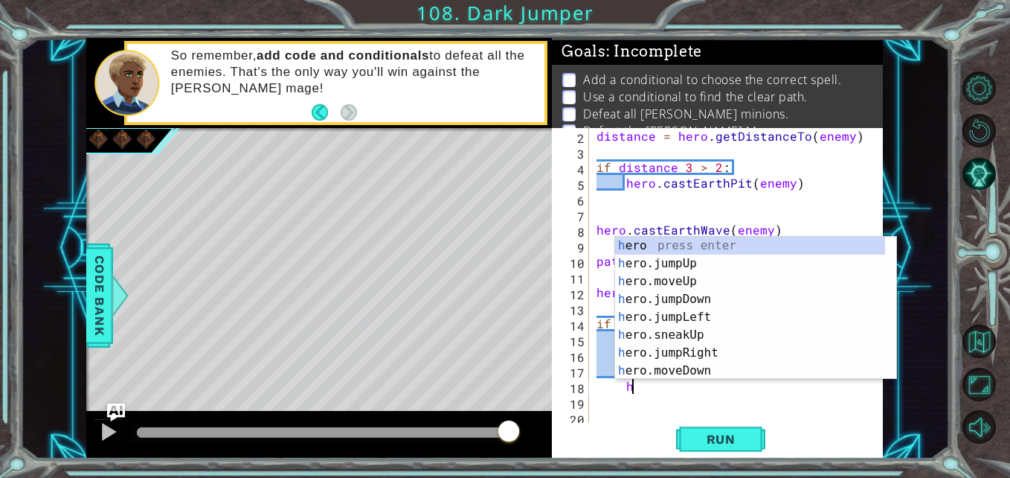
scroll to position [0, 2]
type textarea "h"
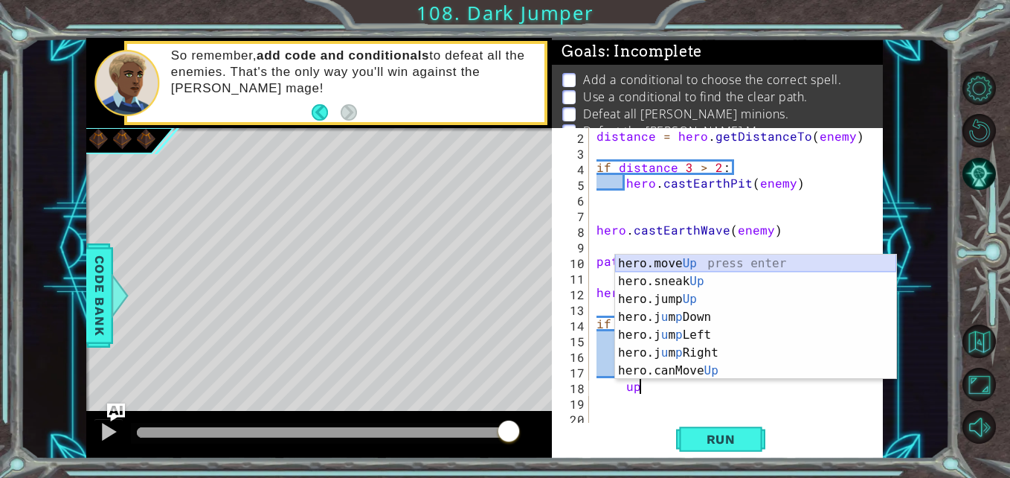
click at [656, 260] on div "hero.move Up press enter hero.sneak Up press enter hero.jump Up press enter her…" at bounding box center [755, 334] width 281 height 161
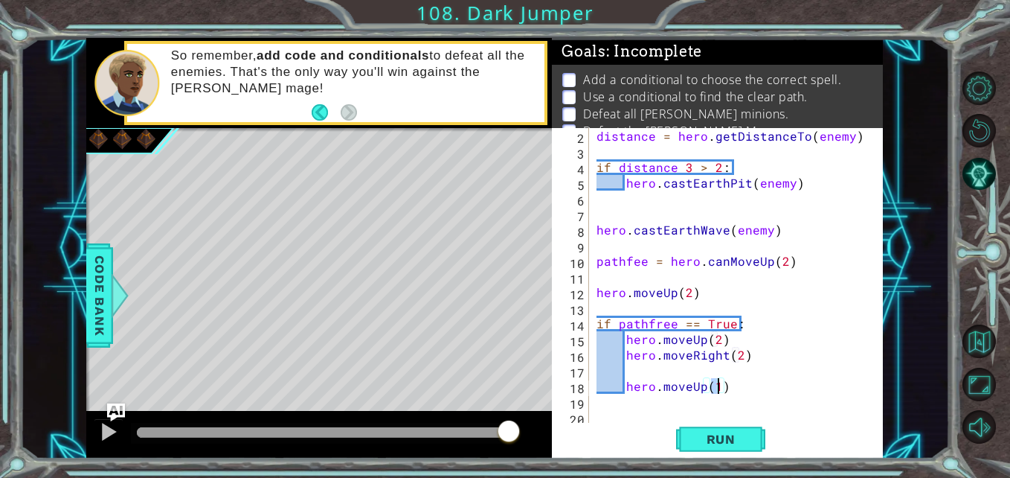
type textarea "hero.moveUp(2)"
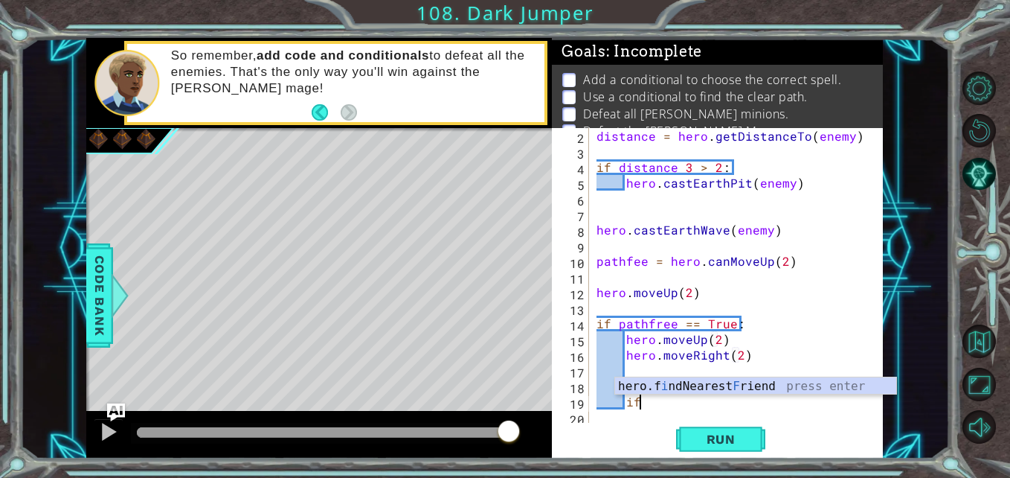
type textarea "i"
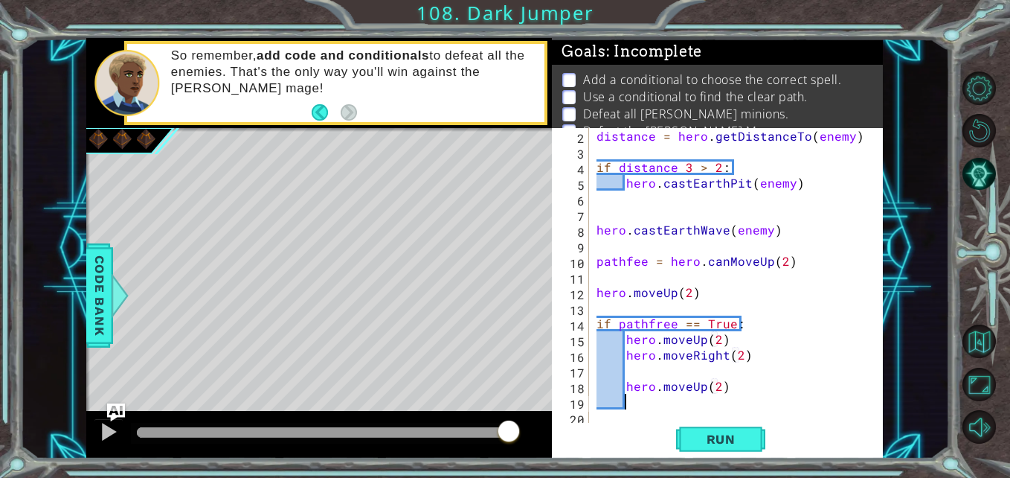
scroll to position [0, 0]
type textarea "hero.moveUp(2)"
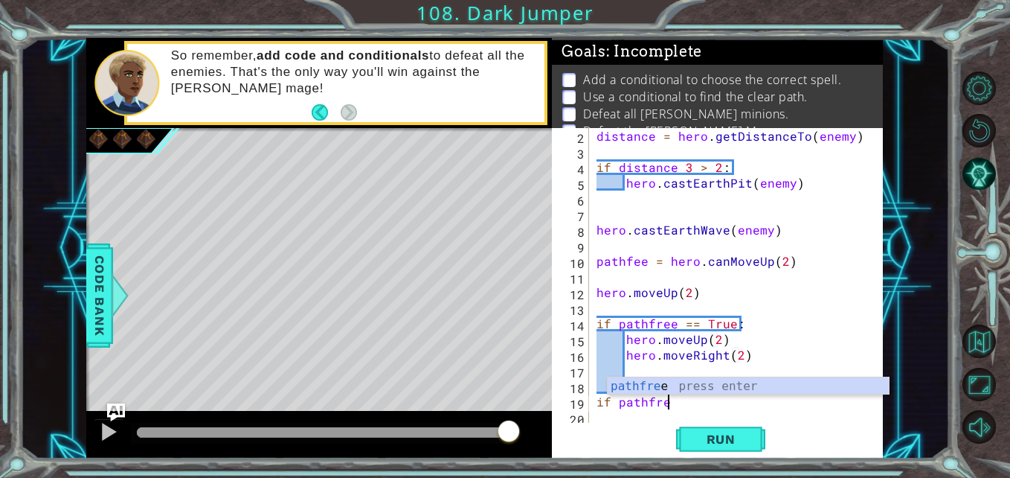
scroll to position [0, 4]
click at [644, 387] on div "pathfree press enter" at bounding box center [748, 404] width 281 height 54
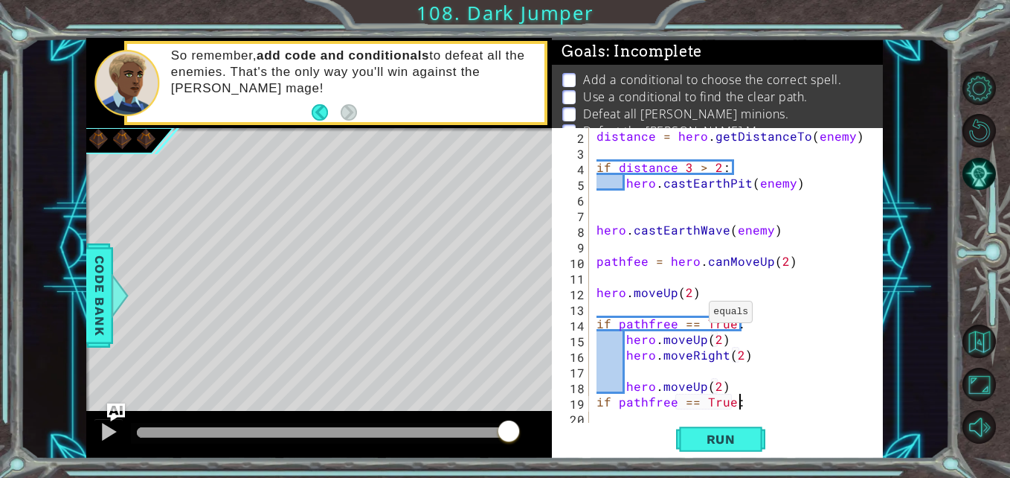
scroll to position [0, 8]
type textarea "if pathfree == True:"
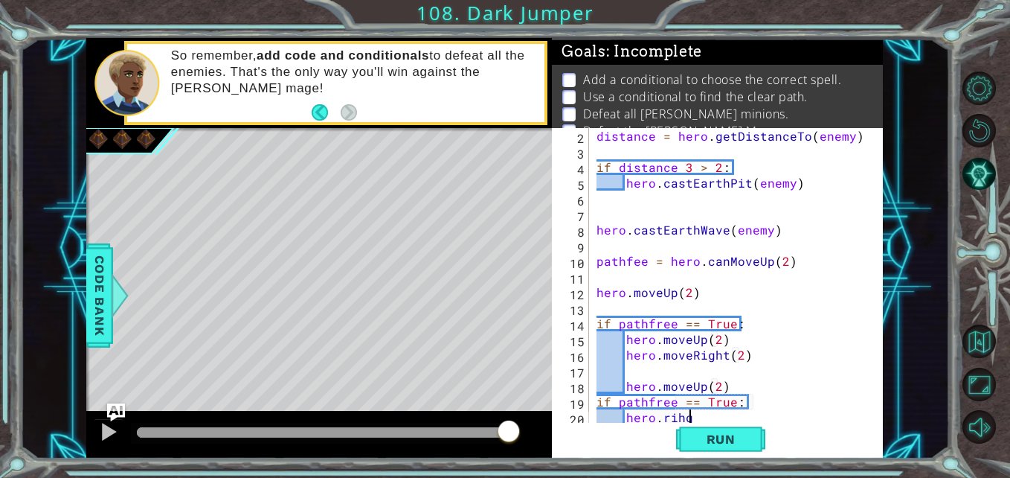
scroll to position [0, 4]
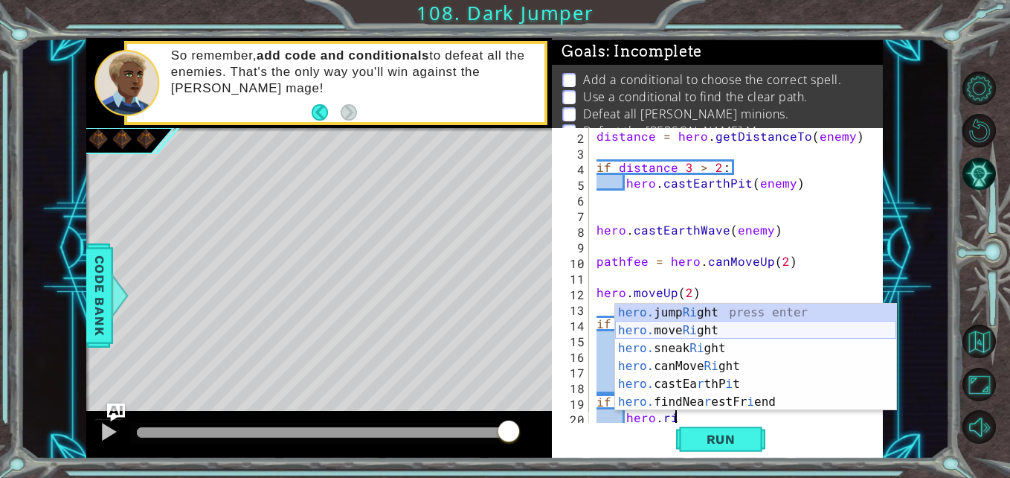
click at [675, 333] on div "hero. jump Ri ght press enter hero. move Ri ght press enter hero. sneak Ri ght …" at bounding box center [755, 374] width 281 height 143
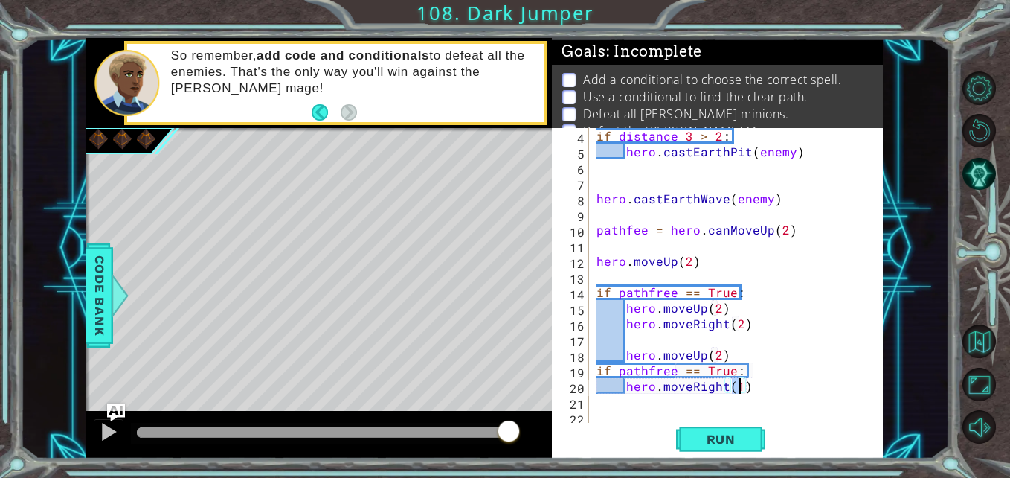
scroll to position [47, 0]
type textarea "hero.moveRight(2)"
click at [749, 393] on div "if distance 3 > 2 : hero . castEarthPit ( enemy ) hero . castEarthWave ( enemy …" at bounding box center [735, 292] width 282 height 328
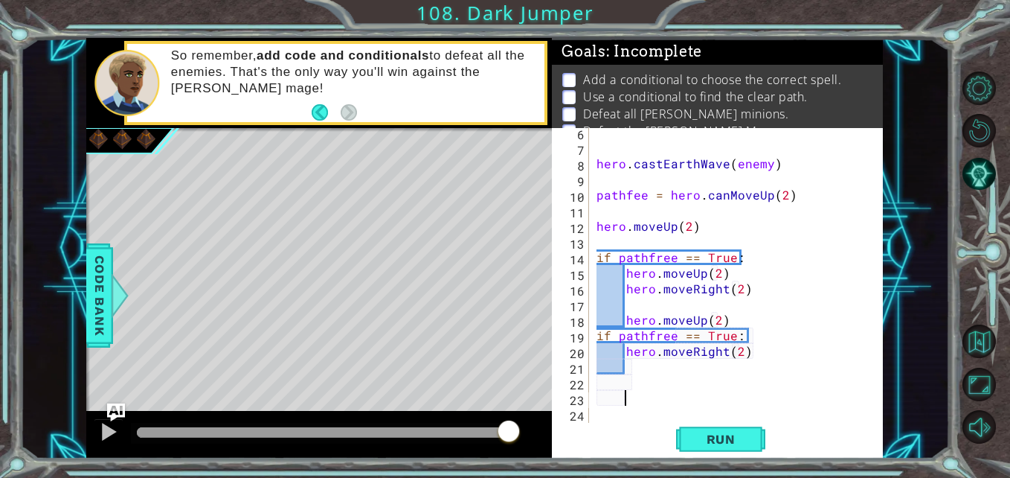
click at [626, 364] on div "hero . castEarthWave ( enemy ) pathfee = hero . canMoveUp ( 2 ) hero . moveUp (…" at bounding box center [735, 288] width 282 height 328
click at [637, 399] on div "hero . castEarthWave ( enemy ) pathfee = hero . canMoveUp ( 2 ) hero . moveUp (…" at bounding box center [735, 288] width 282 height 328
click at [631, 388] on div "hero . castEarthWave ( enemy ) pathfee = hero . canMoveUp ( 2 ) hero . moveUp (…" at bounding box center [735, 288] width 282 height 328
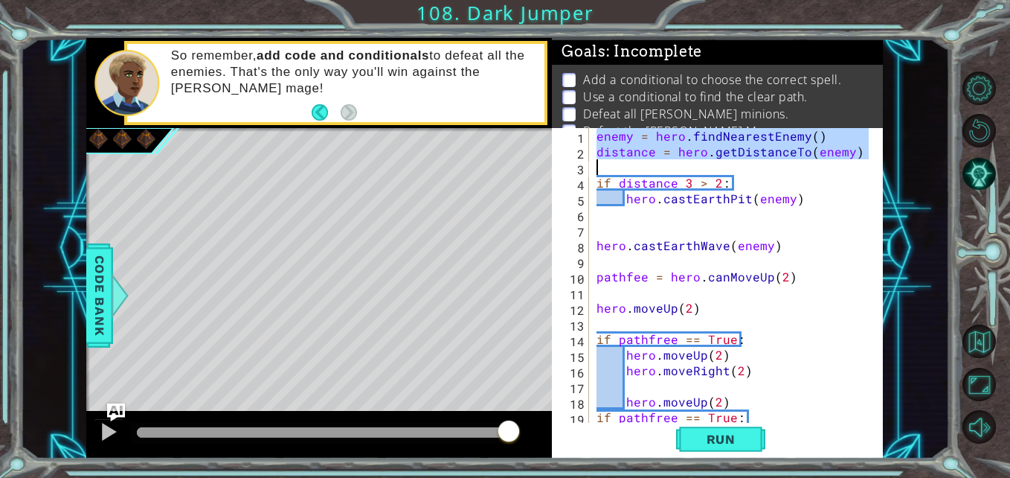
drag, startPoint x: 597, startPoint y: 137, endPoint x: 837, endPoint y: 163, distance: 240.9
click at [837, 163] on div "enemy = hero . findNearestEnemy ( ) distance = hero . getDistanceTo ( enemy ) i…" at bounding box center [735, 292] width 282 height 328
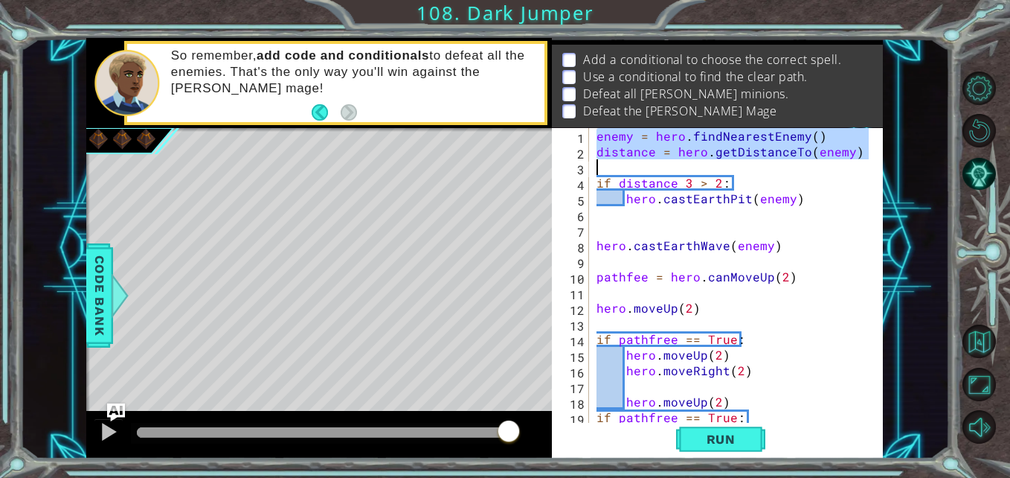
scroll to position [94, 0]
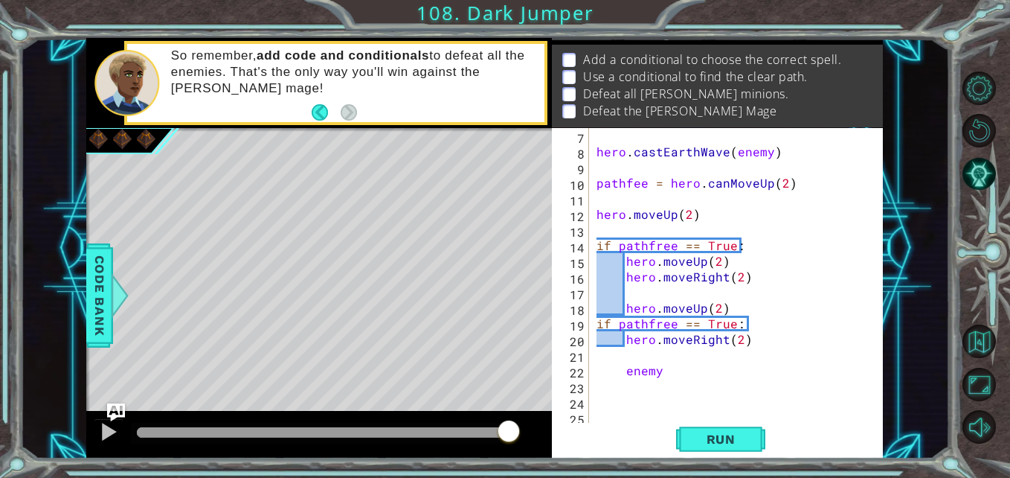
click at [671, 375] on div "hero . castEarthWave ( enemy ) pathfee = hero . canMoveUp ( 2 ) hero . moveUp (…" at bounding box center [735, 292] width 282 height 328
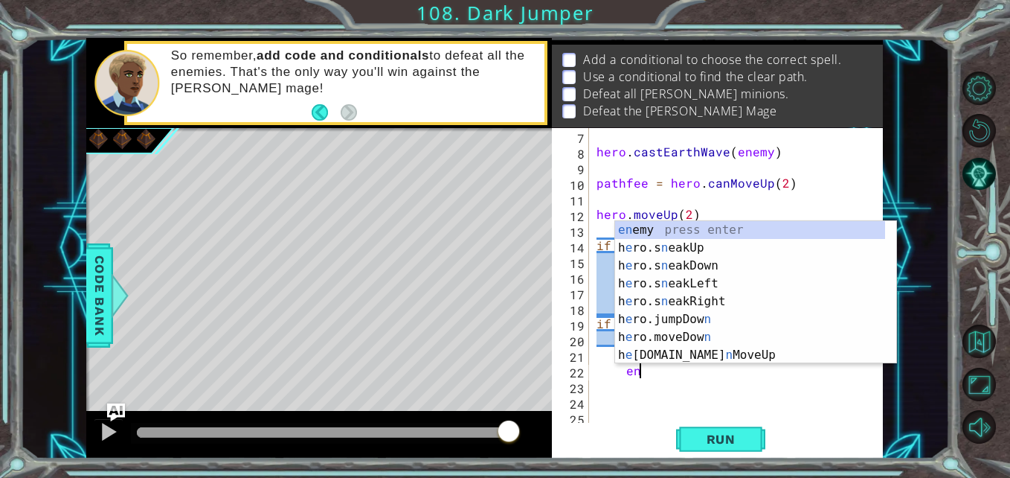
type textarea "e"
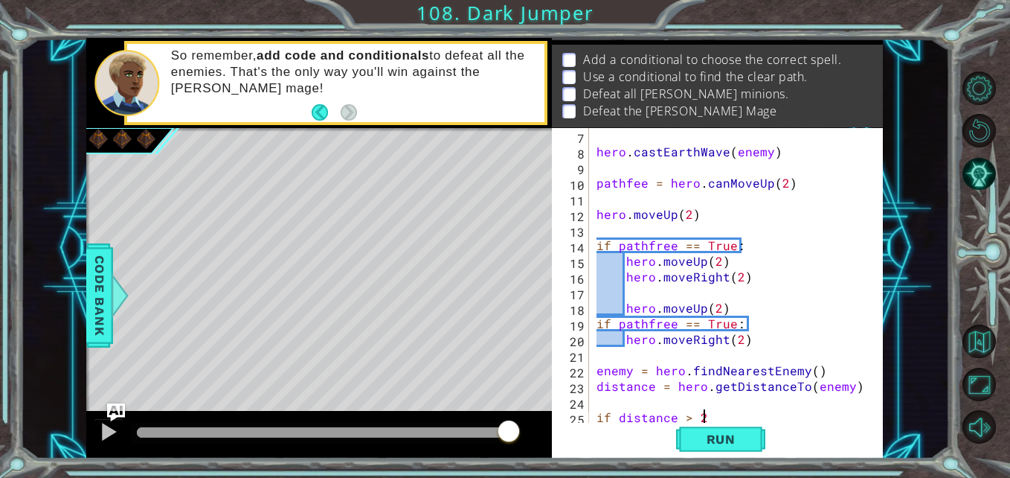
scroll to position [0, 6]
type textarea "if distance > 2:"
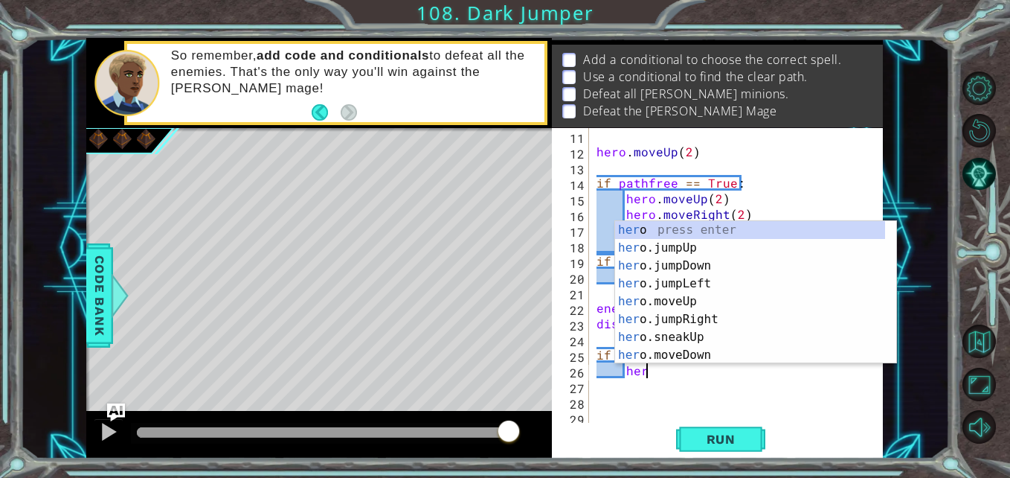
scroll to position [0, 3]
type textarea "h"
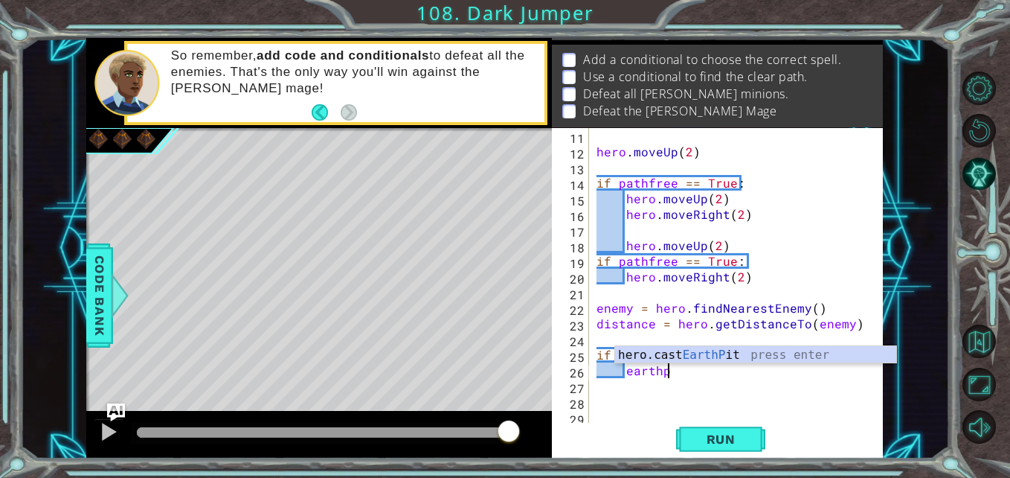
scroll to position [0, 4]
click at [644, 344] on body "1 ההההההההההההההההההההההההההההההההההההההההההההההההההההההההההההההההההההההההההההה…" at bounding box center [505, 239] width 1010 height 478
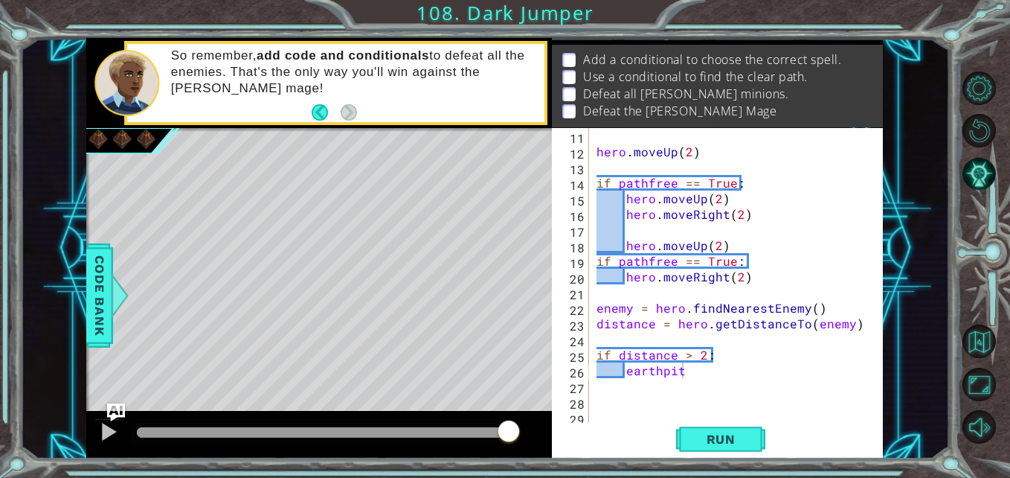
click at [683, 376] on div "hero . moveUp ( 2 ) if pathfree == True : hero . moveUp ( 2 ) hero . moveRight …" at bounding box center [735, 292] width 282 height 328
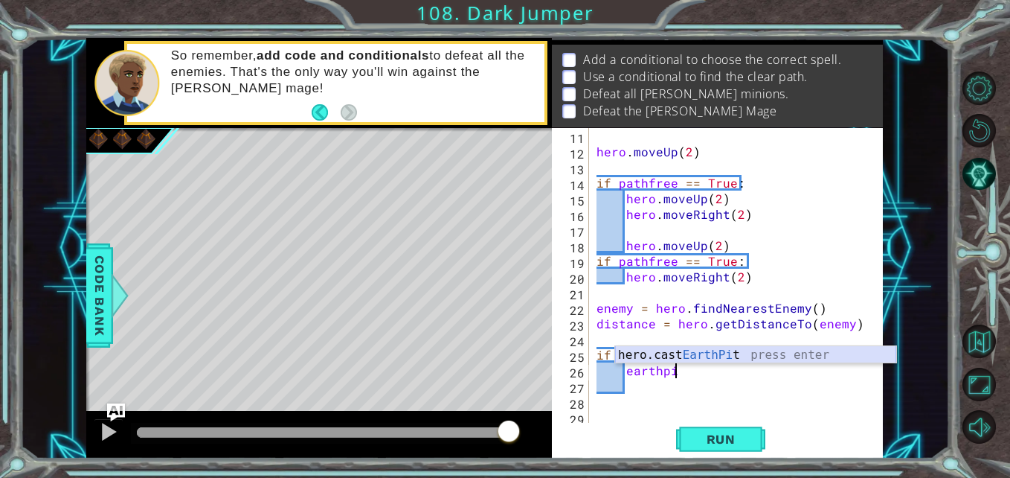
click at [684, 352] on div "hero.cast EarthPi t press enter" at bounding box center [755, 373] width 281 height 54
type textarea "hero.castEarthPit(enemy)"
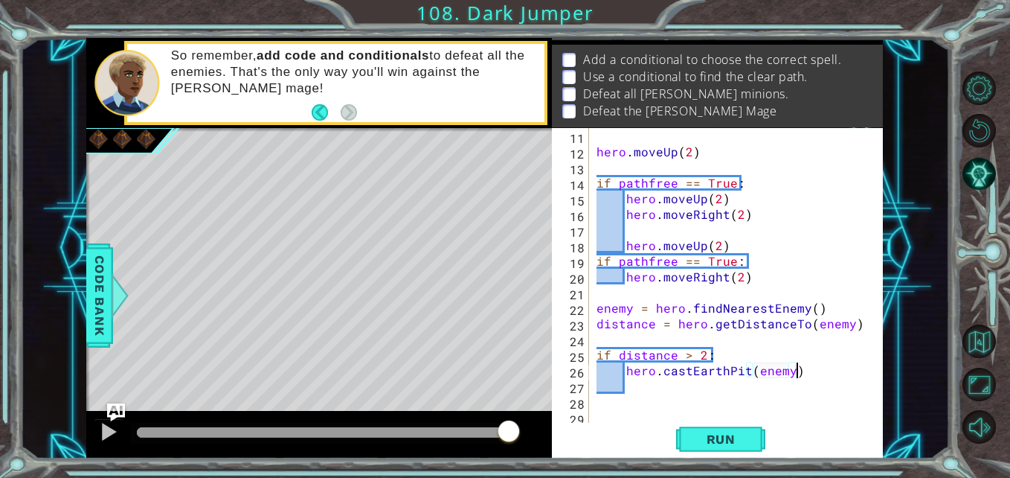
click at [800, 375] on div "hero . moveUp ( 2 ) if pathfree == True : hero . moveUp ( 2 ) hero . moveRight …" at bounding box center [735, 292] width 282 height 328
click at [625, 385] on div "hero . moveUp ( 2 ) if pathfree == True : hero . moveUp ( 2 ) hero . moveRight …" at bounding box center [735, 292] width 282 height 328
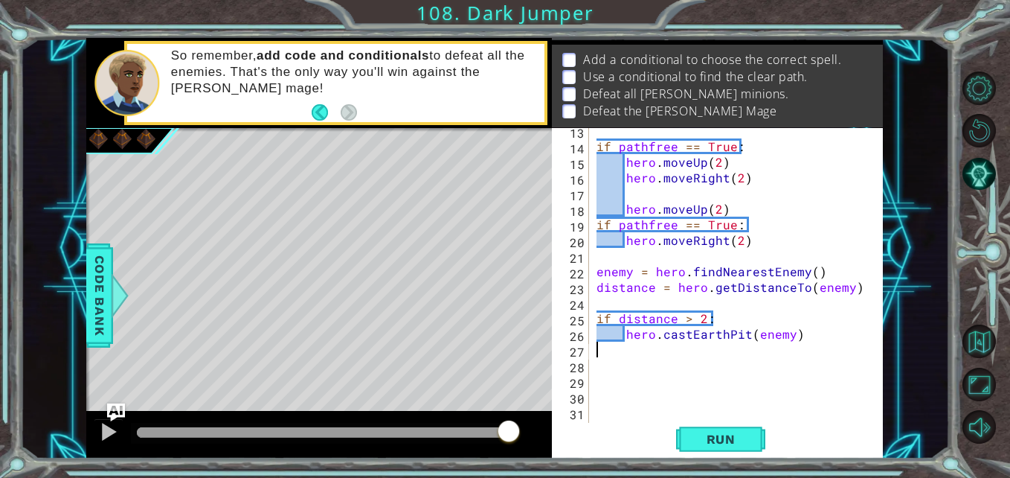
scroll to position [193, 0]
click at [639, 382] on div "if pathfree == True : hero . moveUp ( 2 ) hero . moveRight ( 2 ) hero . moveUp …" at bounding box center [735, 287] width 282 height 328
click at [625, 363] on div "if pathfree == True : hero . moveUp ( 2 ) hero . moveRight ( 2 ) hero . moveUp …" at bounding box center [735, 287] width 282 height 328
click at [624, 370] on div "if pathfree == True : hero . moveUp ( 2 ) hero . moveRight ( 2 ) hero . moveUp …" at bounding box center [735, 287] width 282 height 328
click at [626, 380] on div "if pathfree == True : hero . moveUp ( 2 ) hero . moveRight ( 2 ) hero . moveUp …" at bounding box center [735, 287] width 282 height 328
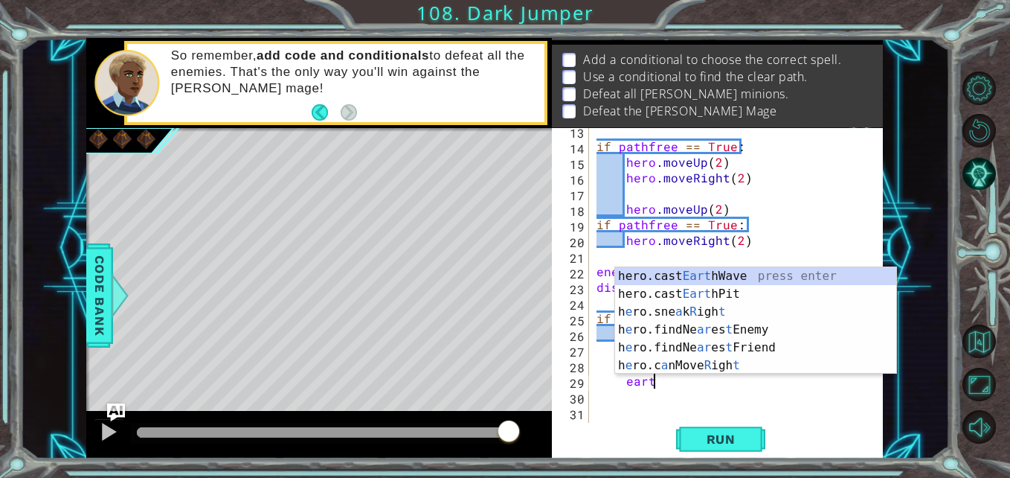
scroll to position [0, 3]
type textarea "earth"
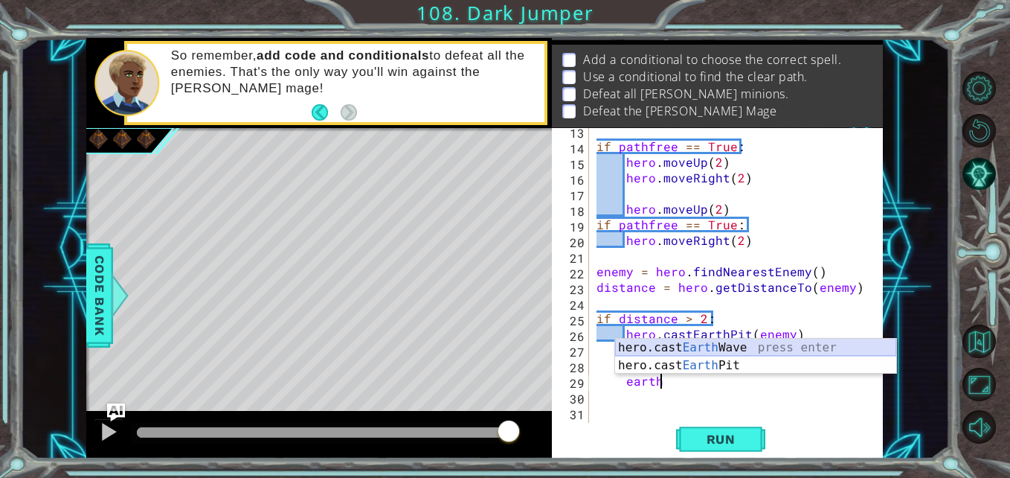
click at [659, 347] on div "hero.cast Earth Wave press enter hero.cast Earth Pit press enter" at bounding box center [755, 373] width 281 height 71
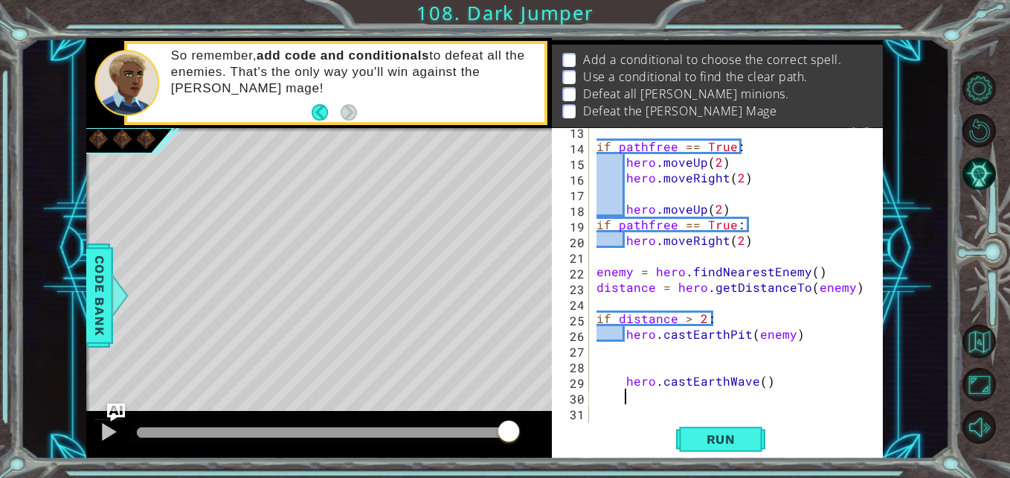
click at [759, 385] on div "if pathfree == True : hero . moveUp ( 2 ) hero . moveRight ( 2 ) hero . moveUp …" at bounding box center [735, 287] width 282 height 328
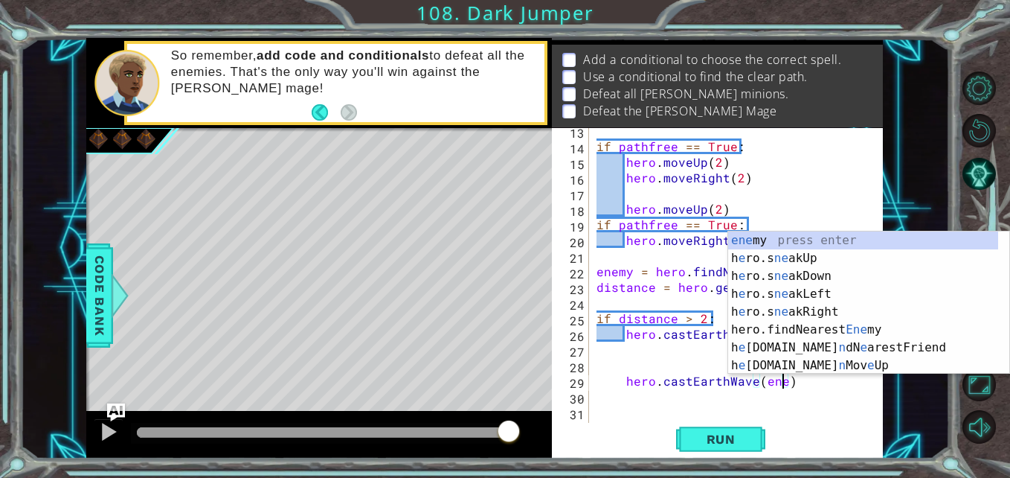
type textarea "hero.castEarthWave(enemy)"
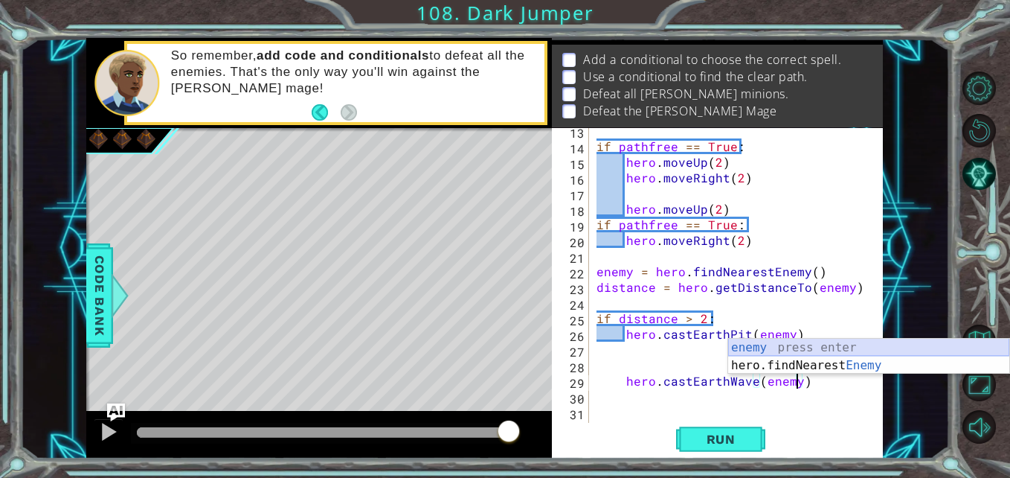
click at [747, 344] on div "enemy press enter hero.findNearest Enemy press enter" at bounding box center [868, 373] width 281 height 71
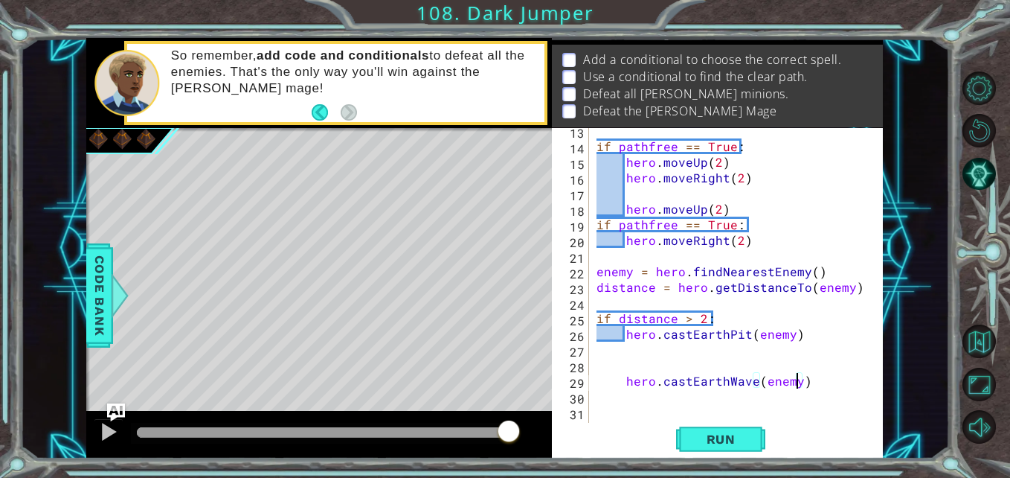
click at [808, 387] on div "if pathfree == True : hero . moveUp ( 2 ) hero . moveRight ( 2 ) hero . moveUp …" at bounding box center [735, 287] width 282 height 328
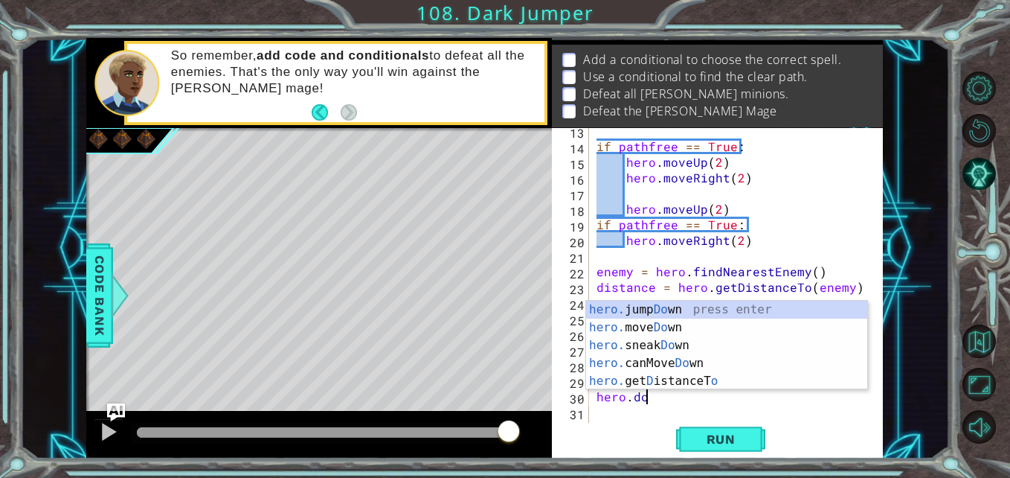
scroll to position [0, 3]
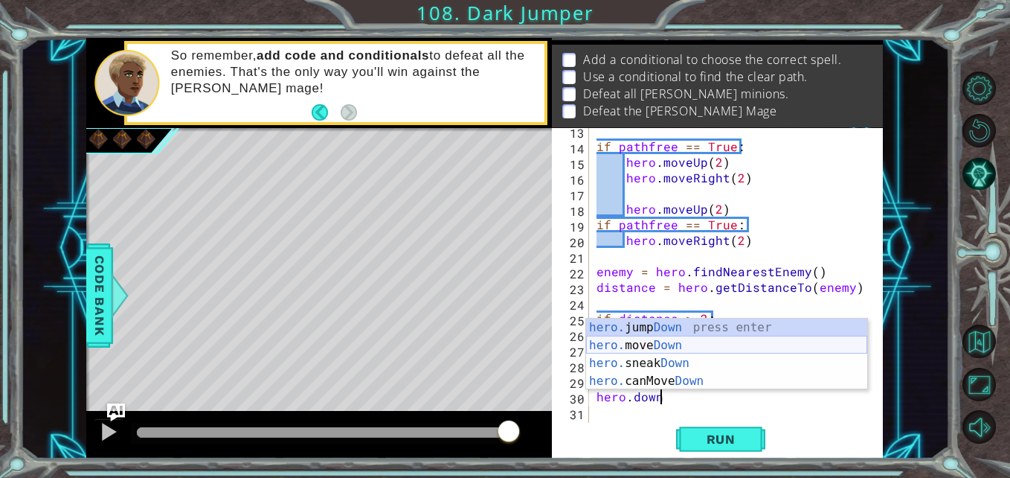
click at [620, 352] on div "hero. jump Down press enter hero. move Down press enter hero. sneak Down press …" at bounding box center [726, 371] width 281 height 107
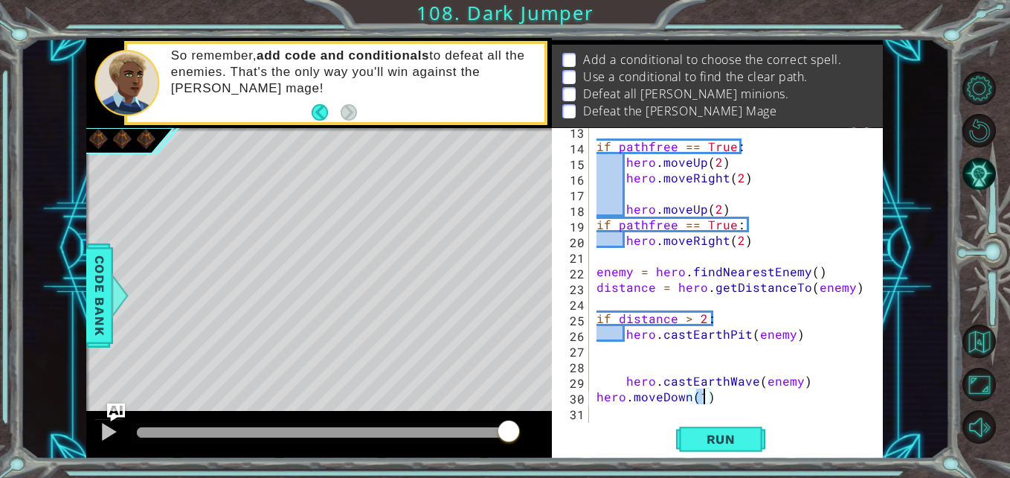
type textarea "hero.moveDown(2)"
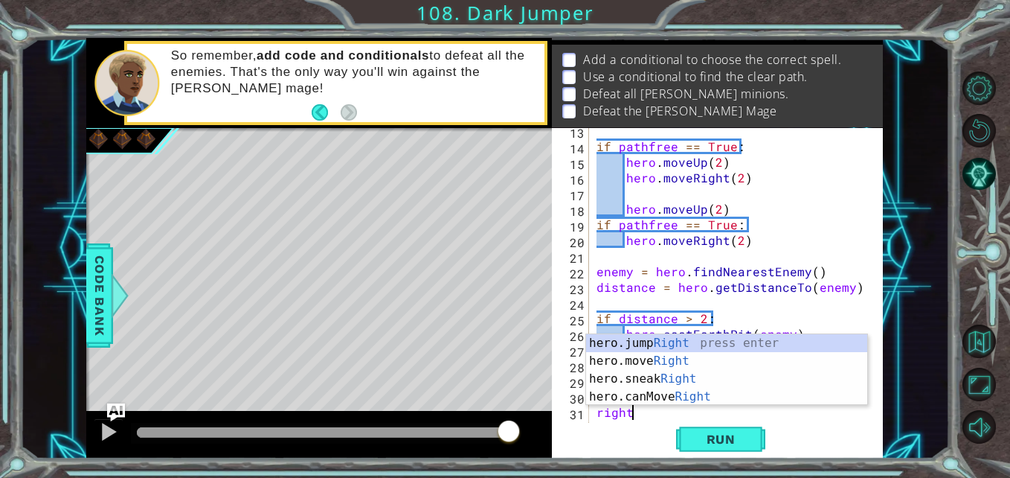
scroll to position [0, 1]
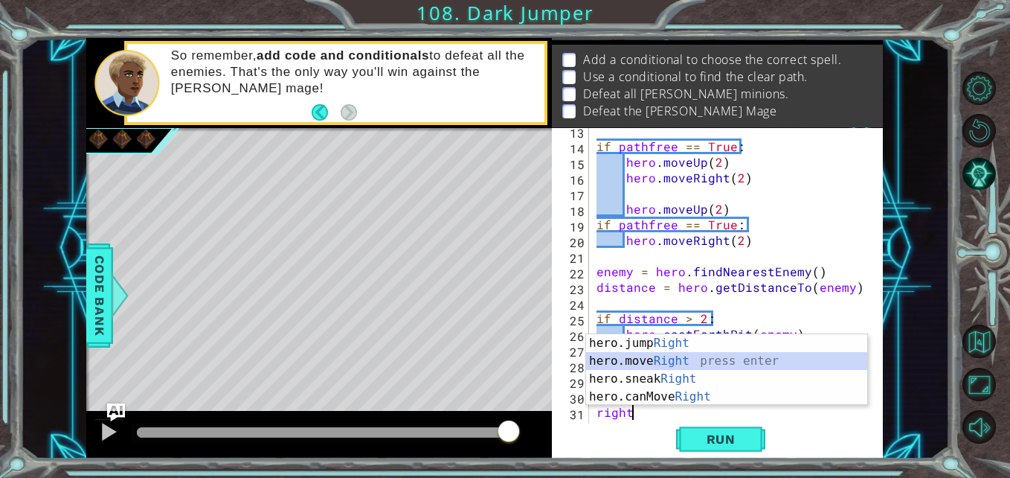
click at [627, 358] on div "hero.jump Right press enter hero.move Right press enter hero.sneak Right press …" at bounding box center [726, 387] width 281 height 107
type textarea "hero.moveRight(1)"
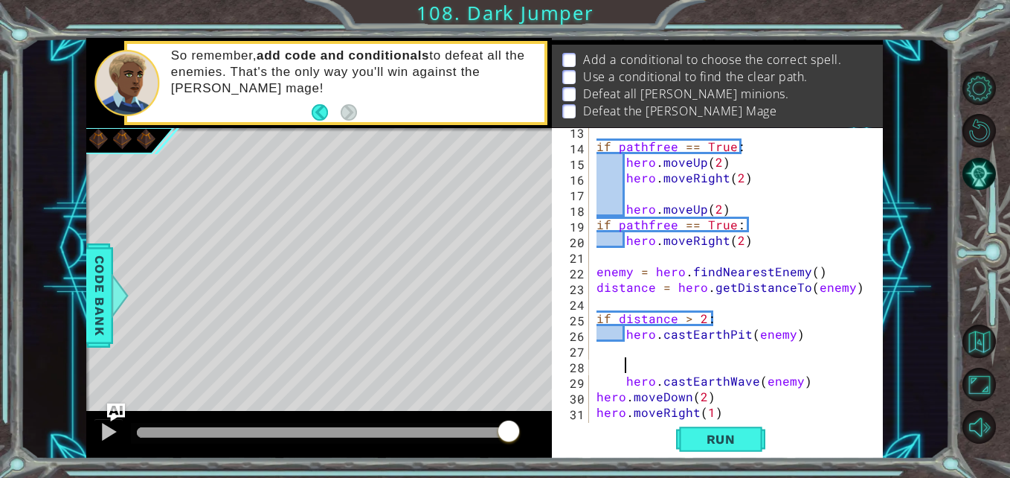
click at [627, 358] on div "if pathfree == True : hero . moveUp ( 2 ) hero . moveRight ( 2 ) hero . moveUp …" at bounding box center [735, 287] width 282 height 328
type textarea "2"
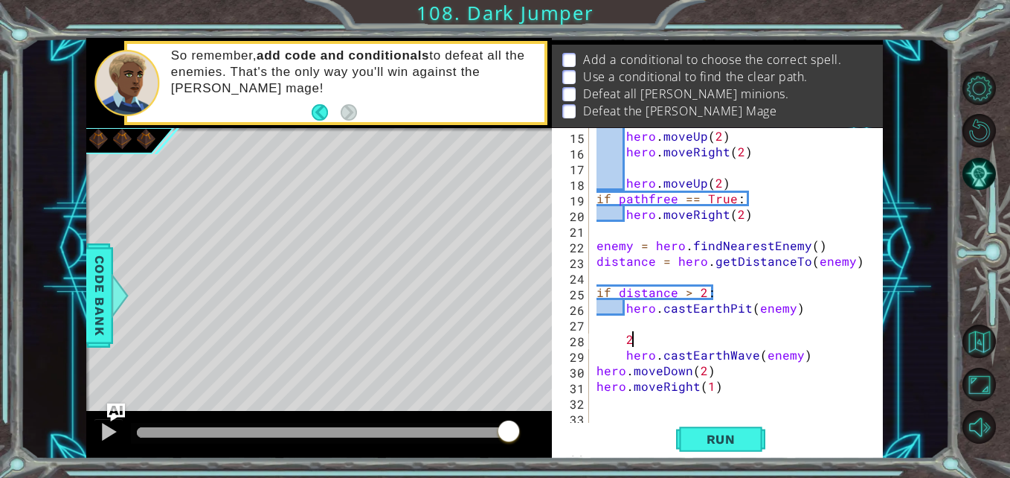
scroll to position [0, 1]
click at [710, 390] on div "hero . moveUp ( 2 ) hero . moveRight ( 2 ) hero . moveUp ( 2 ) if pathfree == T…" at bounding box center [735, 292] width 282 height 328
type textarea "hero.moveRight(2)"
click at [715, 388] on div "hero . moveUp ( 2 ) hero . moveRight ( 2 ) hero . moveUp ( 2 ) if pathfree == T…" at bounding box center [735, 292] width 282 height 328
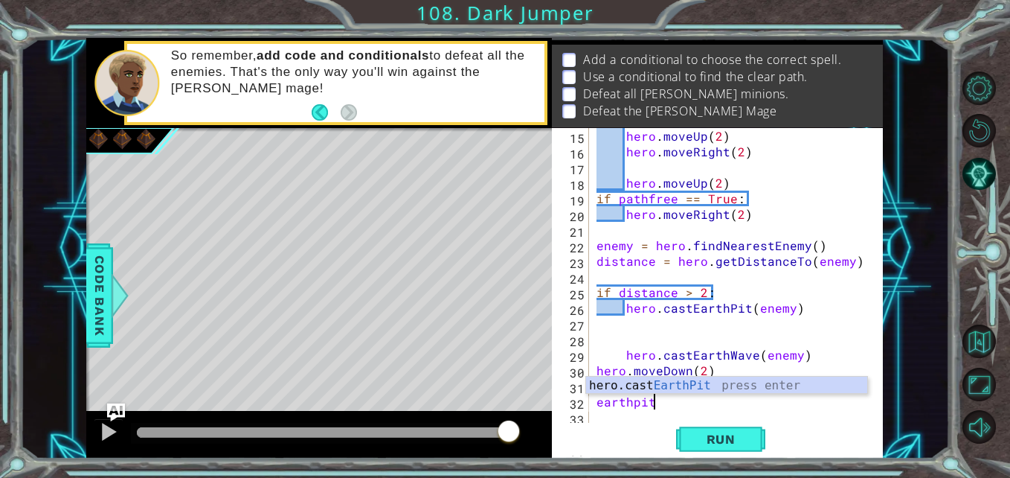
scroll to position [0, 3]
click at [667, 383] on div "hero.cast EarthPit press enter" at bounding box center [726, 403] width 281 height 54
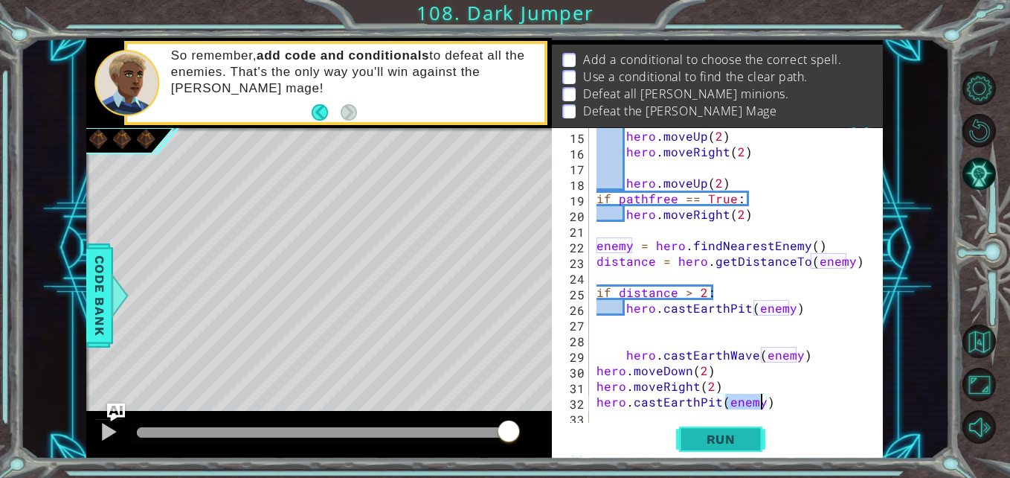
click at [708, 444] on span "Run" at bounding box center [721, 438] width 59 height 15
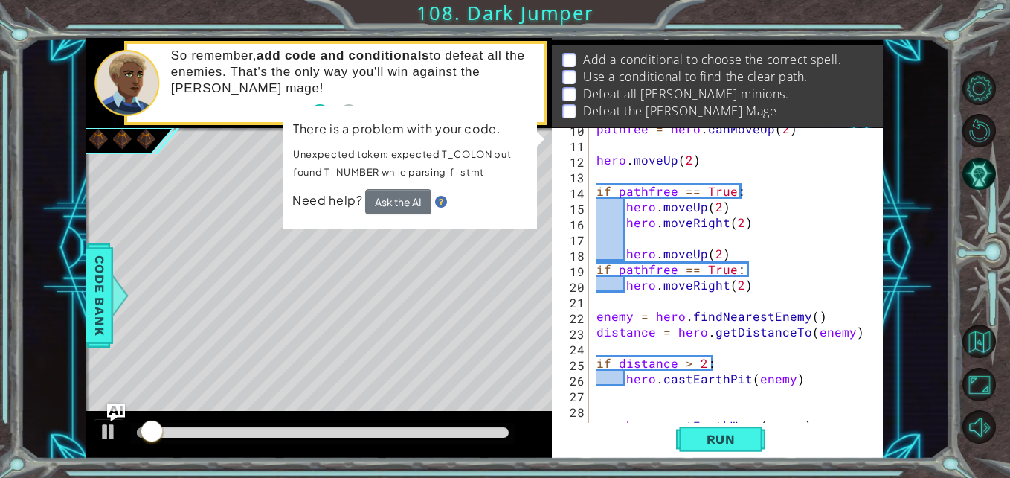
scroll to position [0, 0]
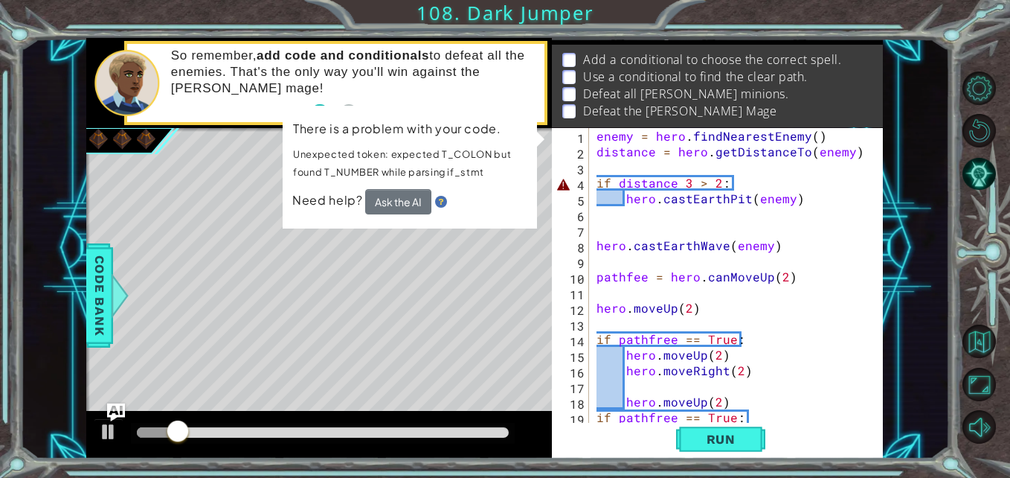
click at [686, 183] on div "enemy = hero . findNearestEnemy ( ) distance = hero . getDistanceTo ( enemy ) i…" at bounding box center [735, 292] width 282 height 328
type textarea "distance = hero.getDistanceTo(enemy)"
drag, startPoint x: 686, startPoint y: 183, endPoint x: 674, endPoint y: 152, distance: 33.4
drag, startPoint x: 674, startPoint y: 152, endPoint x: 642, endPoint y: 164, distance: 34.4
drag, startPoint x: 642, startPoint y: 164, endPoint x: 841, endPoint y: 175, distance: 199.6
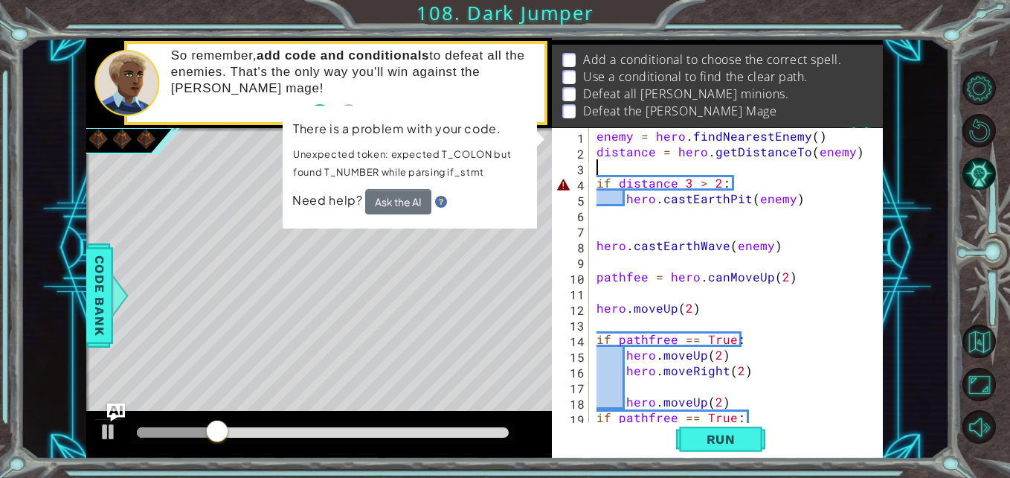
type textarea "if distance 3 > 2:"
drag, startPoint x: 841, startPoint y: 175, endPoint x: 689, endPoint y: 185, distance: 152.8
drag, startPoint x: 689, startPoint y: 185, endPoint x: 660, endPoint y: 218, distance: 43.2
drag, startPoint x: 660, startPoint y: 218, endPoint x: 688, endPoint y: 179, distance: 47.5
click at [688, 179] on div "enemy = hero . findNearestEnemy ( ) distance = hero . getDistanceTo ( enemy ) i…" at bounding box center [735, 292] width 282 height 328
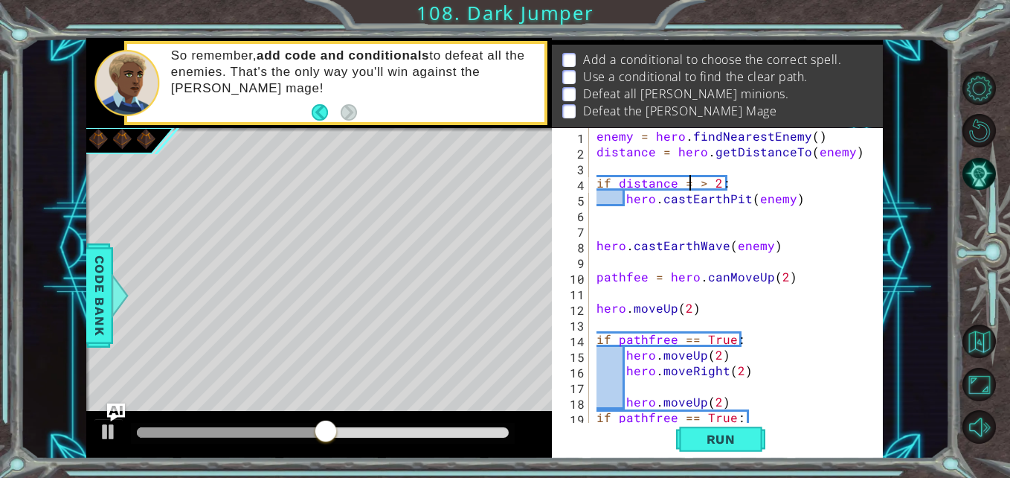
scroll to position [0, 6]
click at [683, 181] on div "enemy = hero . findNearestEnemy ( ) distance = hero . getDistanceTo ( enemy ) i…" at bounding box center [735, 292] width 282 height 328
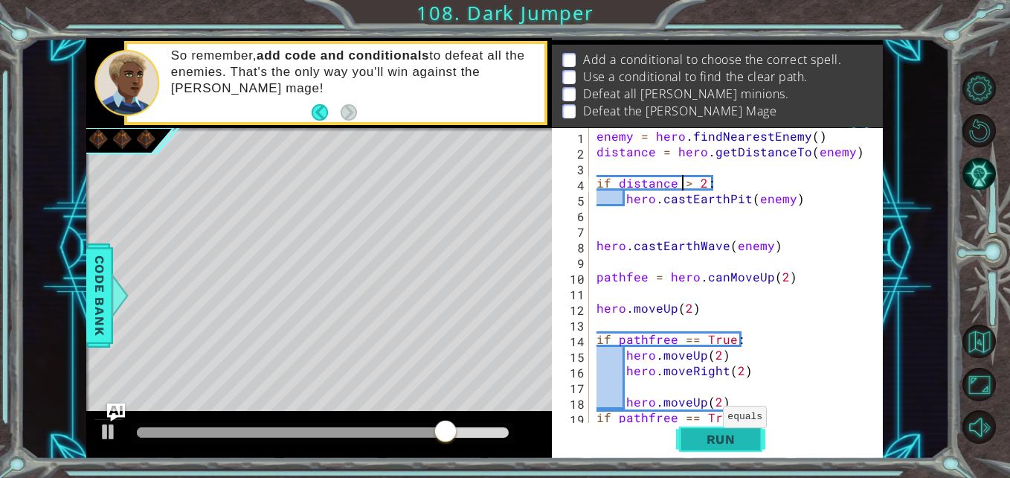
click at [707, 432] on span "Run" at bounding box center [721, 438] width 59 height 15
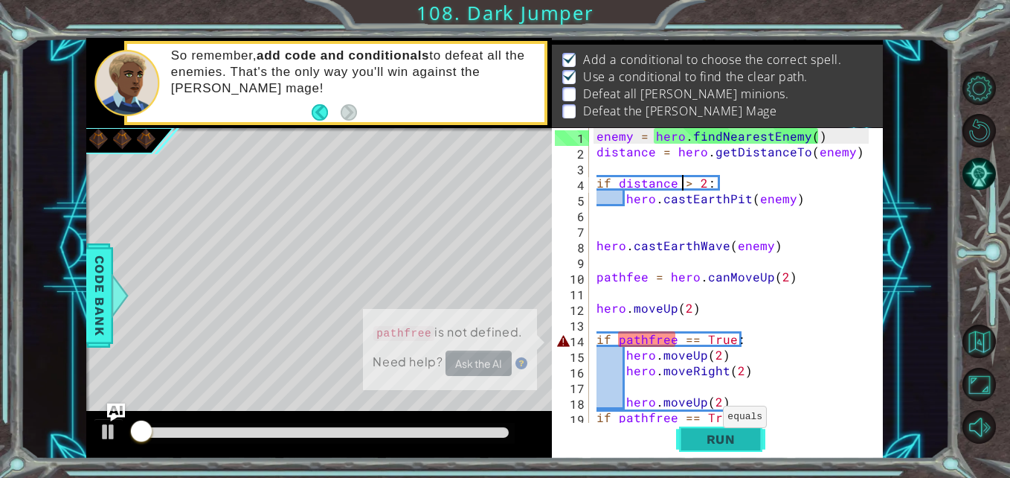
scroll to position [19, 0]
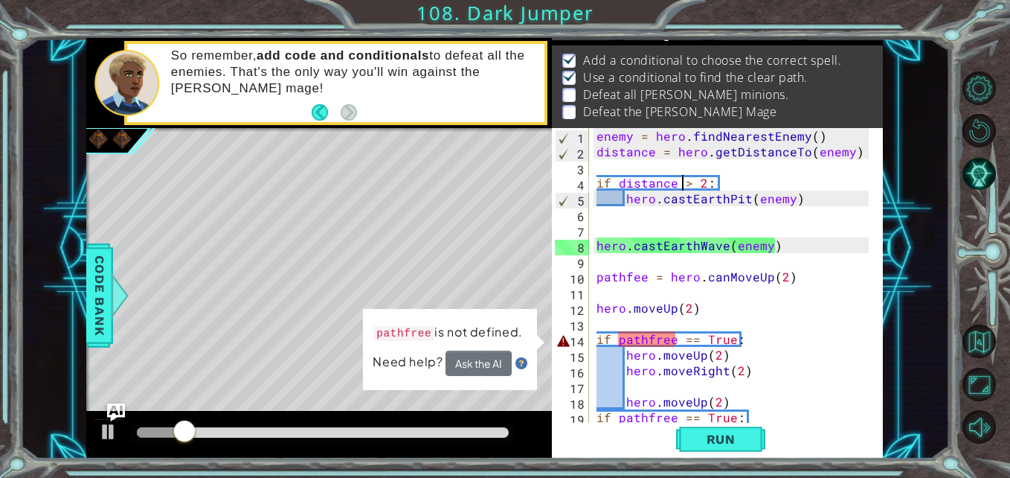
click at [664, 340] on div "enemy = hero . findNearestEnemy ( ) distance = hero . getDistanceTo ( enemy ) i…" at bounding box center [735, 292] width 282 height 328
type textarea "if pathfree == True:"
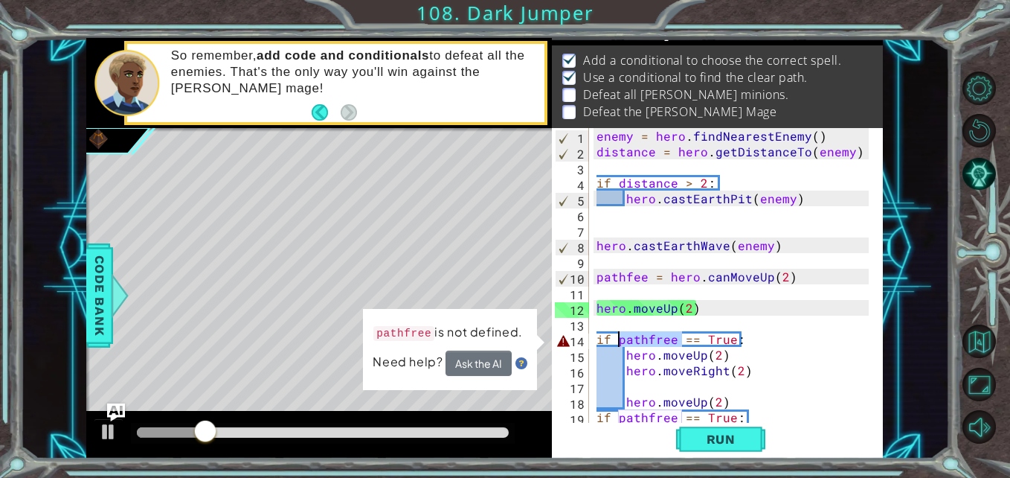
drag, startPoint x: 680, startPoint y: 342, endPoint x: 616, endPoint y: 339, distance: 64.0
click at [616, 339] on div "enemy = hero . findNearestEnemy ( ) distance = hero . getDistanceTo ( enemy ) i…" at bounding box center [735, 292] width 282 height 328
click at [695, 381] on div "enemy = hero . findNearestEnemy ( ) distance = hero . getDistanceTo ( enemy ) i…" at bounding box center [735, 292] width 282 height 328
click at [795, 381] on div "enemy = hero . findNearestEnemy ( ) distance = hero . getDistanceTo ( enemy ) i…" at bounding box center [735, 292] width 282 height 328
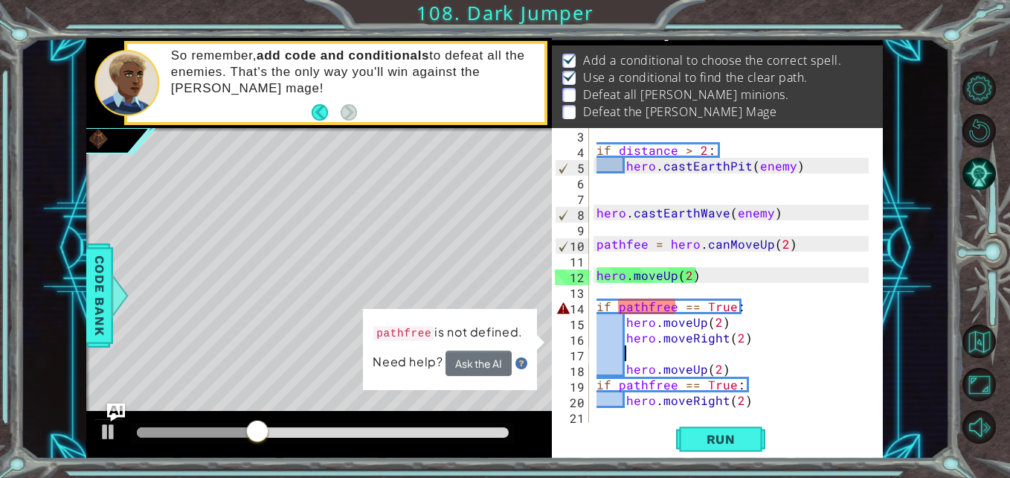
scroll to position [40, 0]
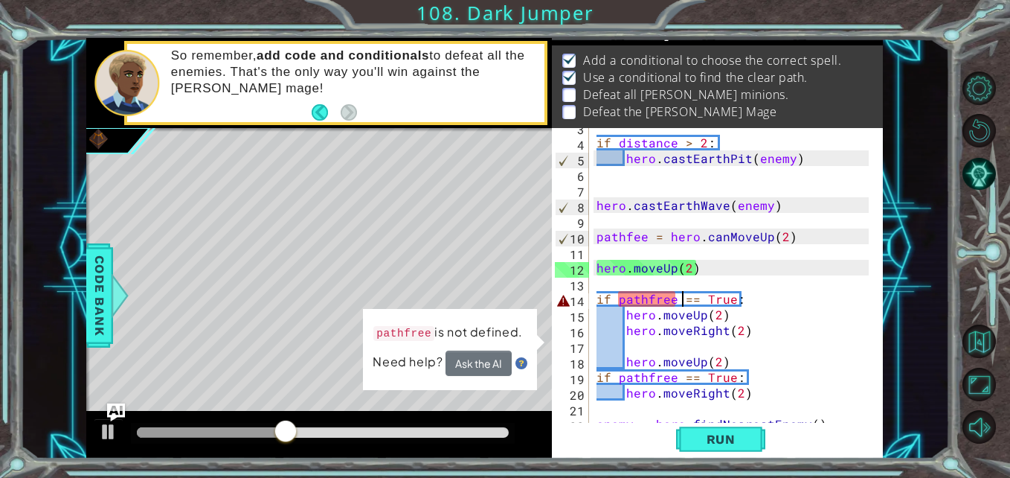
click at [679, 295] on div "if distance > 2 : hero . castEarthPit ( enemy ) hero . castEarthWave ( enemy ) …" at bounding box center [735, 283] width 282 height 328
type textarea "if pathfree == True:"
click at [672, 299] on div "if distance > 2 : hero . castEarthPit ( enemy ) hero . castEarthWave ( enemy ) …" at bounding box center [735, 283] width 282 height 328
click at [769, 340] on div "if distance > 2 : hero . castEarthPit ( enemy ) hero . castEarthWave ( enemy ) …" at bounding box center [735, 283] width 282 height 328
click at [468, 356] on button "Ask the AI" at bounding box center [479, 363] width 67 height 26
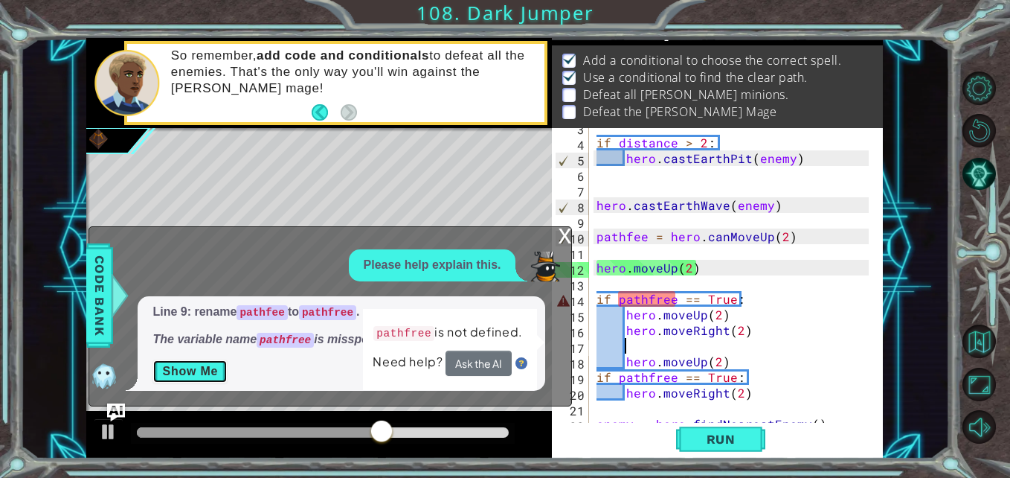
click at [179, 372] on button "Show Me" at bounding box center [189, 371] width 75 height 24
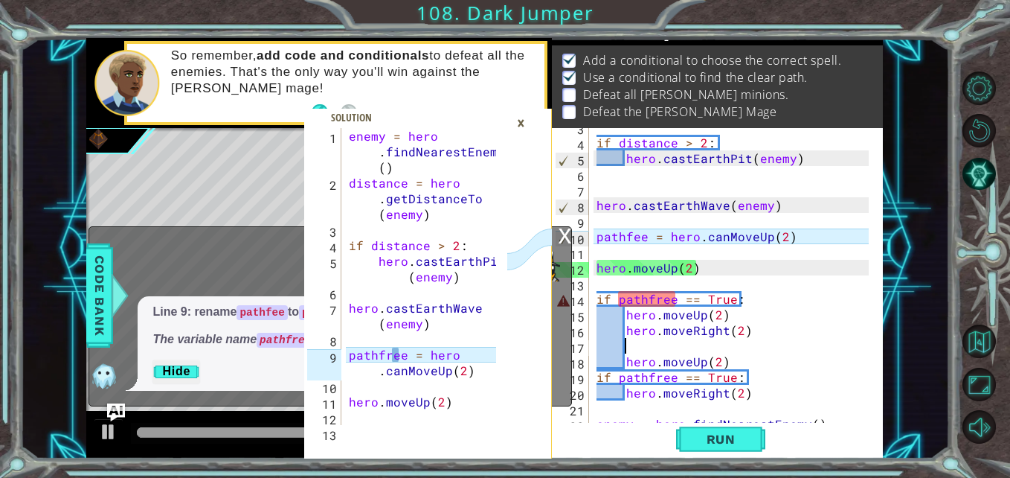
type textarea "hero.castEarthPit(enemy)"
click at [466, 267] on div "enemy = hero . findNearestEnemy ( ) distance = hero . getDistanceTo ( enemy ) i…" at bounding box center [425, 307] width 158 height 359
click at [522, 118] on div "×" at bounding box center [520, 122] width 23 height 25
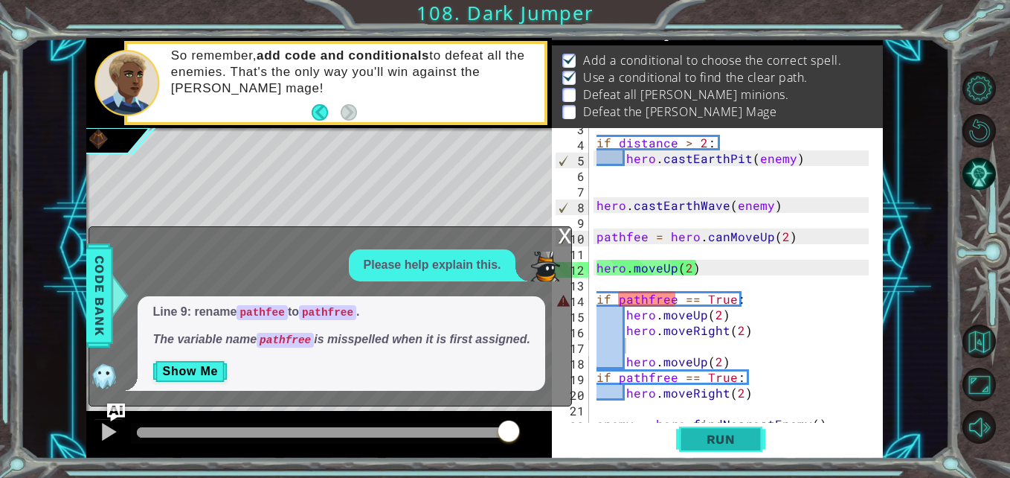
click at [707, 442] on span "Run" at bounding box center [721, 438] width 59 height 15
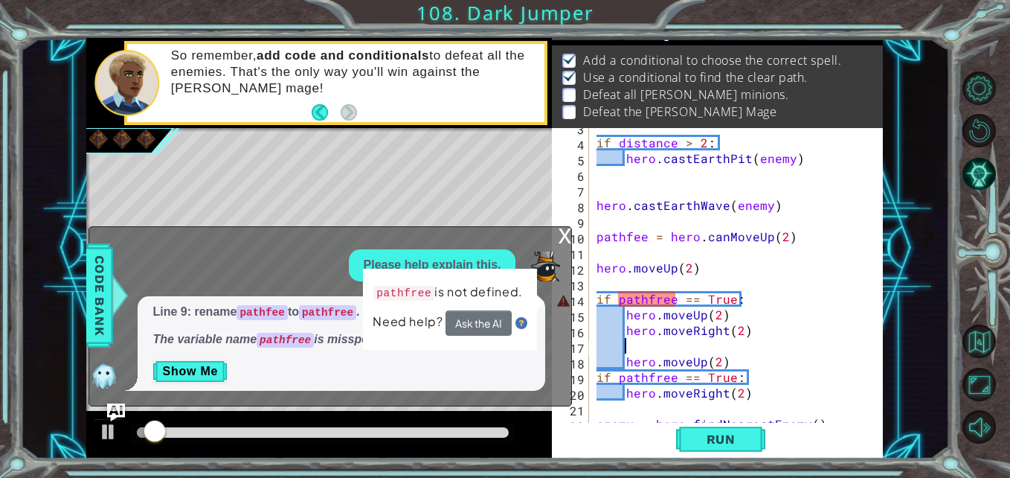
click at [645, 299] on div "if distance > 2 : hero . castEarthPit ( enemy ) hero . castEarthWave ( enemy ) …" at bounding box center [735, 283] width 282 height 328
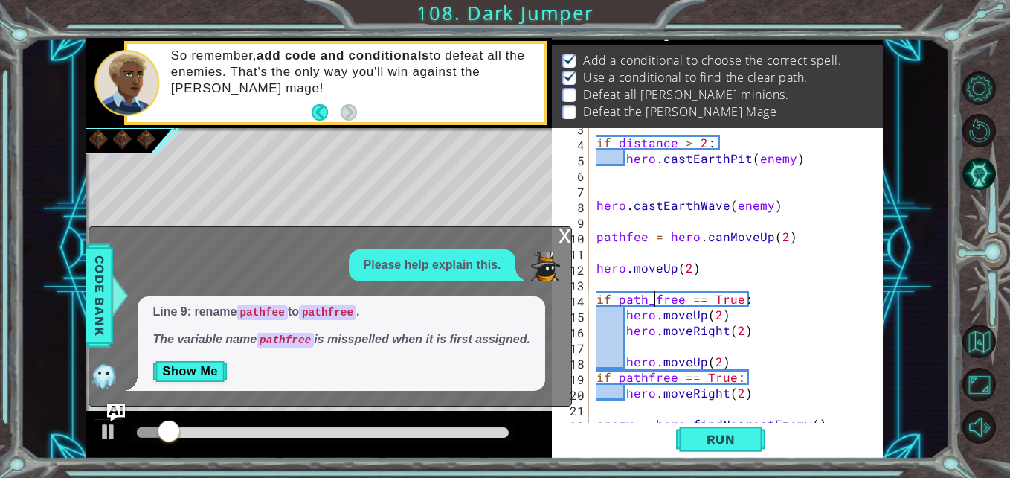
scroll to position [0, 4]
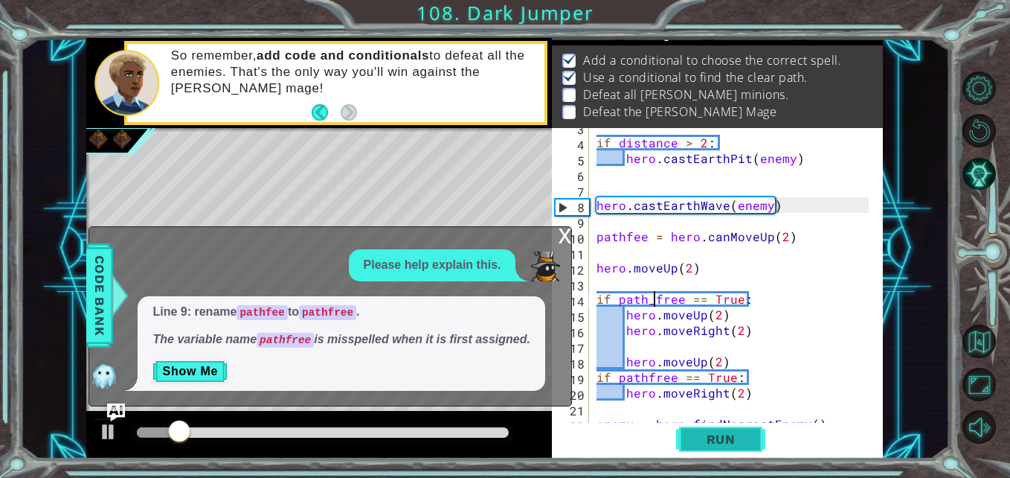
click at [706, 440] on span "Run" at bounding box center [721, 438] width 59 height 15
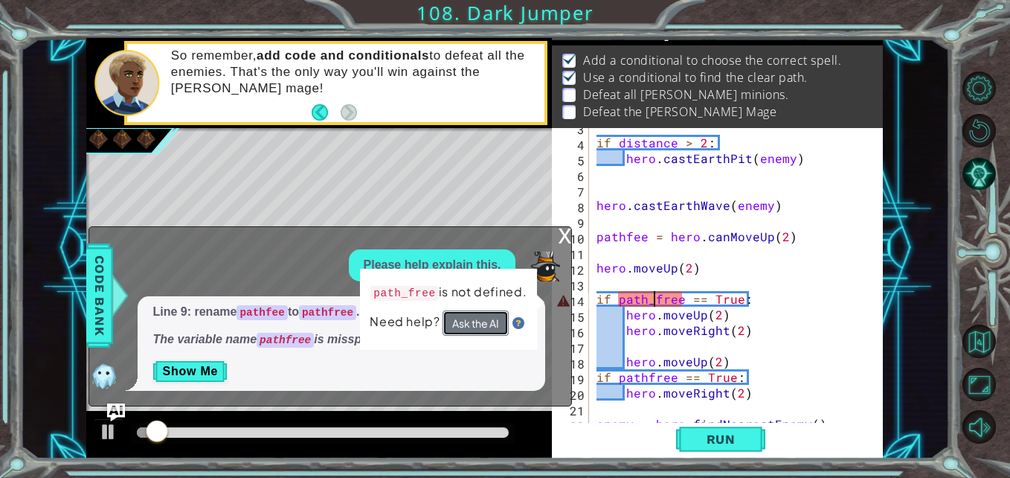
click at [485, 321] on button "Ask the AI" at bounding box center [476, 322] width 67 height 27
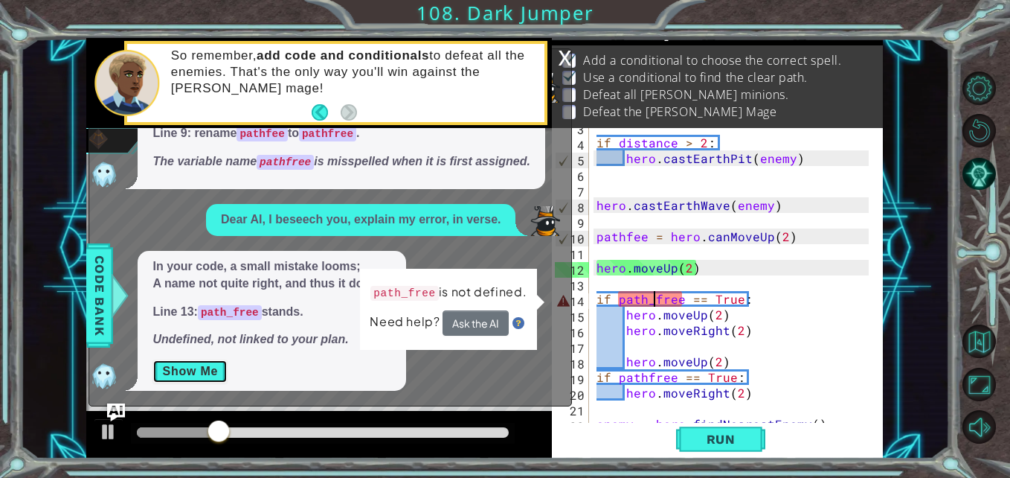
click at [199, 368] on button "Show Me" at bounding box center [189, 371] width 75 height 24
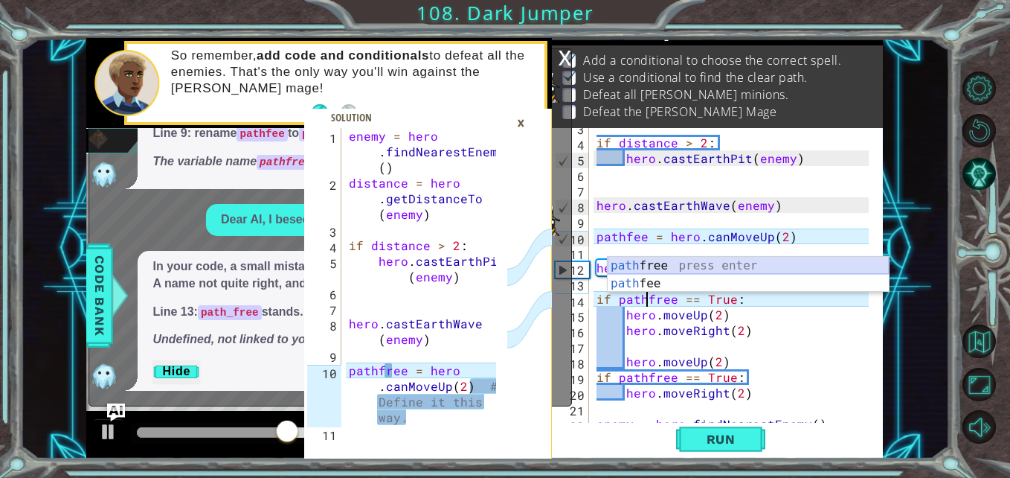
click at [628, 265] on div "path free press enter path fee press enter" at bounding box center [748, 292] width 281 height 71
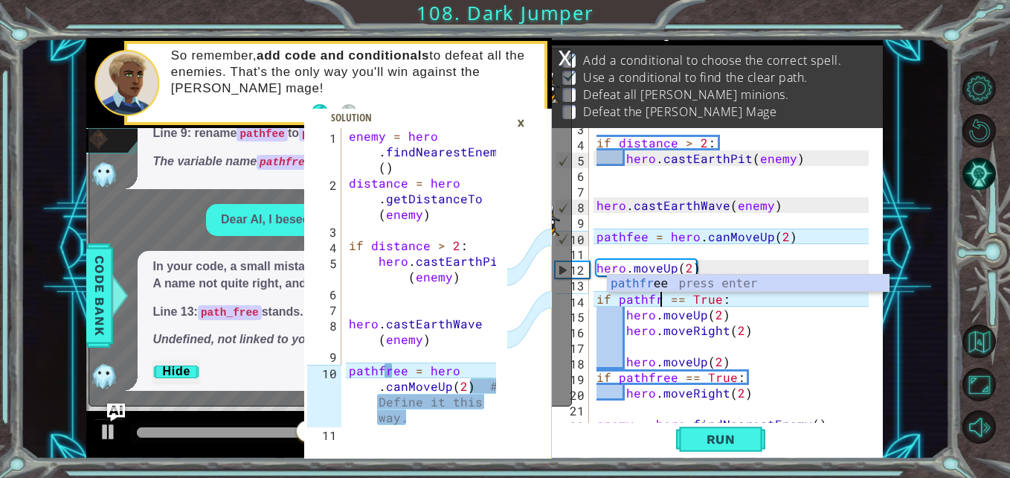
scroll to position [0, 5]
click at [634, 283] on div "pathfree press enter" at bounding box center [748, 301] width 281 height 54
click at [647, 275] on div "pathfr ee press enter" at bounding box center [748, 301] width 281 height 54
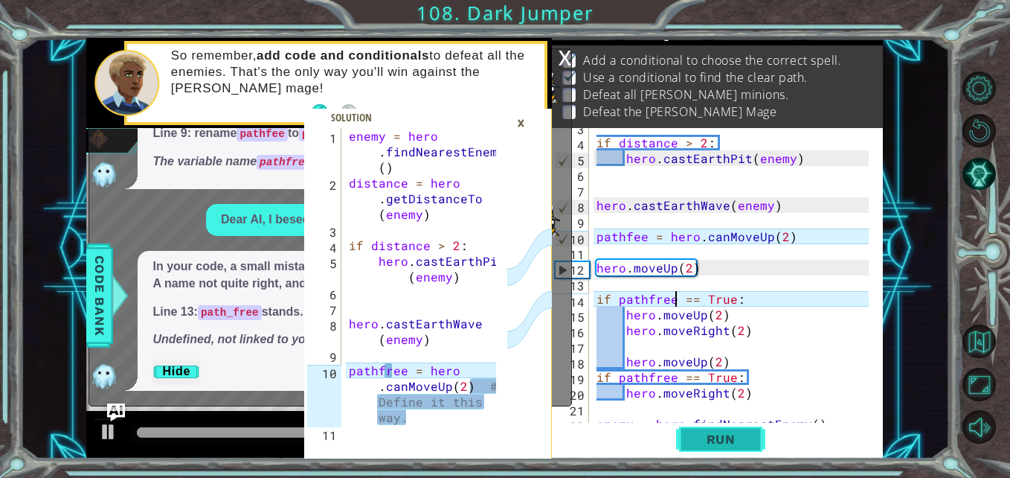
click at [710, 431] on button "Run" at bounding box center [720, 438] width 89 height 33
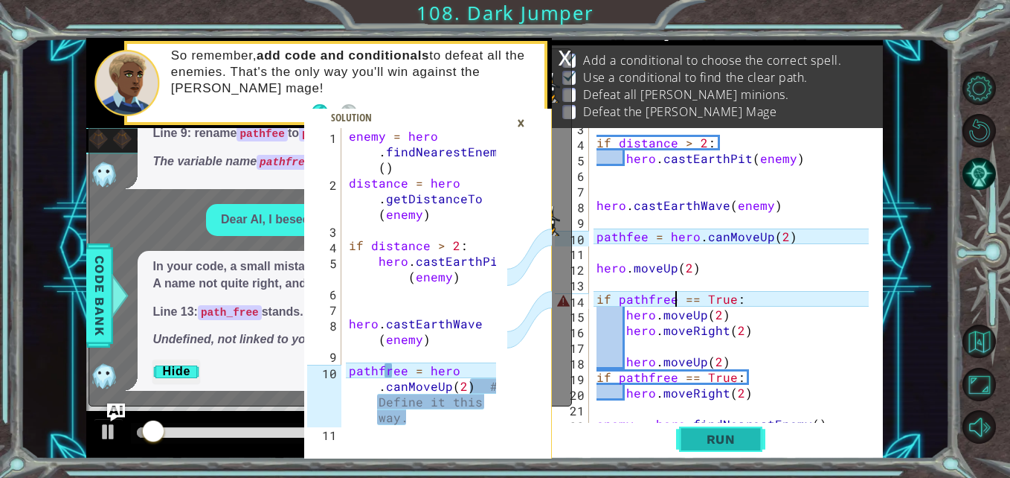
click at [703, 440] on span "Run" at bounding box center [721, 438] width 59 height 15
click at [699, 442] on span "Run" at bounding box center [721, 438] width 59 height 15
click at [524, 122] on div "×" at bounding box center [520, 122] width 23 height 25
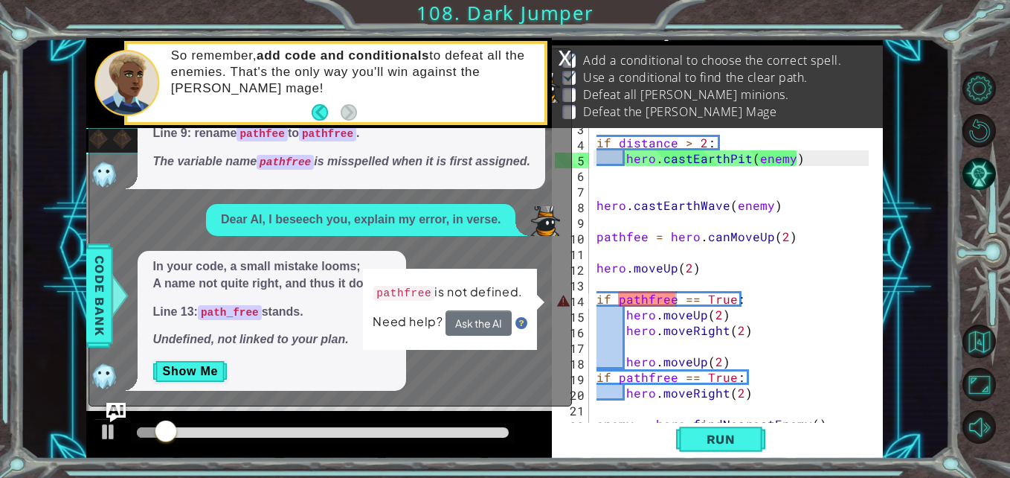
click at [118, 414] on img "Ask AI" at bounding box center [115, 411] width 19 height 19
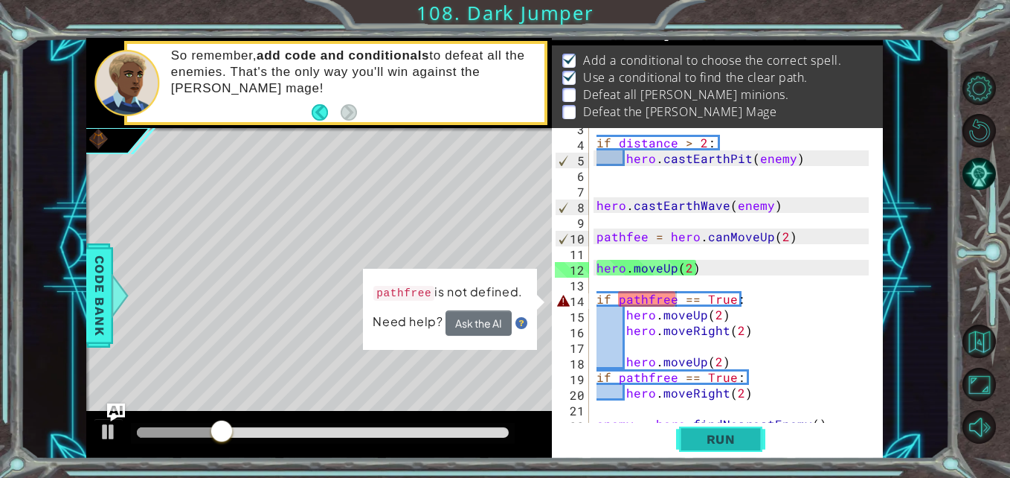
click at [710, 450] on button "Run" at bounding box center [720, 438] width 89 height 33
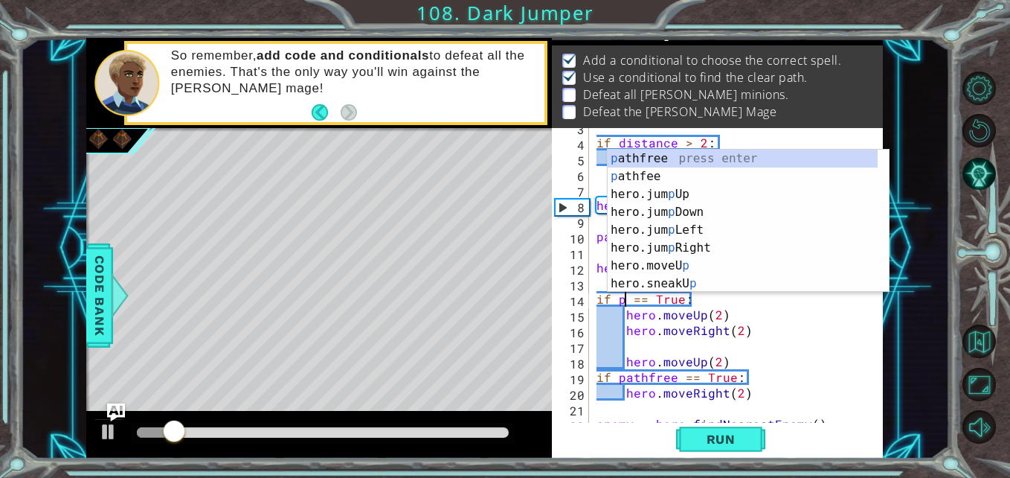
scroll to position [0, 4]
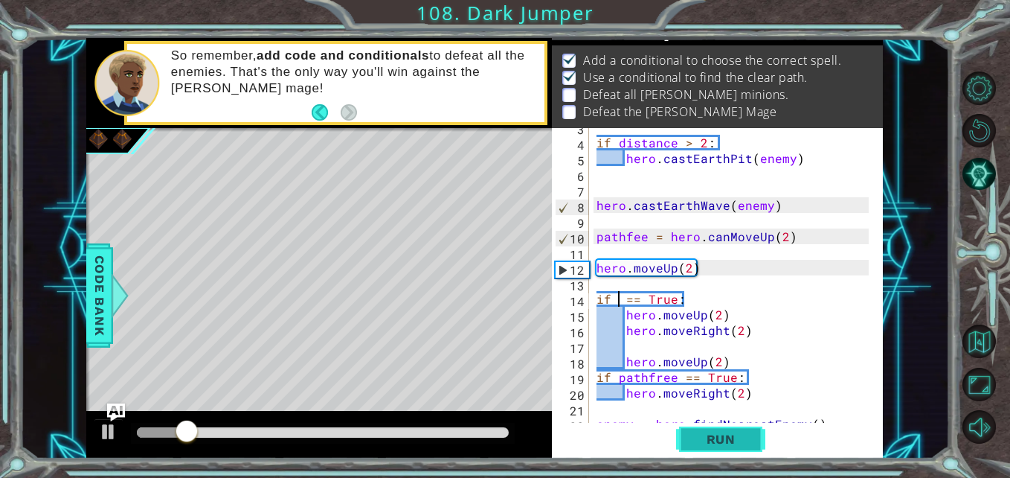
click at [711, 445] on span "Run" at bounding box center [721, 438] width 59 height 15
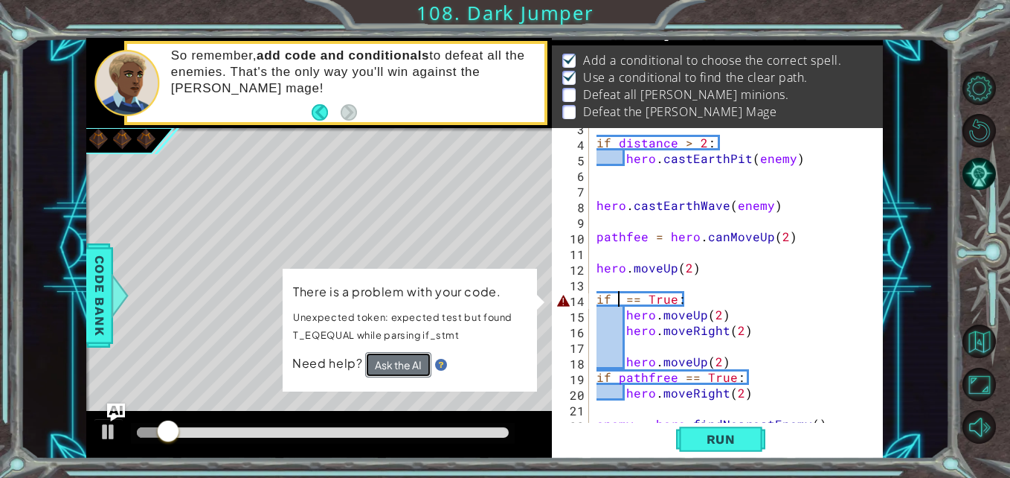
click at [394, 364] on button "Ask the AI" at bounding box center [398, 364] width 66 height 25
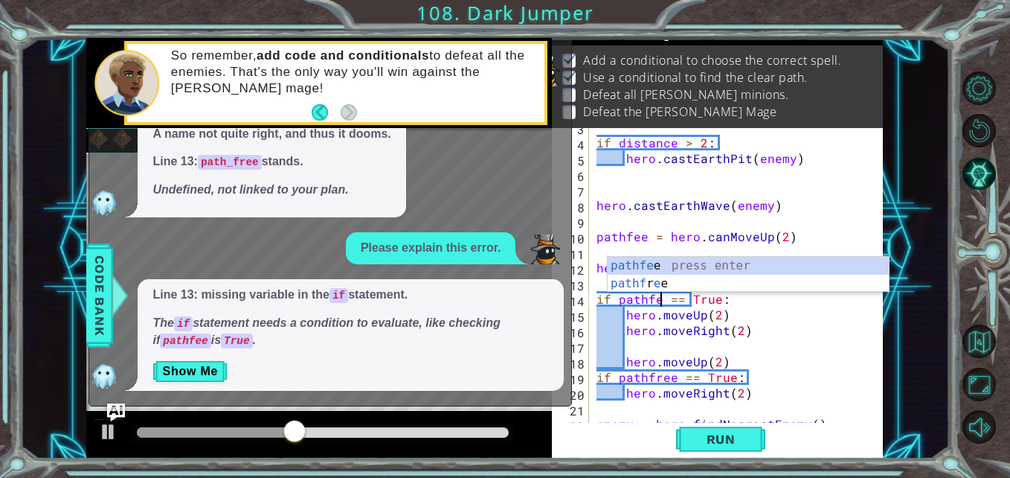
scroll to position [0, 5]
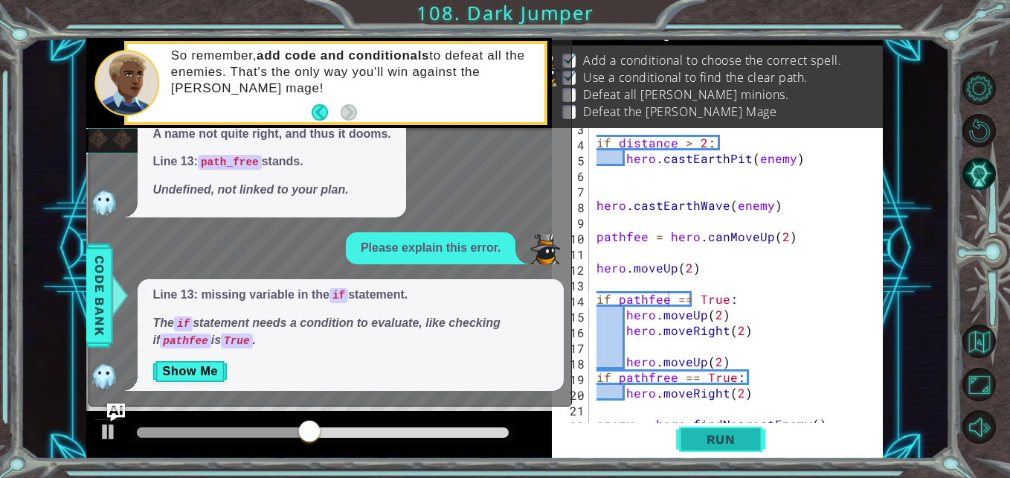
click at [707, 431] on button "Run" at bounding box center [720, 438] width 89 height 33
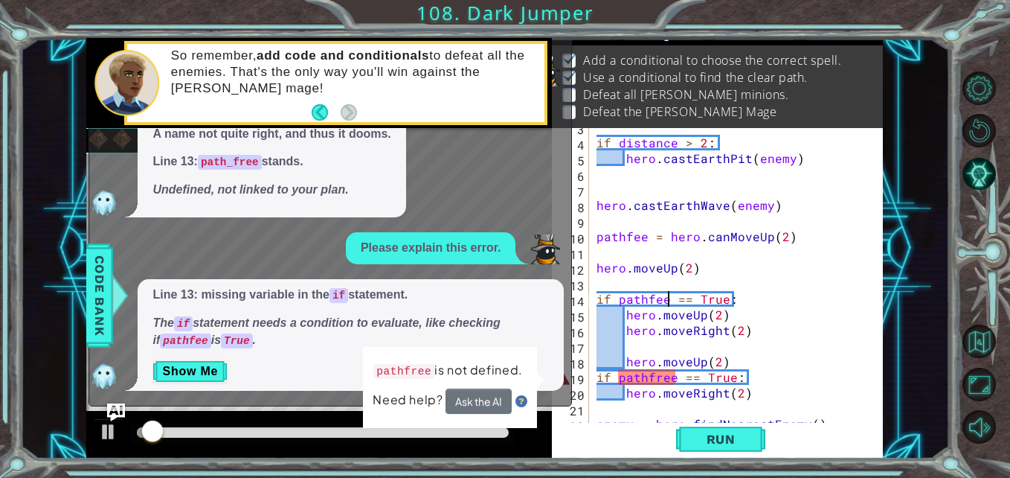
click at [660, 378] on div "if distance > 2 : hero . castEarthPit ( enemy ) hero . castEarthWave ( enemy ) …" at bounding box center [735, 283] width 282 height 328
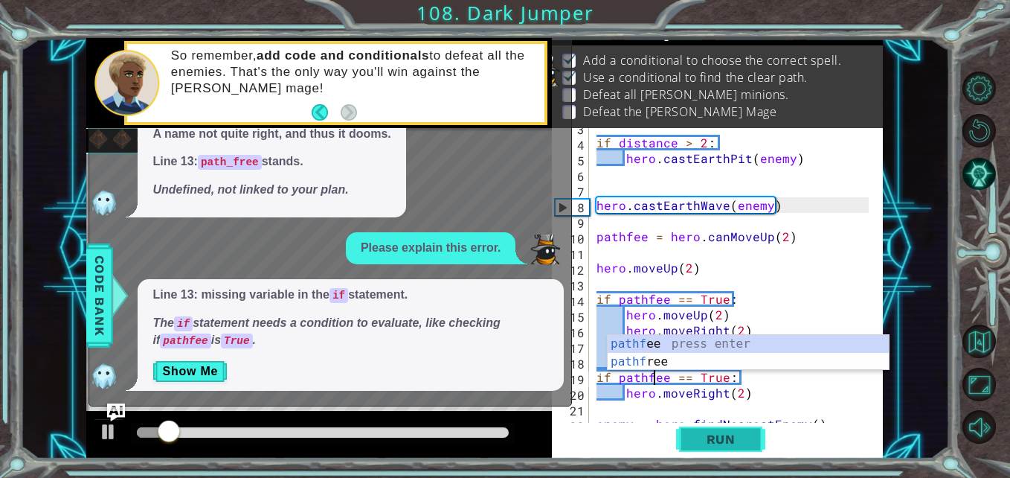
click at [713, 441] on span "Run" at bounding box center [721, 438] width 59 height 15
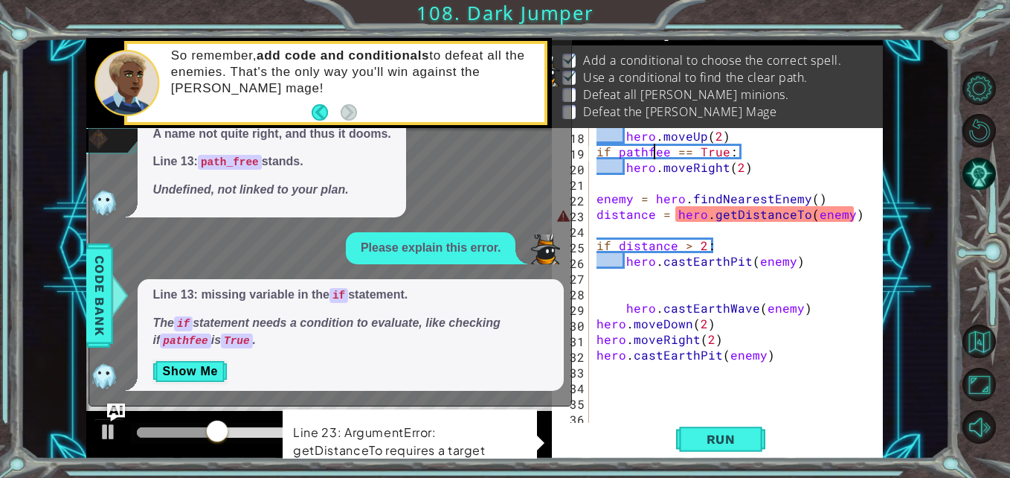
scroll to position [266, 0]
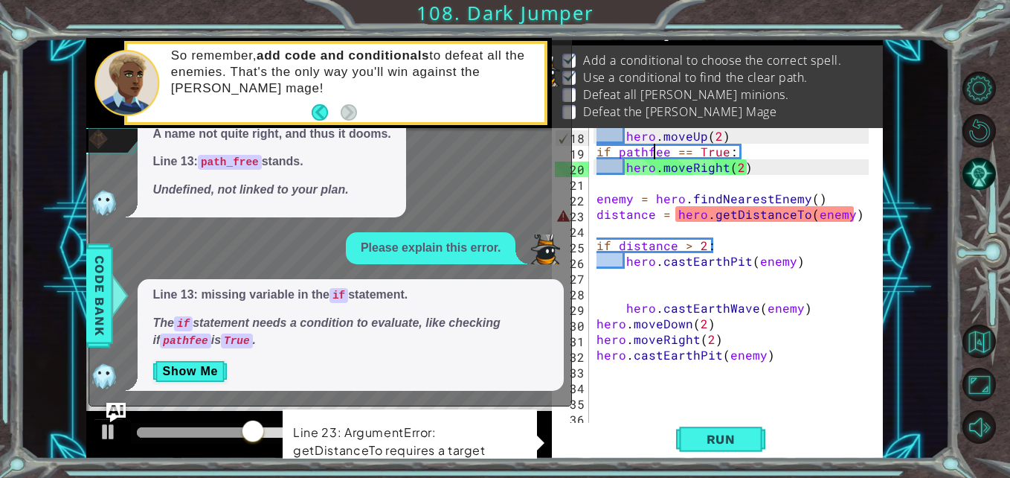
click at [114, 408] on img "Ask AI" at bounding box center [115, 411] width 19 height 19
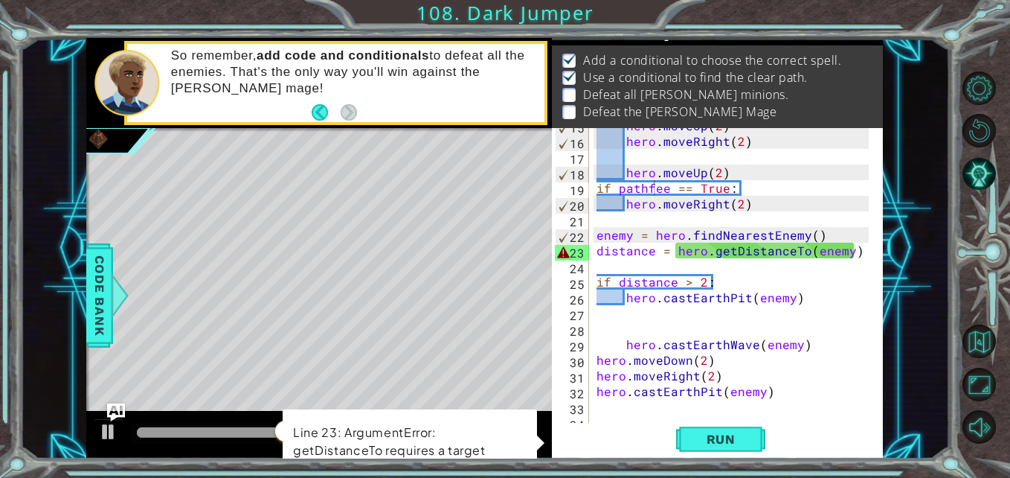
scroll to position [197, 0]
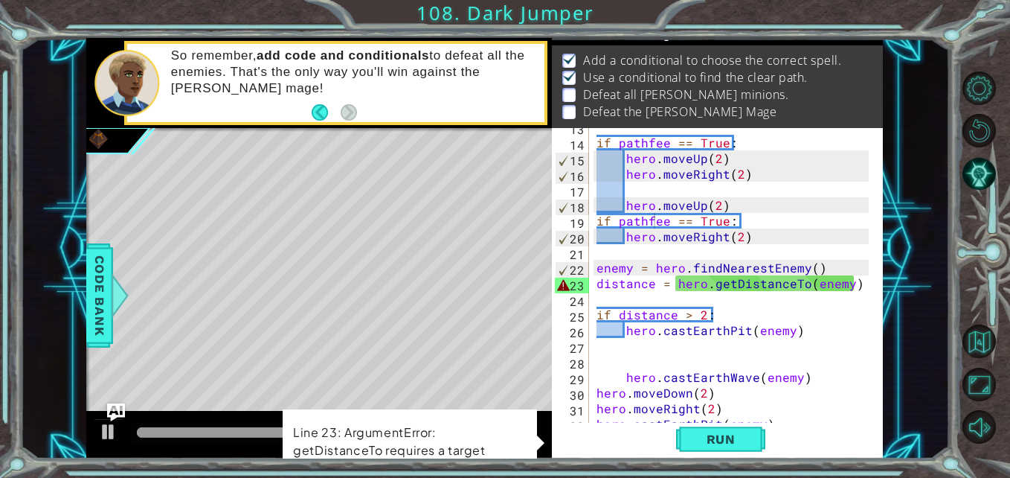
click at [595, 283] on div "if pathfee == True : hero . moveUp ( 2 ) hero . moveRight ( 2 ) hero . moveUp (…" at bounding box center [735, 283] width 282 height 328
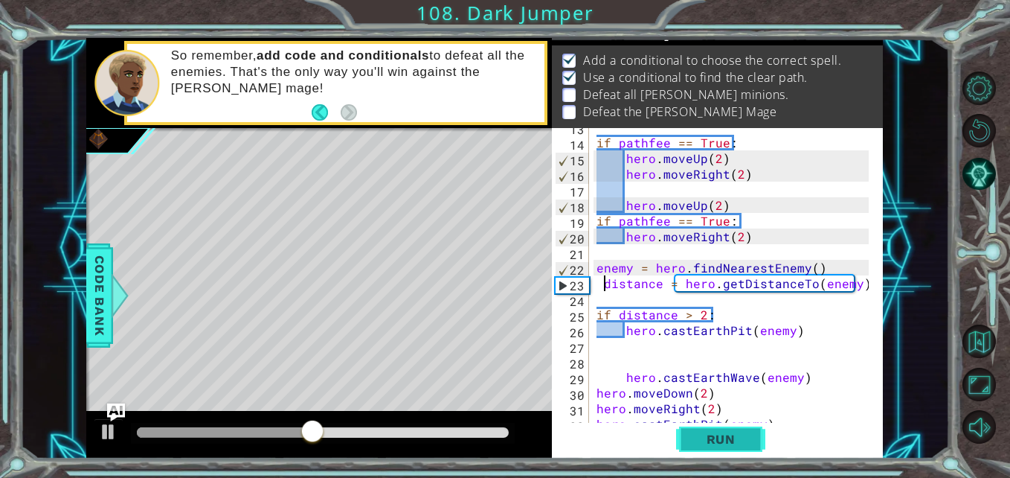
click at [740, 434] on span "Run" at bounding box center [721, 438] width 59 height 15
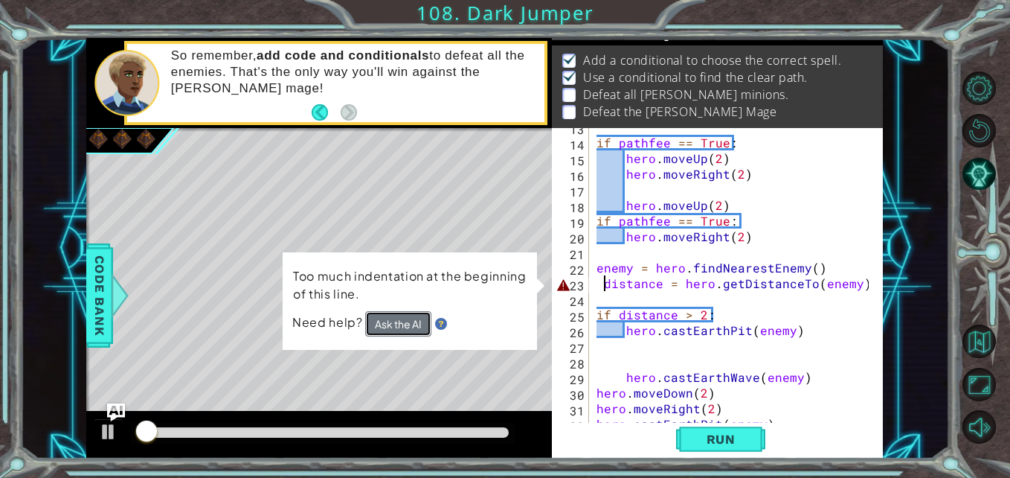
click at [408, 322] on button "Ask the AI" at bounding box center [398, 323] width 66 height 25
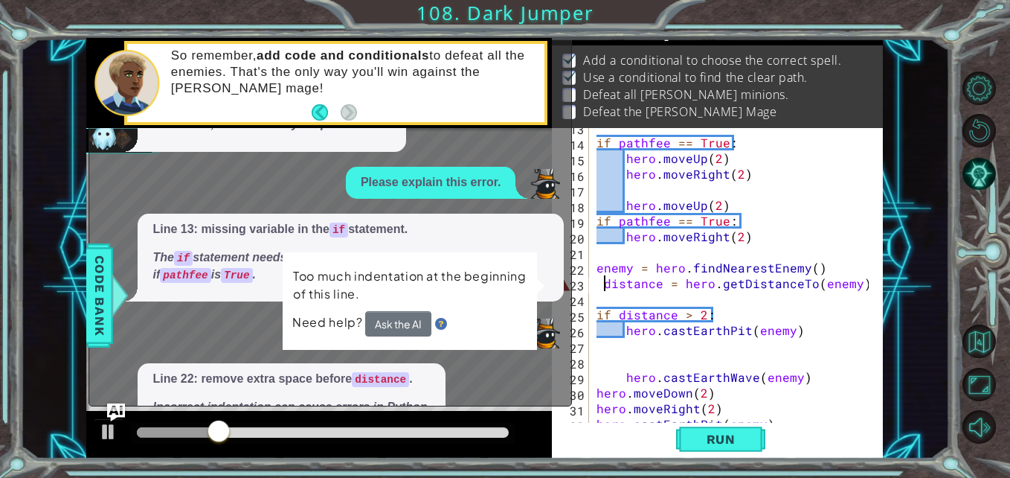
scroll to position [126, 0]
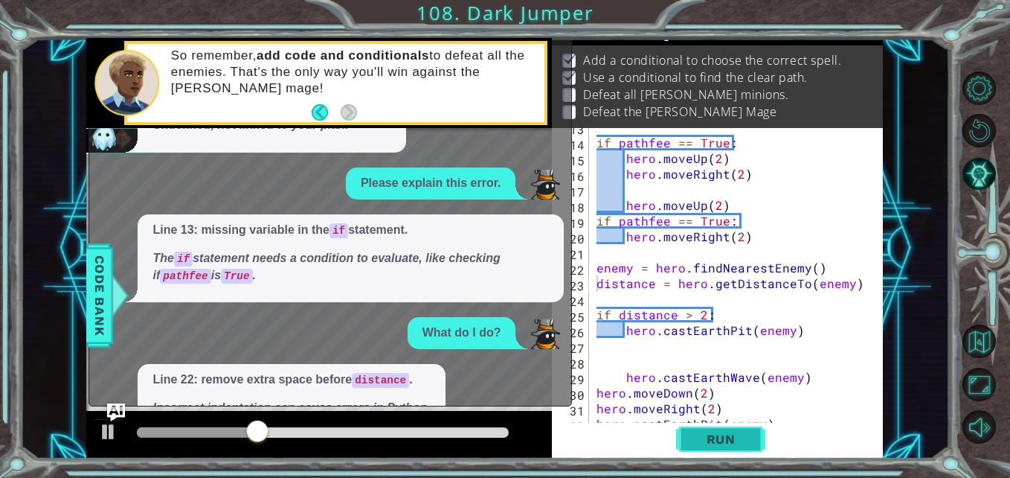
click at [708, 445] on span "Run" at bounding box center [721, 438] width 59 height 15
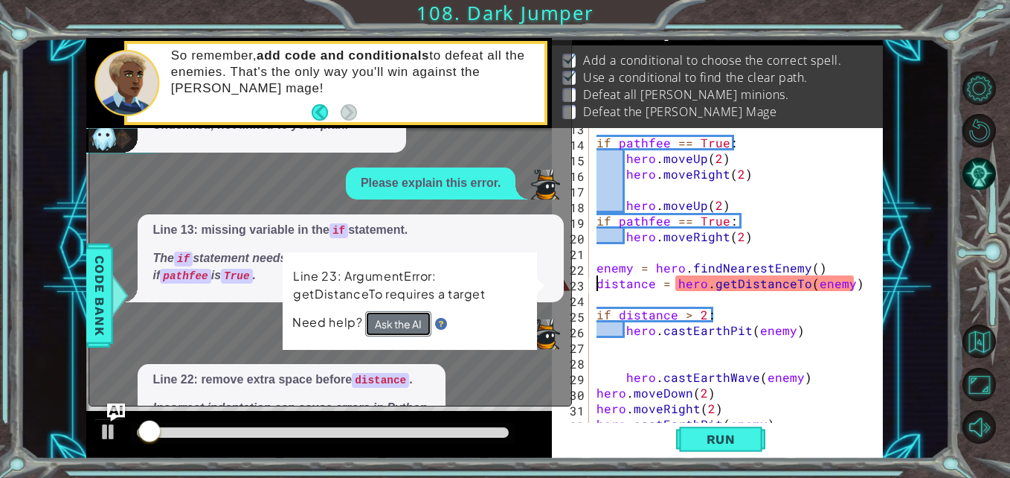
click at [393, 327] on button "Ask the AI" at bounding box center [398, 323] width 66 height 26
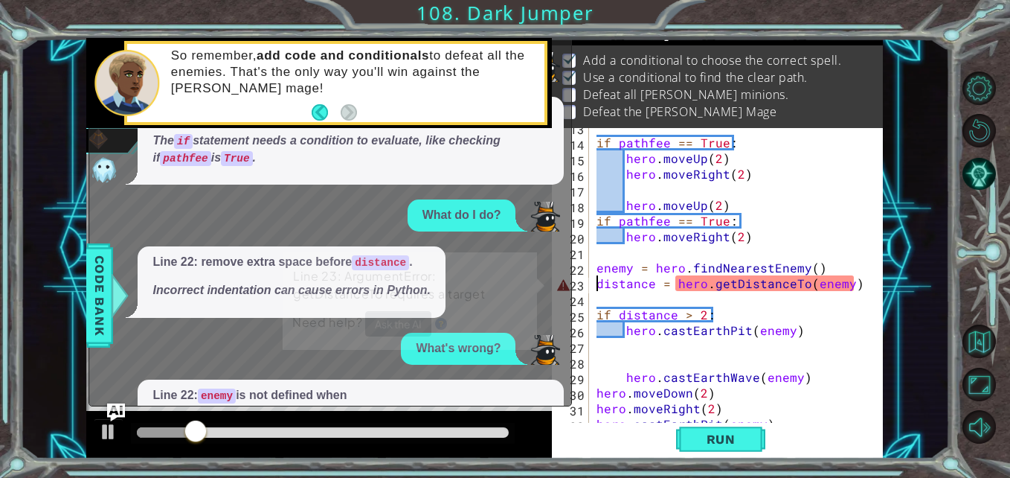
scroll to position [361, 0]
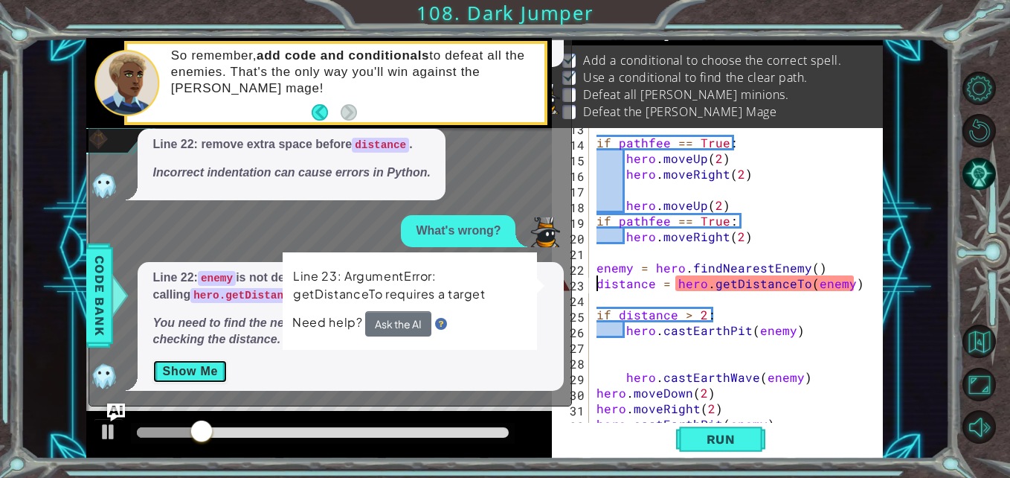
click at [204, 367] on button "Show Me" at bounding box center [189, 371] width 75 height 24
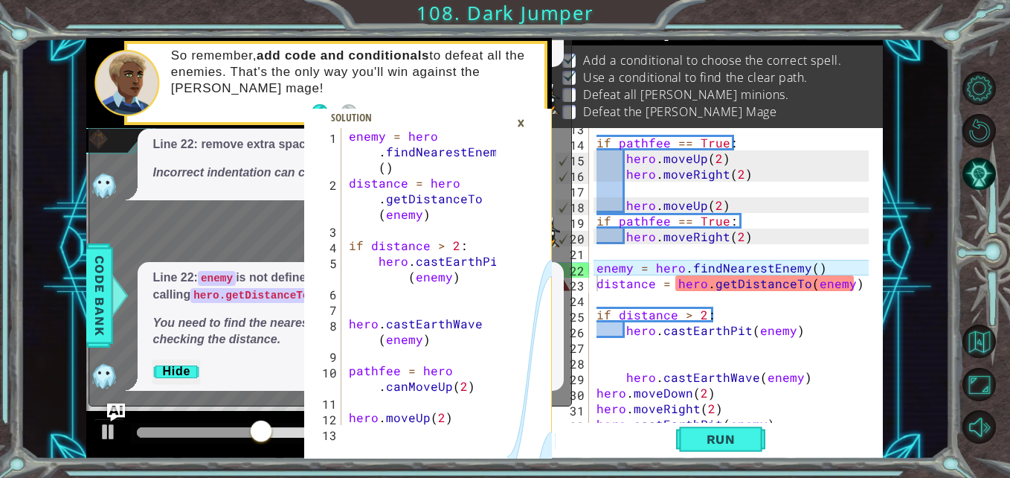
click at [521, 121] on div "×" at bounding box center [520, 122] width 23 height 25
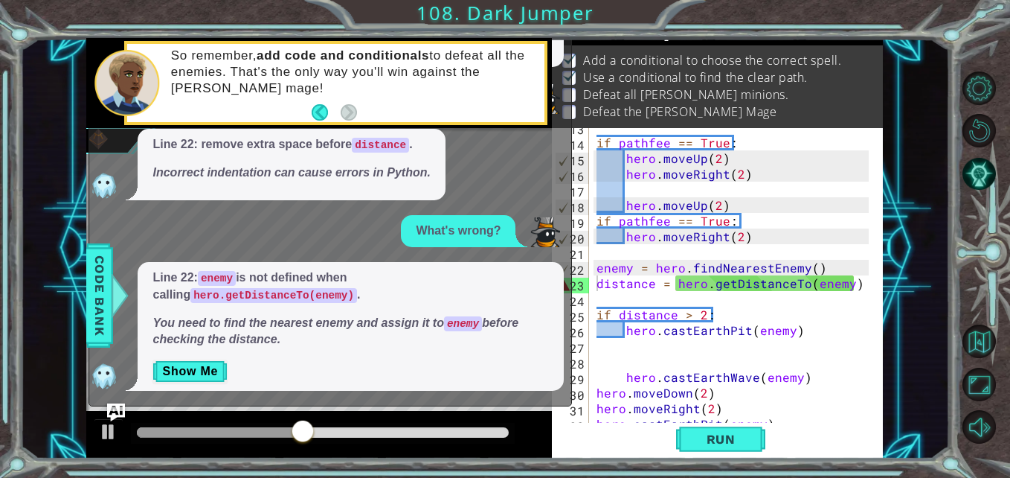
click at [805, 285] on div "if pathfee == True : hero . moveUp ( 2 ) hero . moveRight ( 2 ) hero . moveUp (…" at bounding box center [735, 283] width 282 height 328
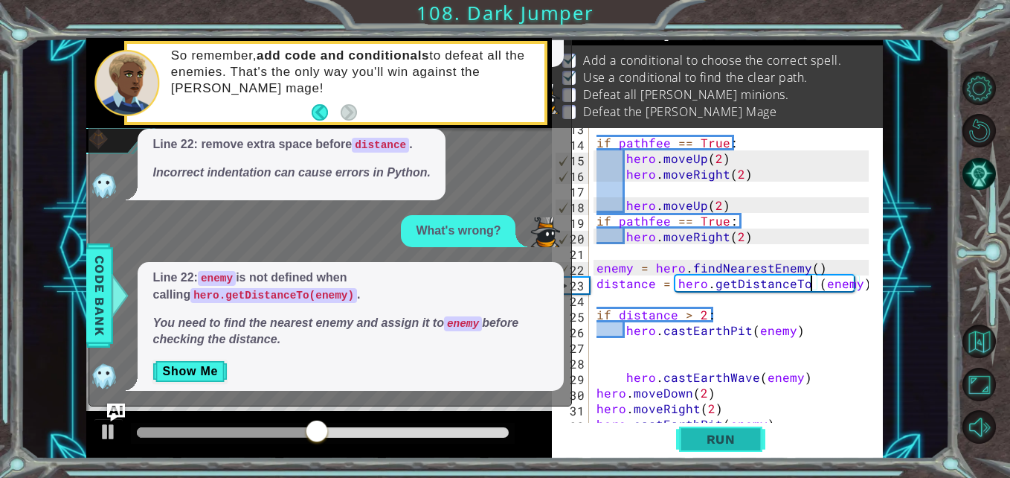
click at [721, 443] on span "Run" at bounding box center [721, 438] width 59 height 15
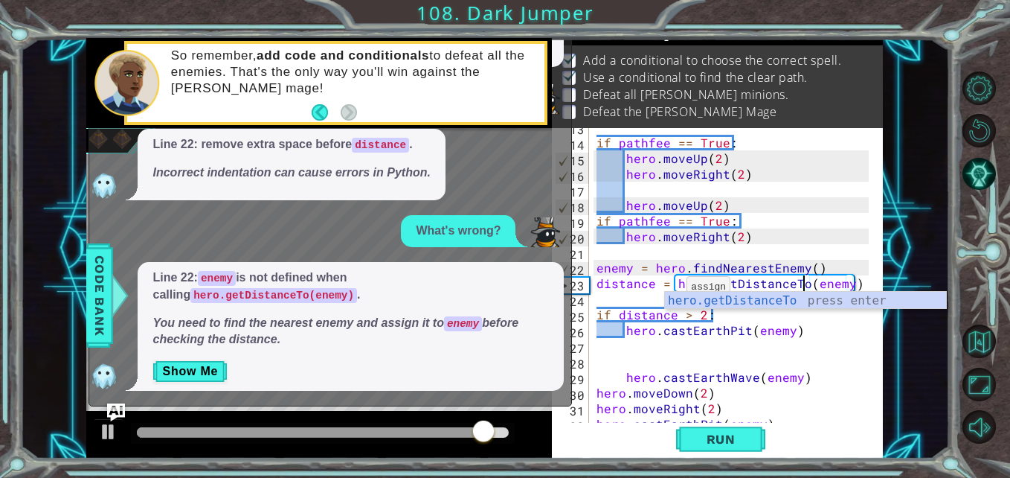
click at [668, 284] on div "if pathfee == True : hero . moveUp ( 2 ) hero . moveRight ( 2 ) hero . moveUp (…" at bounding box center [735, 283] width 282 height 328
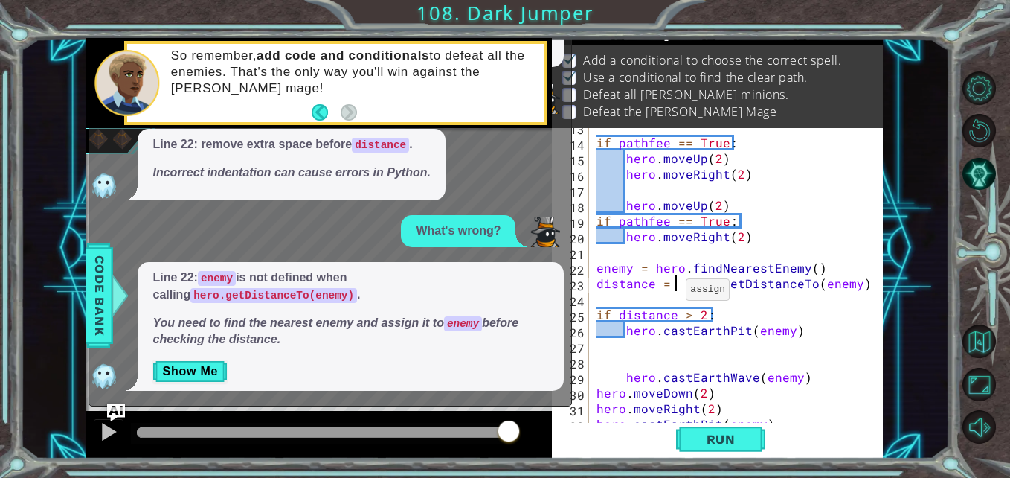
scroll to position [0, 6]
click at [719, 444] on span "Run" at bounding box center [721, 438] width 59 height 15
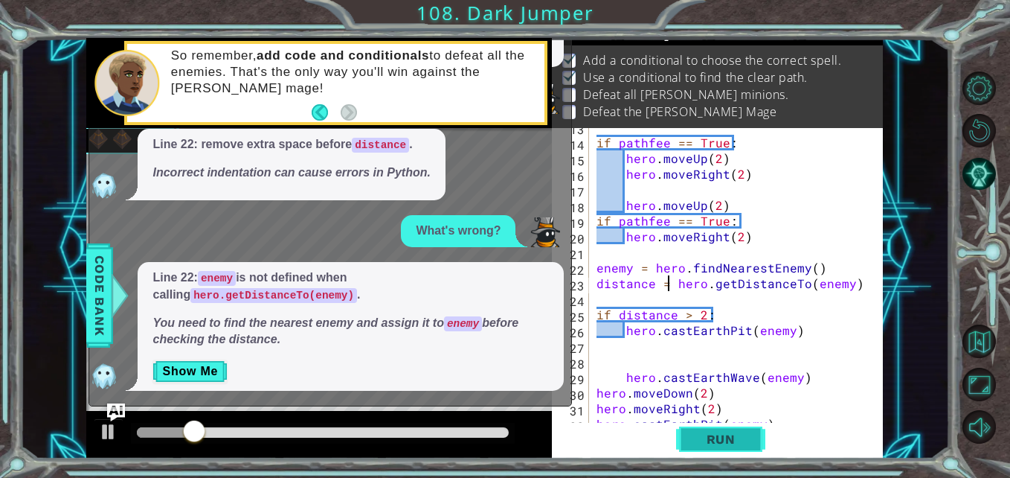
click at [728, 437] on span "Run" at bounding box center [721, 438] width 59 height 15
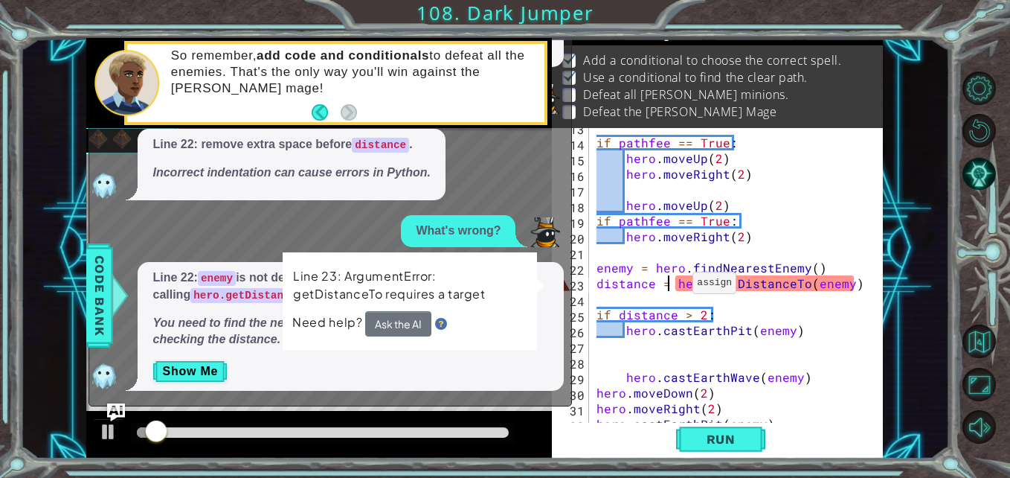
click at [675, 277] on div "if pathfee == True : hero . moveUp ( 2 ) hero . moveRight ( 2 ) hero . moveUp (…" at bounding box center [735, 283] width 282 height 328
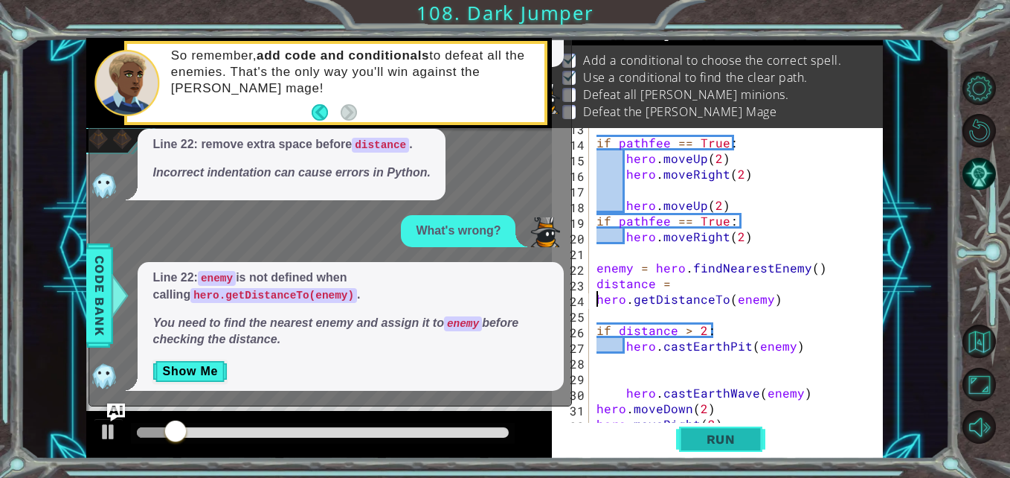
click at [727, 438] on span "Run" at bounding box center [721, 438] width 59 height 15
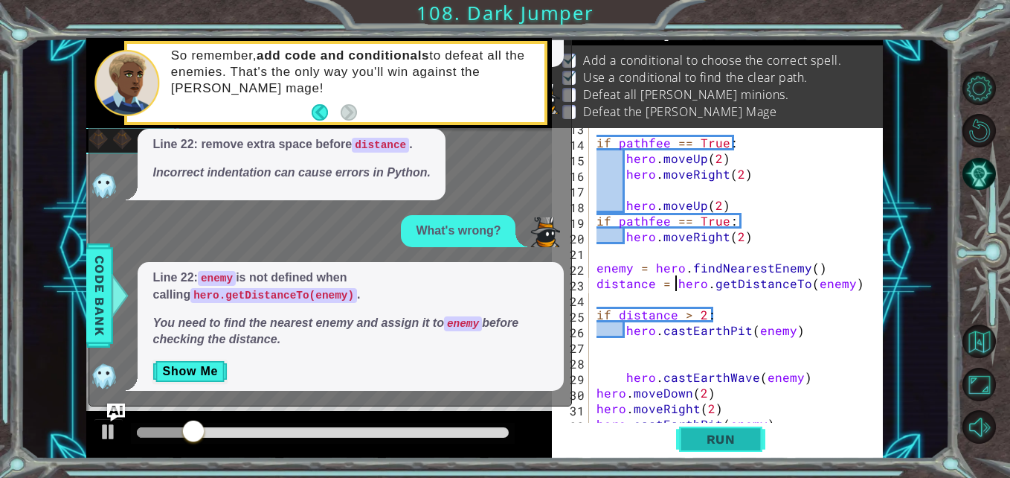
click at [720, 437] on span "Run" at bounding box center [721, 438] width 59 height 15
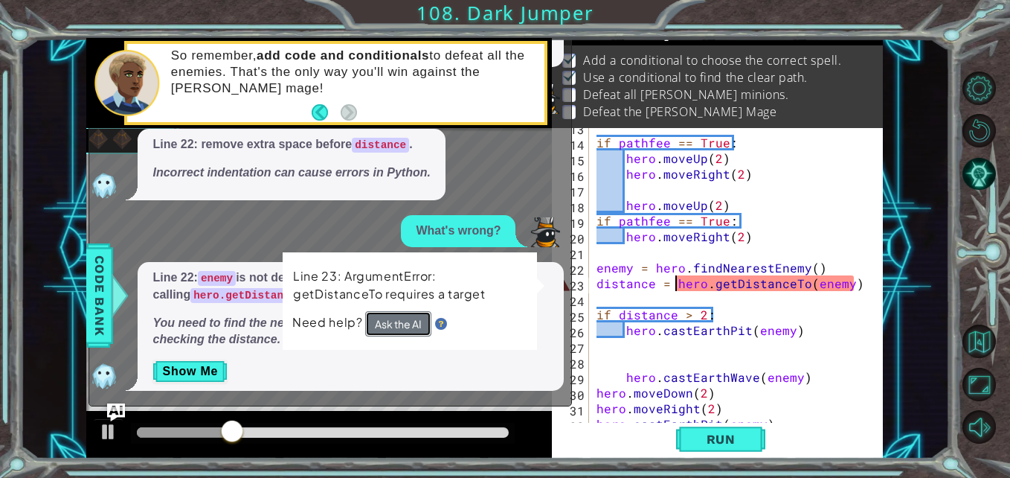
click at [386, 318] on button "Ask the AI" at bounding box center [398, 323] width 66 height 25
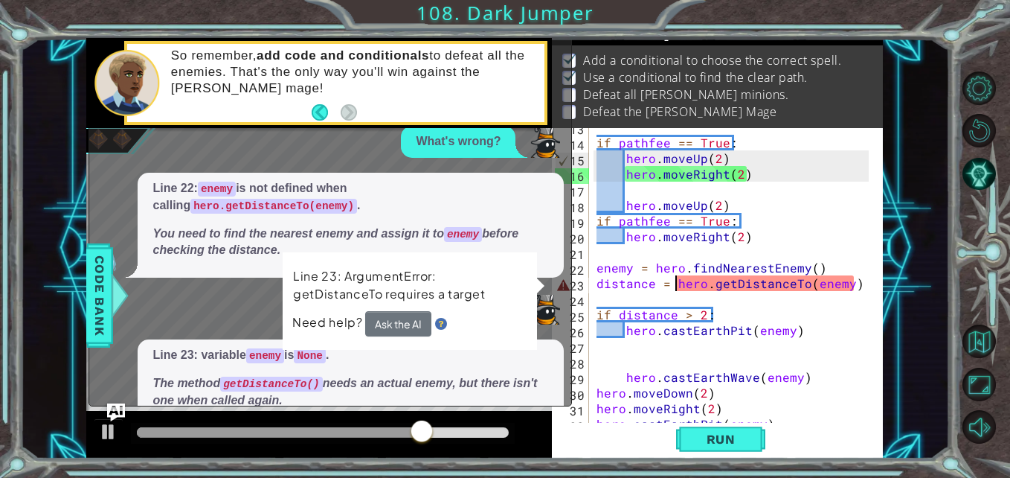
scroll to position [460, 0]
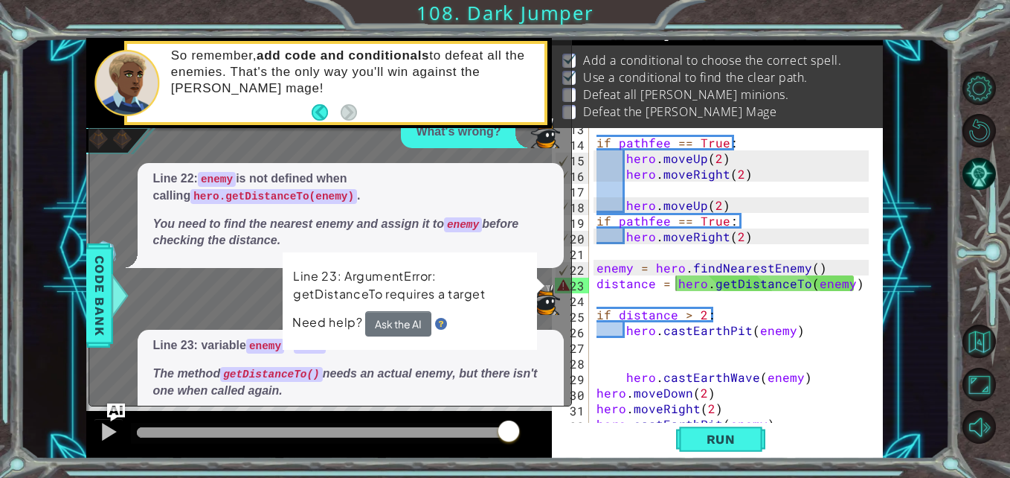
click at [530, 323] on div "Line 23: ArgumentError: getDistanceTo requires a target Need help? Ask the AI" at bounding box center [410, 301] width 256 height 102
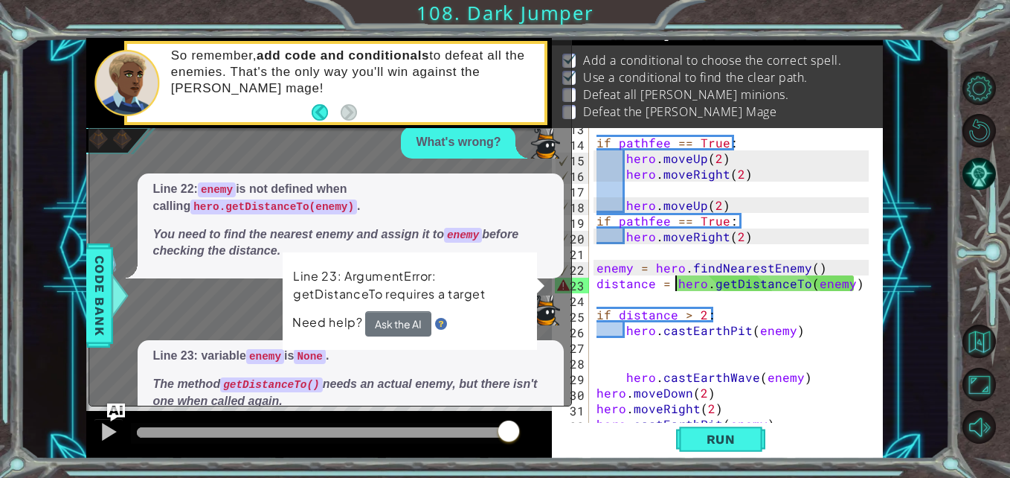
scroll to position [449, 0]
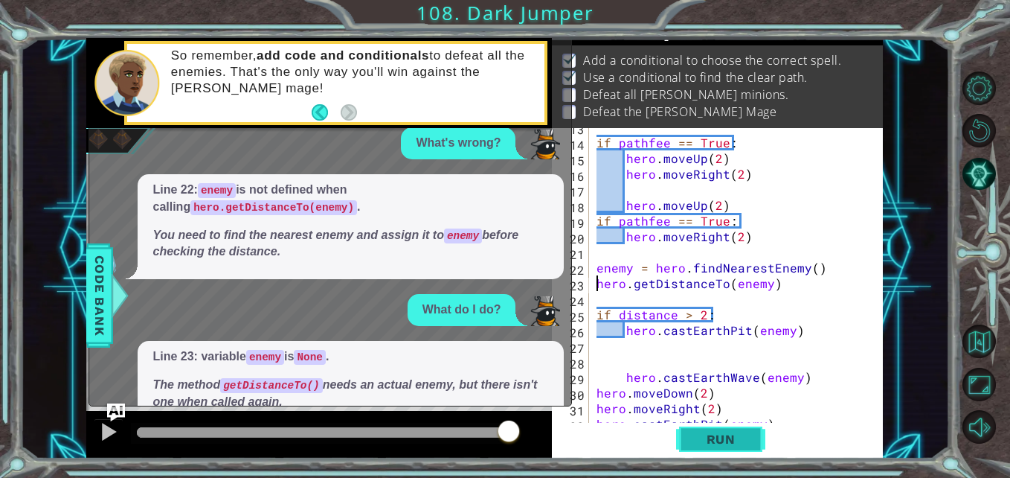
click at [720, 440] on span "Run" at bounding box center [721, 438] width 59 height 15
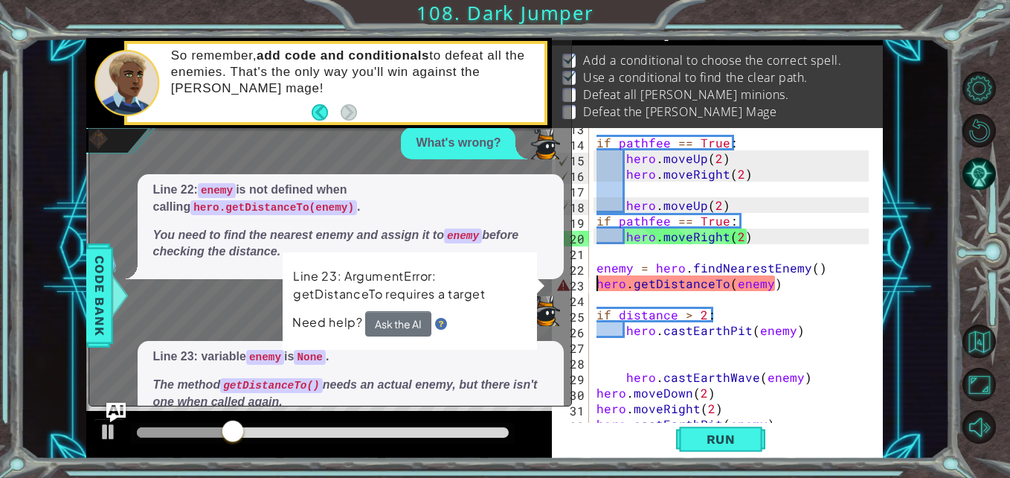
click at [115, 411] on img "Ask AI" at bounding box center [115, 411] width 19 height 19
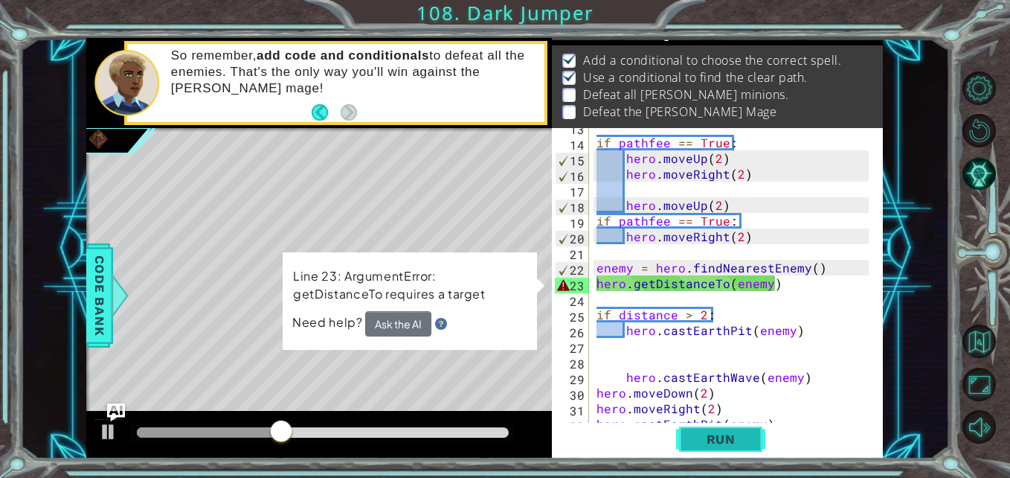
click at [717, 446] on span "Run" at bounding box center [721, 438] width 59 height 15
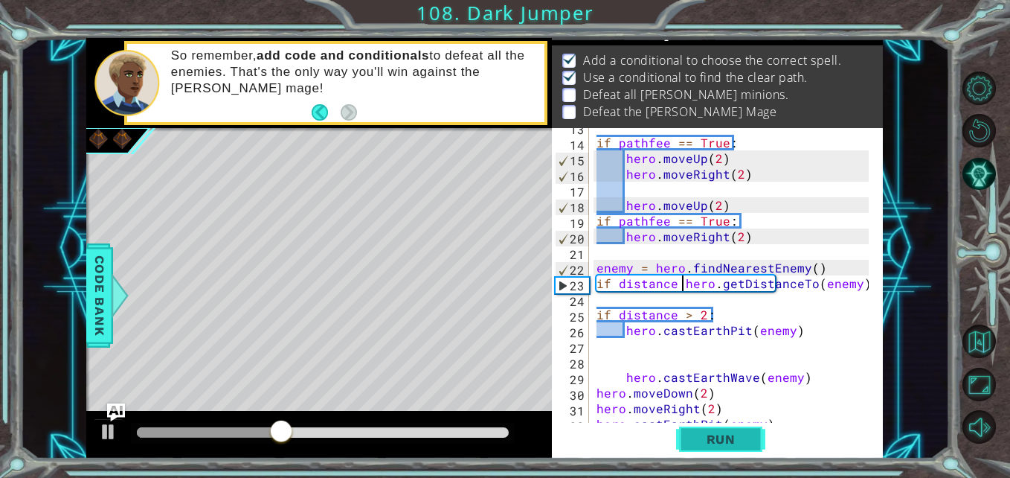
scroll to position [0, 6]
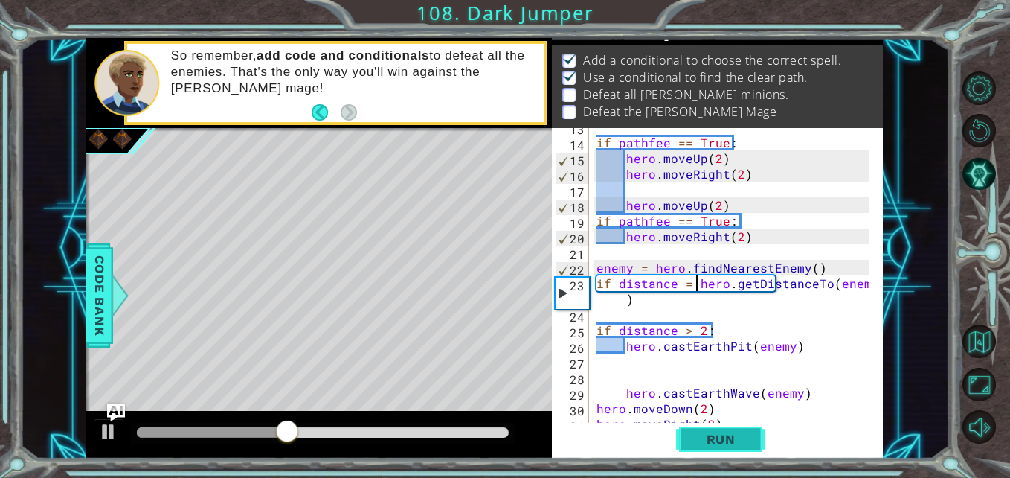
click at [716, 440] on span "Run" at bounding box center [721, 438] width 59 height 15
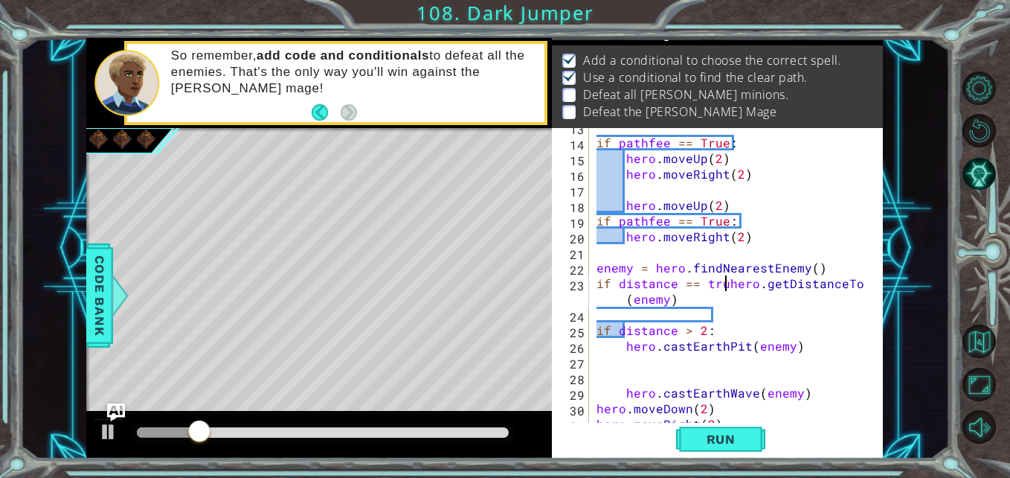
scroll to position [0, 9]
click at [709, 280] on div "if pathfee == True : hero . moveUp ( 2 ) hero . moveRight ( 2 ) hero . moveUp (…" at bounding box center [735, 283] width 282 height 328
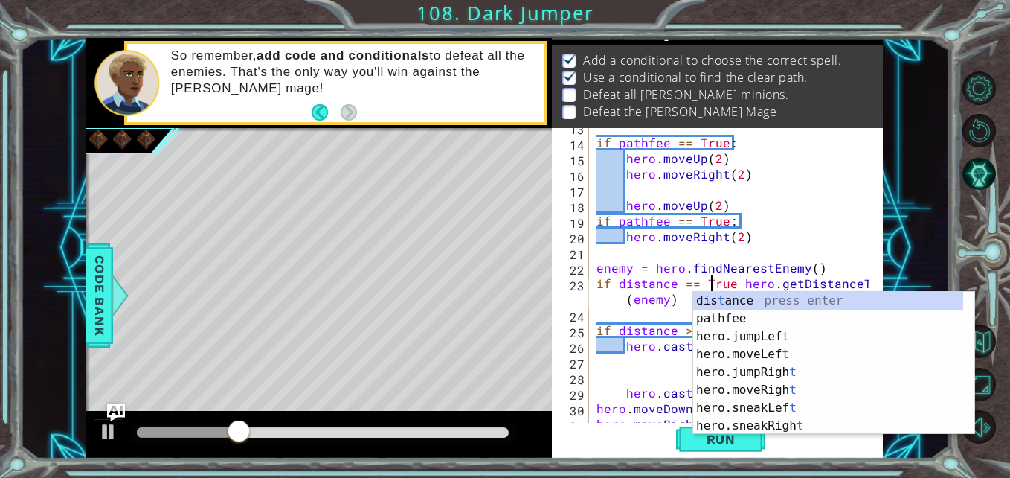
scroll to position [0, 7]
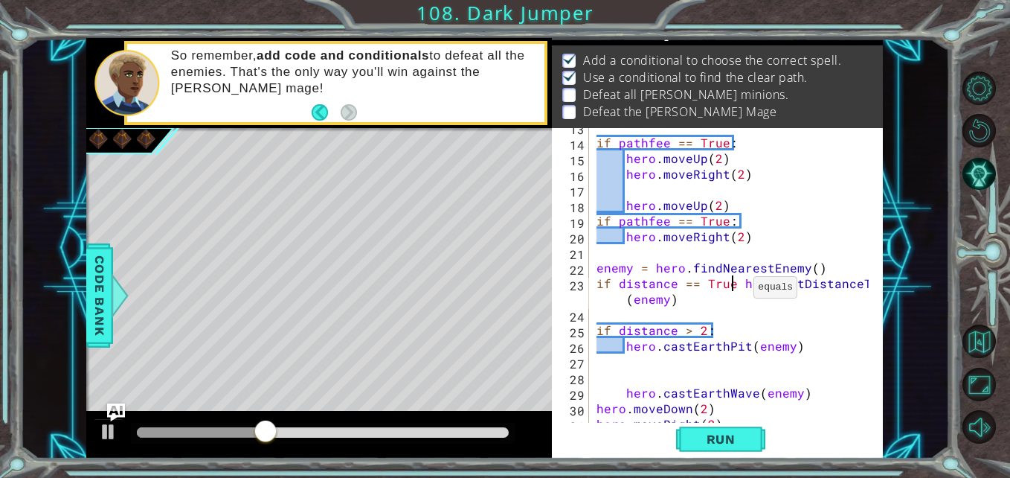
click at [736, 282] on div "if pathfee == True : hero . moveUp ( 2 ) hero . moveRight ( 2 ) hero . moveUp (…" at bounding box center [735, 283] width 282 height 328
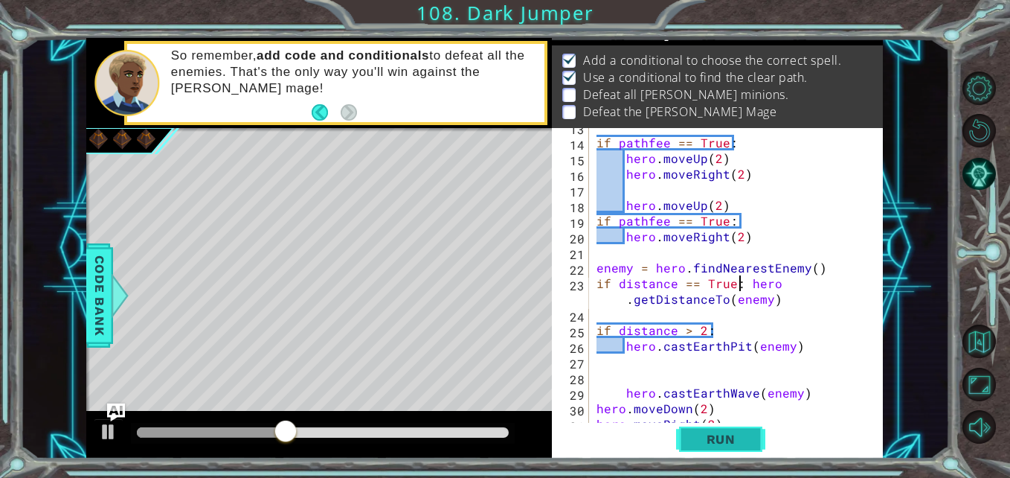
click at [718, 436] on span "Run" at bounding box center [721, 438] width 59 height 15
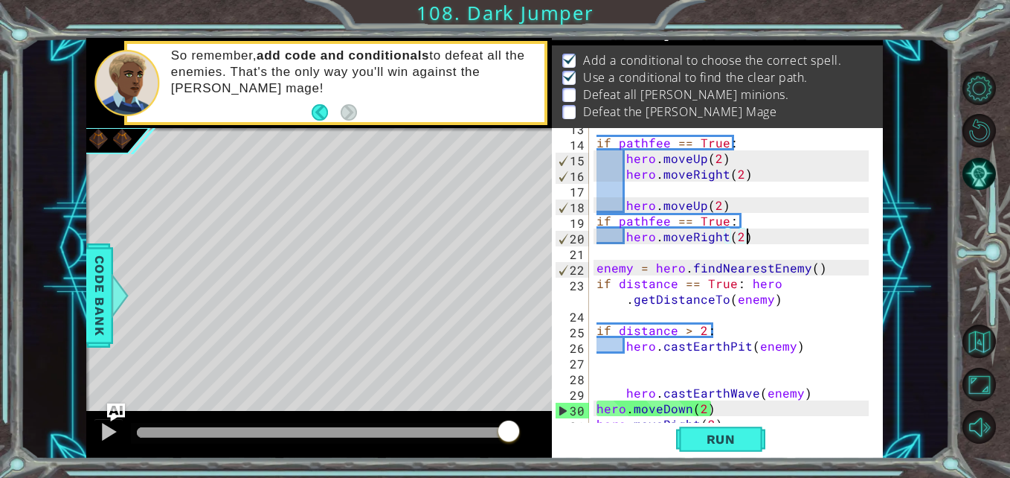
click at [753, 239] on div "if pathfee == True : hero . moveUp ( 2 ) hero . moveRight ( 2 ) hero . moveUp (…" at bounding box center [735, 283] width 282 height 328
drag, startPoint x: 724, startPoint y: 208, endPoint x: 624, endPoint y: 208, distance: 100.4
click at [624, 208] on div "if pathfee == True : hero . moveUp ( 2 ) hero . moveRight ( 2 ) hero . moveUp (…" at bounding box center [735, 283] width 282 height 328
type textarea "hero.moveUp(2)"
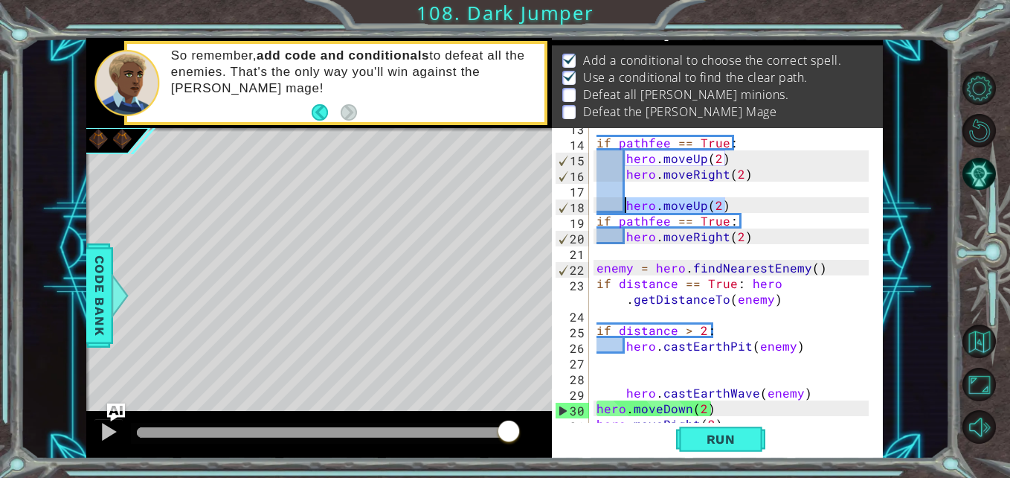
scroll to position [0, 1]
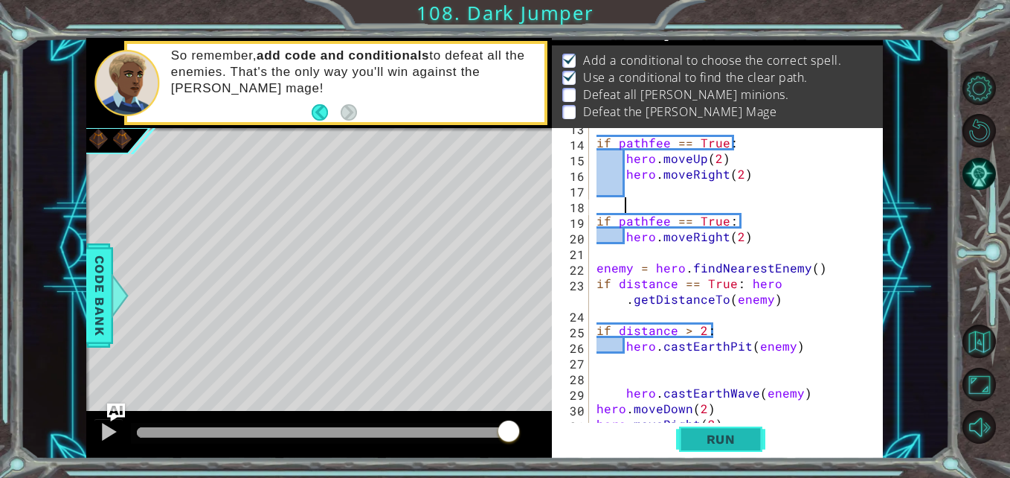
click at [718, 438] on span "Run" at bounding box center [721, 438] width 59 height 15
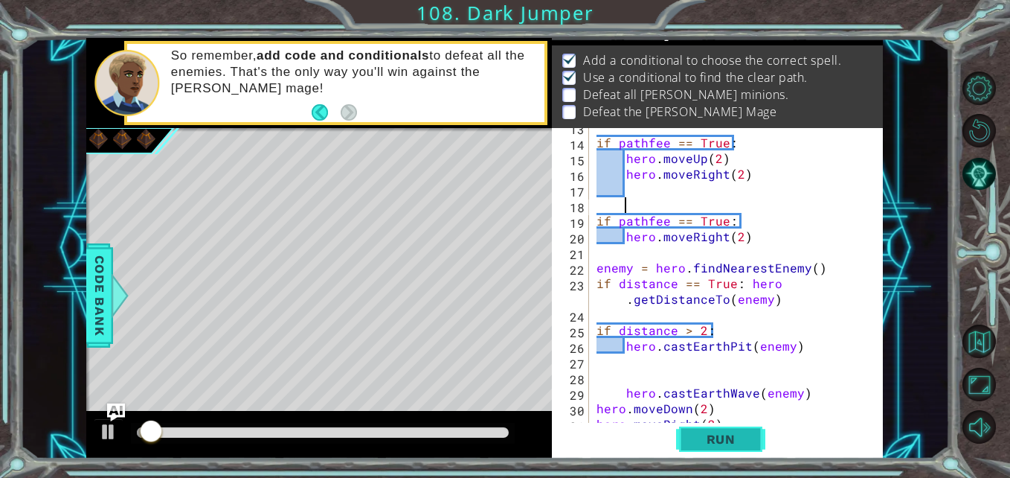
click at [707, 434] on span "Run" at bounding box center [721, 438] width 59 height 15
click at [625, 190] on div "if pathfee == True : hero . moveUp ( 2 ) hero . moveRight ( 2 ) if pathfee == T…" at bounding box center [735, 283] width 282 height 328
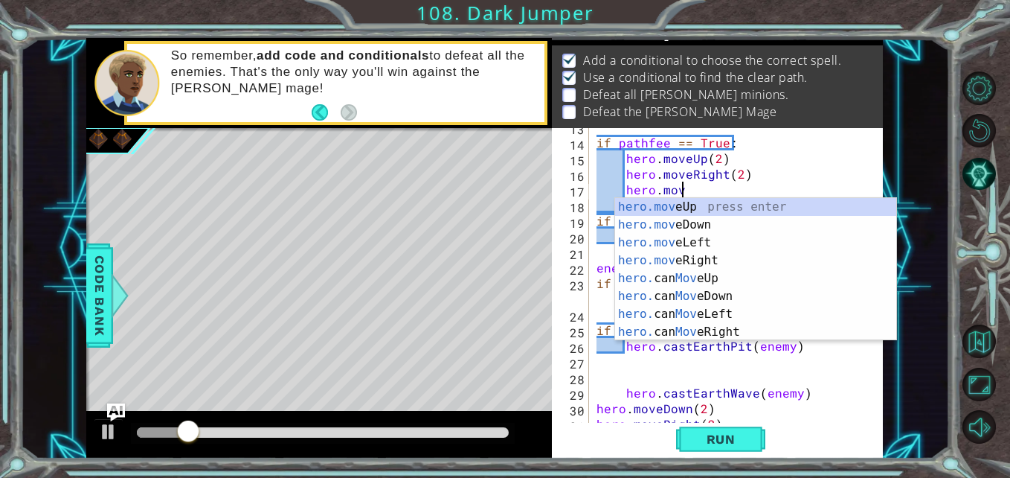
scroll to position [0, 5]
click at [662, 199] on div "hero.move Up press enter hero.move Down press enter hero.move Left press enter …" at bounding box center [755, 287] width 281 height 179
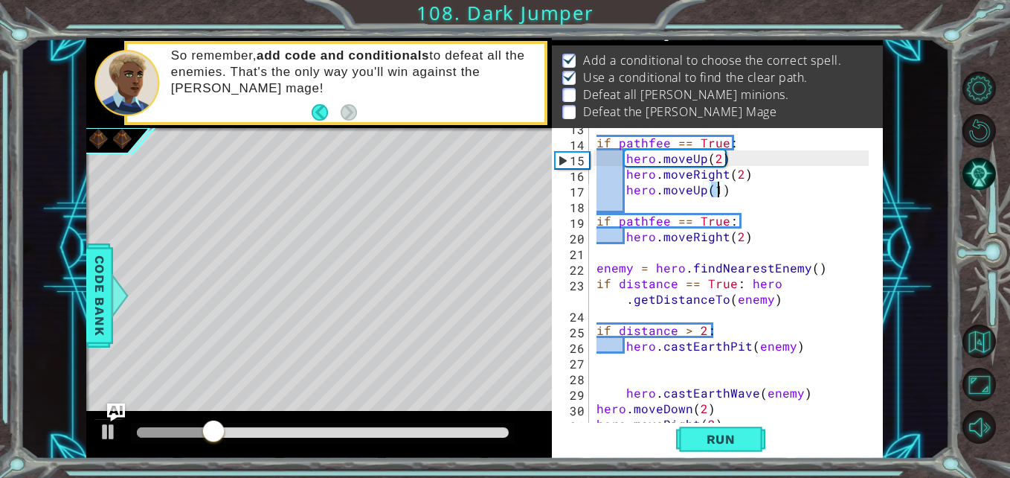
scroll to position [0, 7]
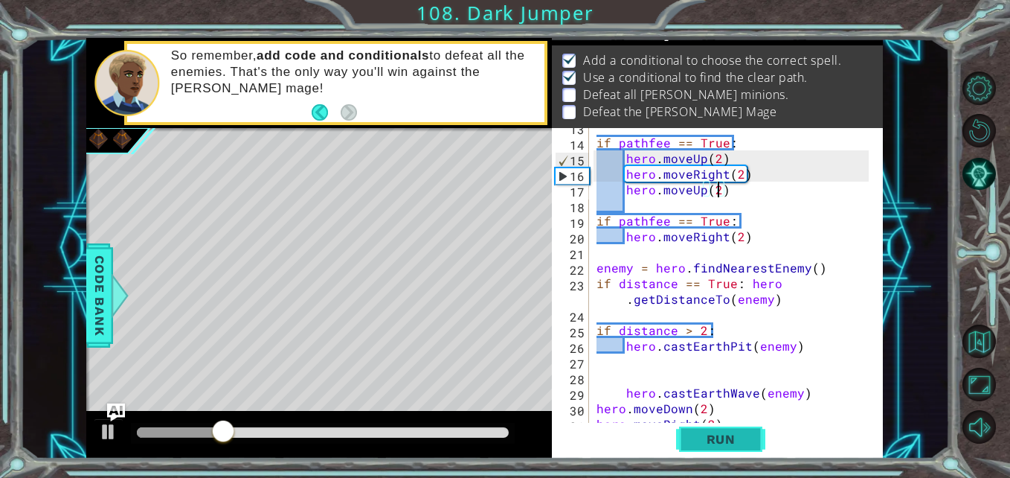
type textarea "hero.moveUp(2)"
click at [712, 442] on span "Run" at bounding box center [721, 438] width 59 height 15
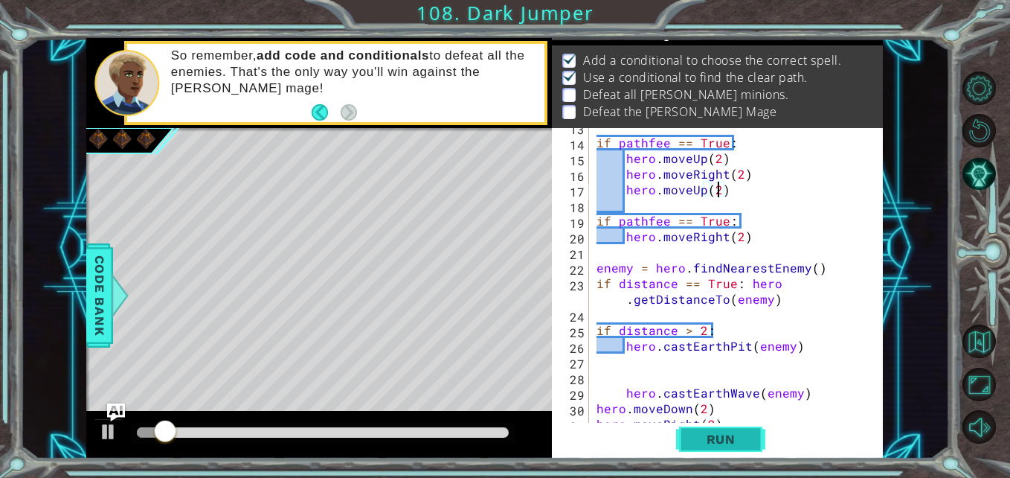
click at [712, 442] on span "Run" at bounding box center [721, 438] width 59 height 15
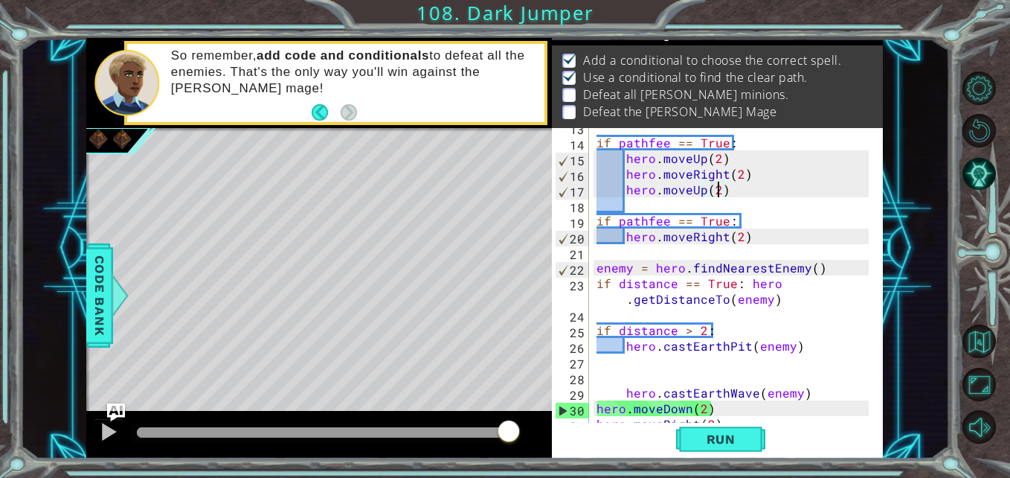
scroll to position [281, 0]
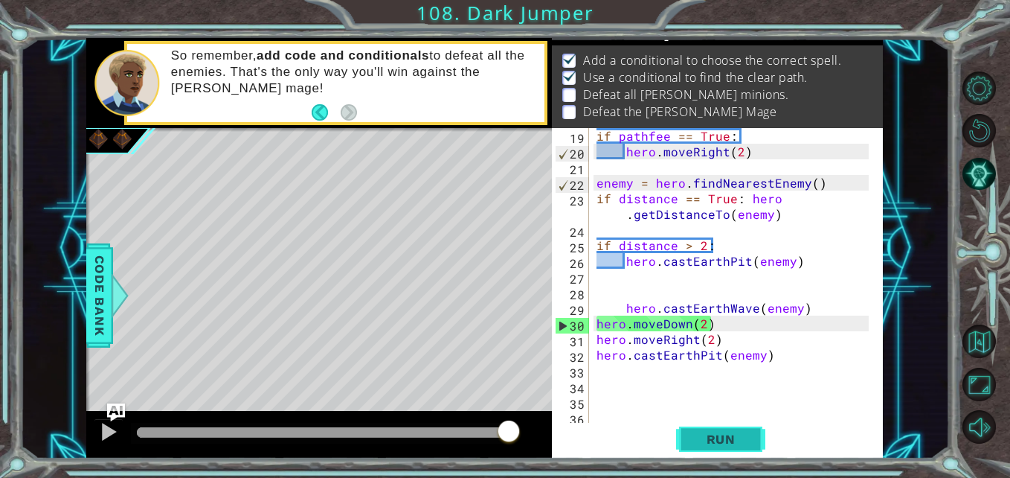
click at [708, 434] on span "Run" at bounding box center [721, 438] width 59 height 15
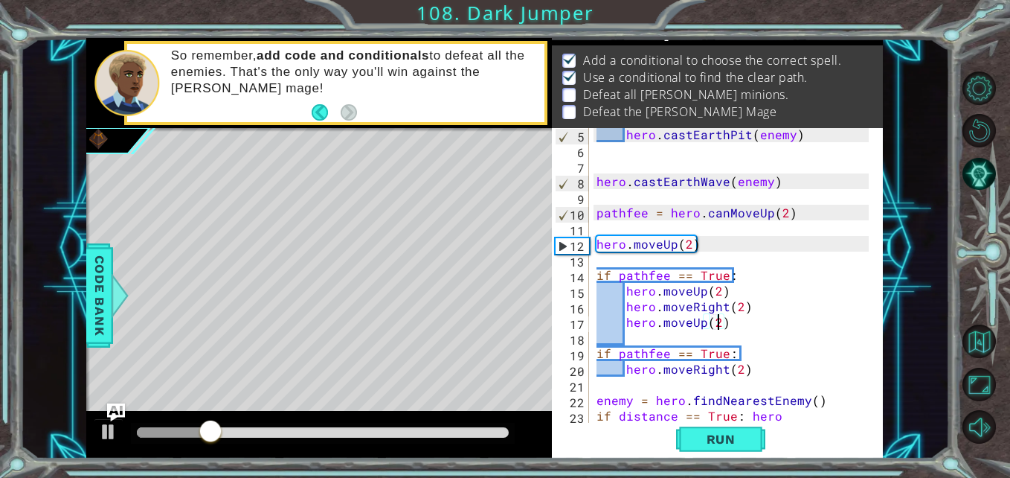
scroll to position [65, 0]
click at [724, 432] on span "Run" at bounding box center [721, 438] width 59 height 15
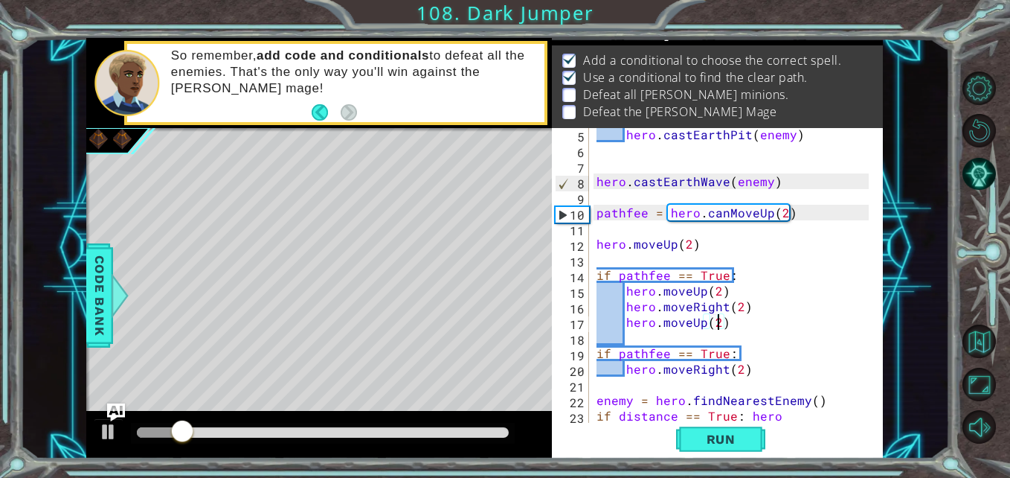
click at [494, 436] on div at bounding box center [323, 432] width 372 height 10
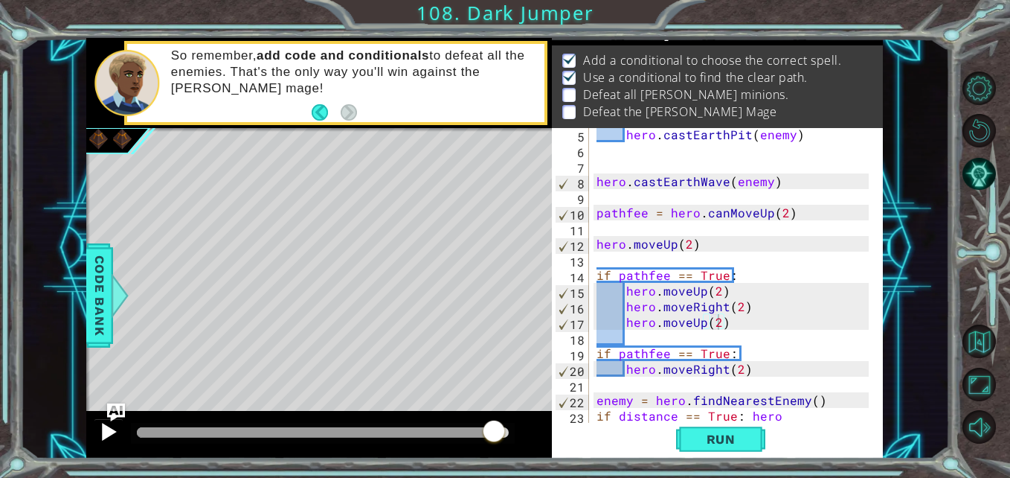
drag, startPoint x: 60, startPoint y: 449, endPoint x: 97, endPoint y: 438, distance: 38.8
click at [97, 438] on div "hero.castEarthPit(enemy) 1 2 3 4 5 6 7 8 9 10 11 12 13 enemy = hero . findNeare…" at bounding box center [484, 248] width 929 height 420
click at [108, 436] on div at bounding box center [108, 431] width 19 height 19
click at [106, 432] on div at bounding box center [108, 431] width 19 height 19
